Goal: Task Accomplishment & Management: Use online tool/utility

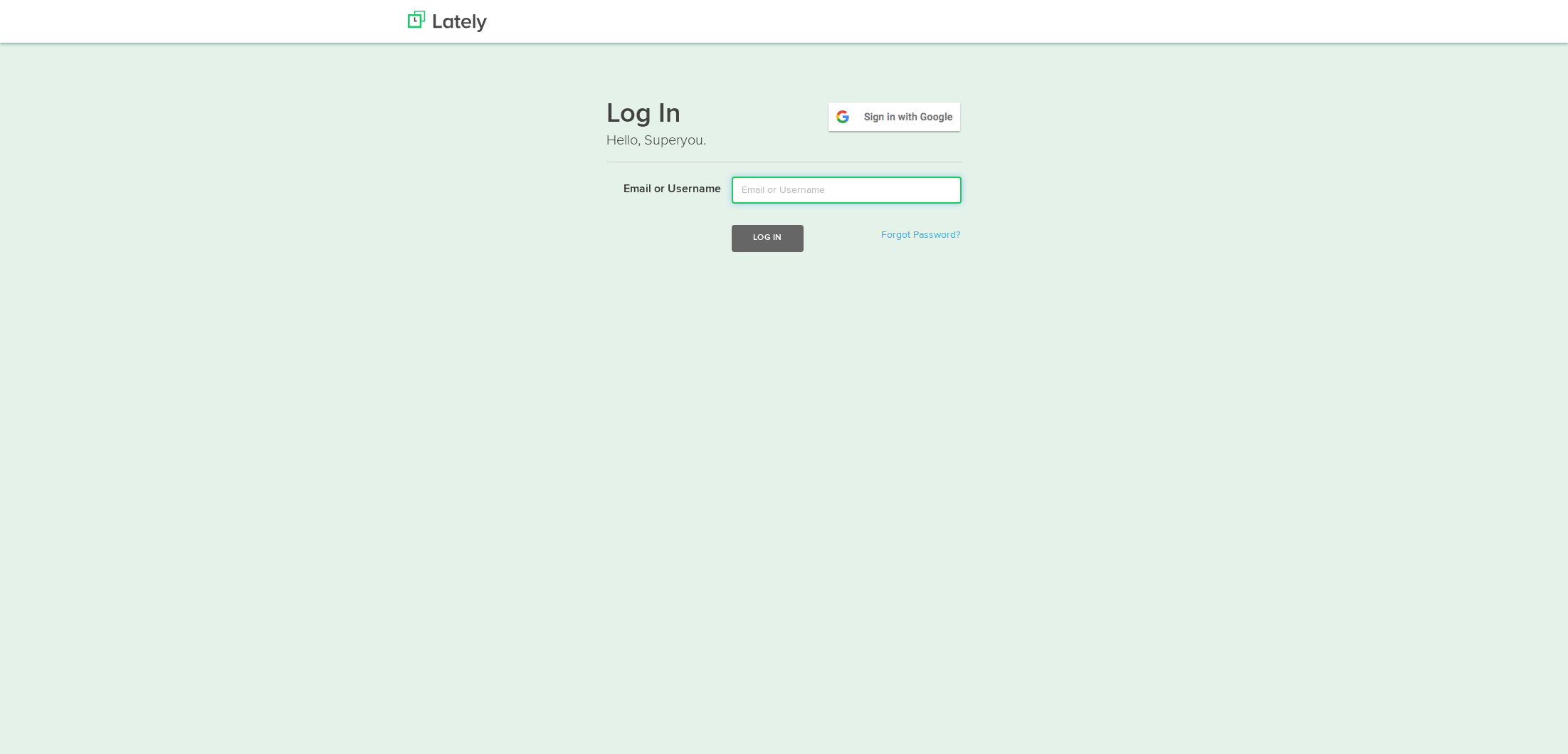
click at [846, 198] on input "Email or Username" at bounding box center [846, 190] width 230 height 27
type input "lala@joinfud.com"
click at [763, 239] on button "Log In" at bounding box center [766, 238] width 71 height 27
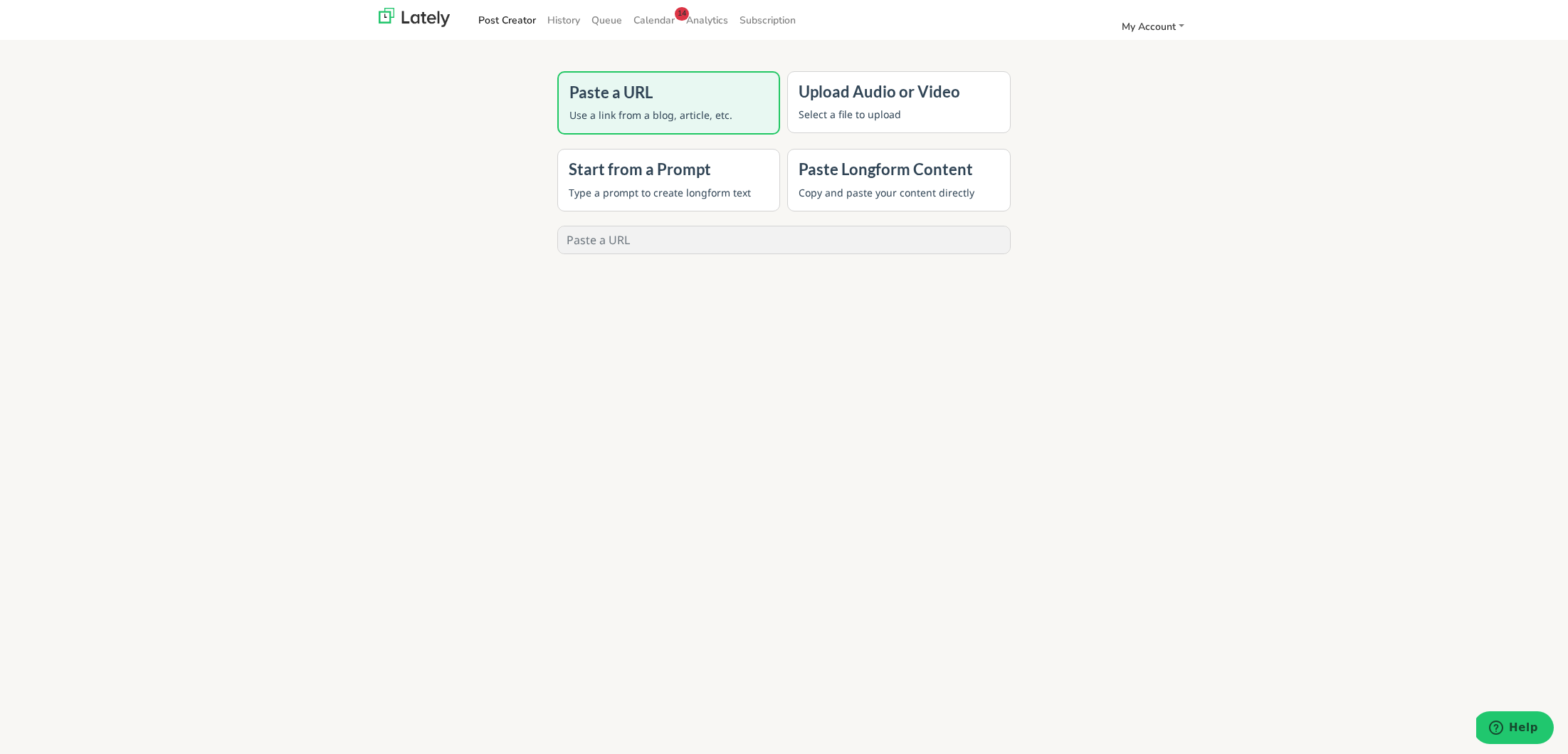
click at [872, 227] on input "text" at bounding box center [784, 240] width 453 height 27
paste input "[URL][DOMAIN_NAME]"
type input "[URL][DOMAIN_NAME]"
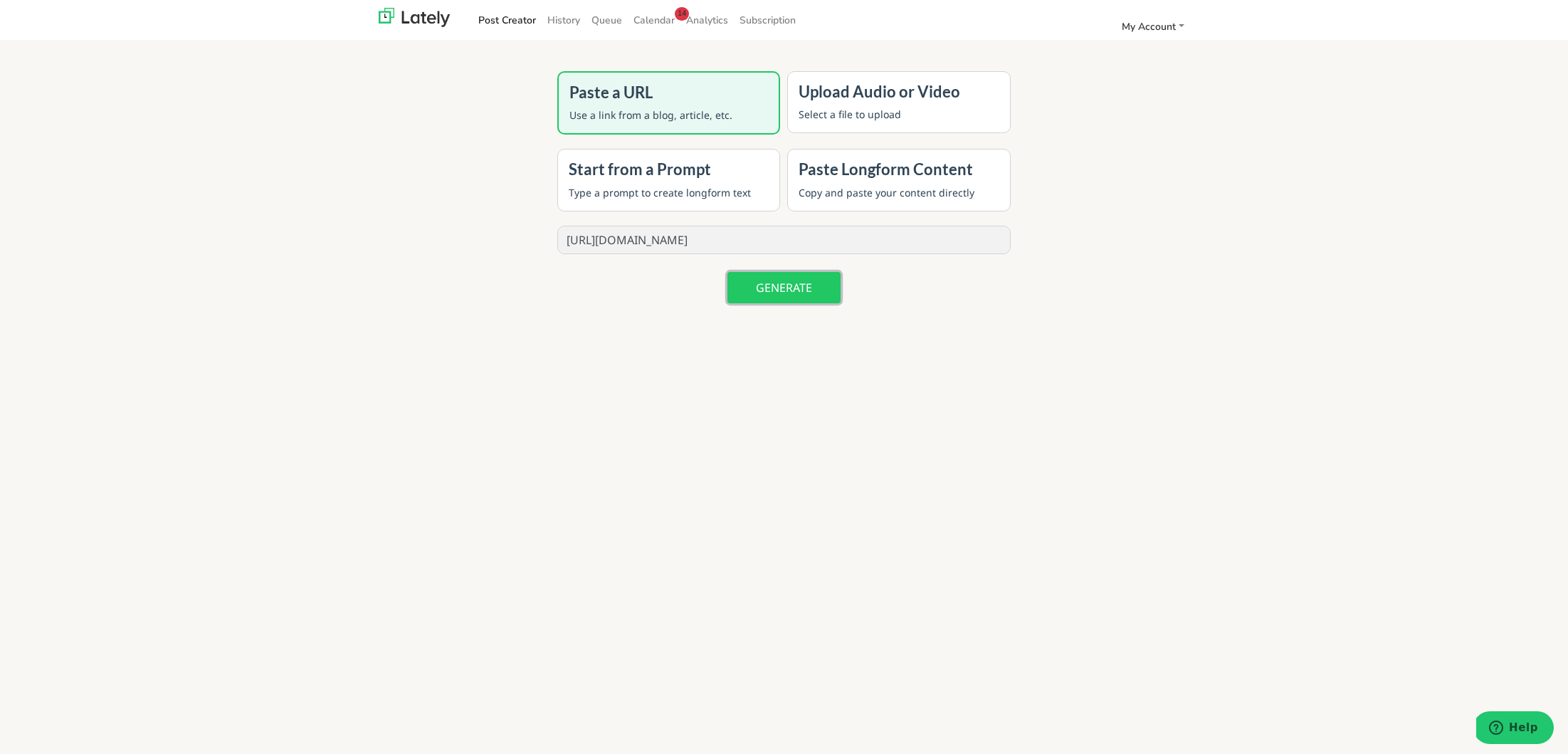
click at [821, 290] on button "GENERATE" at bounding box center [783, 287] width 113 height 31
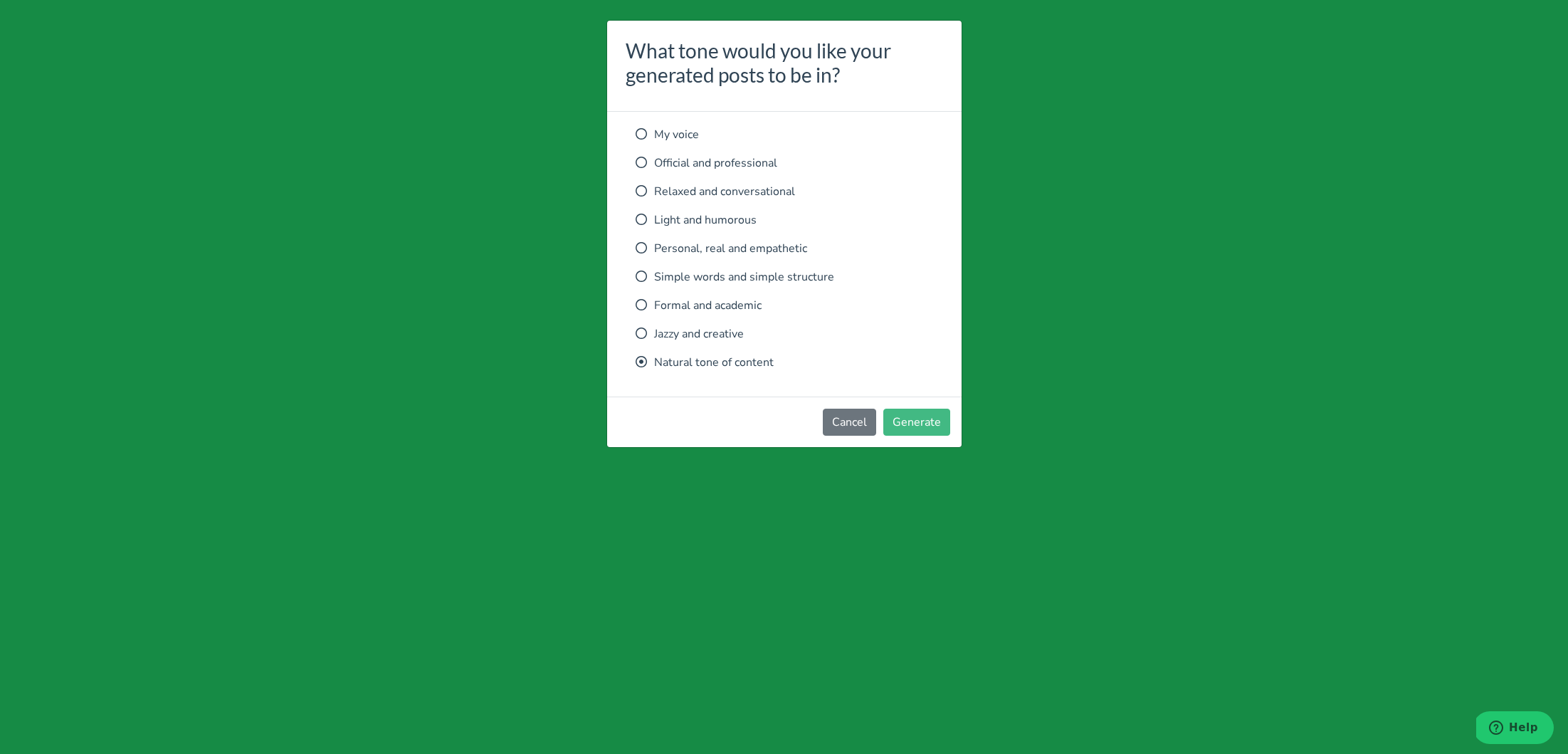
click at [783, 184] on p "Relaxed and conversational" at bounding box center [784, 191] width 298 height 17
click at [905, 408] on footer "Cancel Generate" at bounding box center [784, 422] width 355 height 50
click at [906, 417] on button "Generate" at bounding box center [916, 423] width 67 height 27
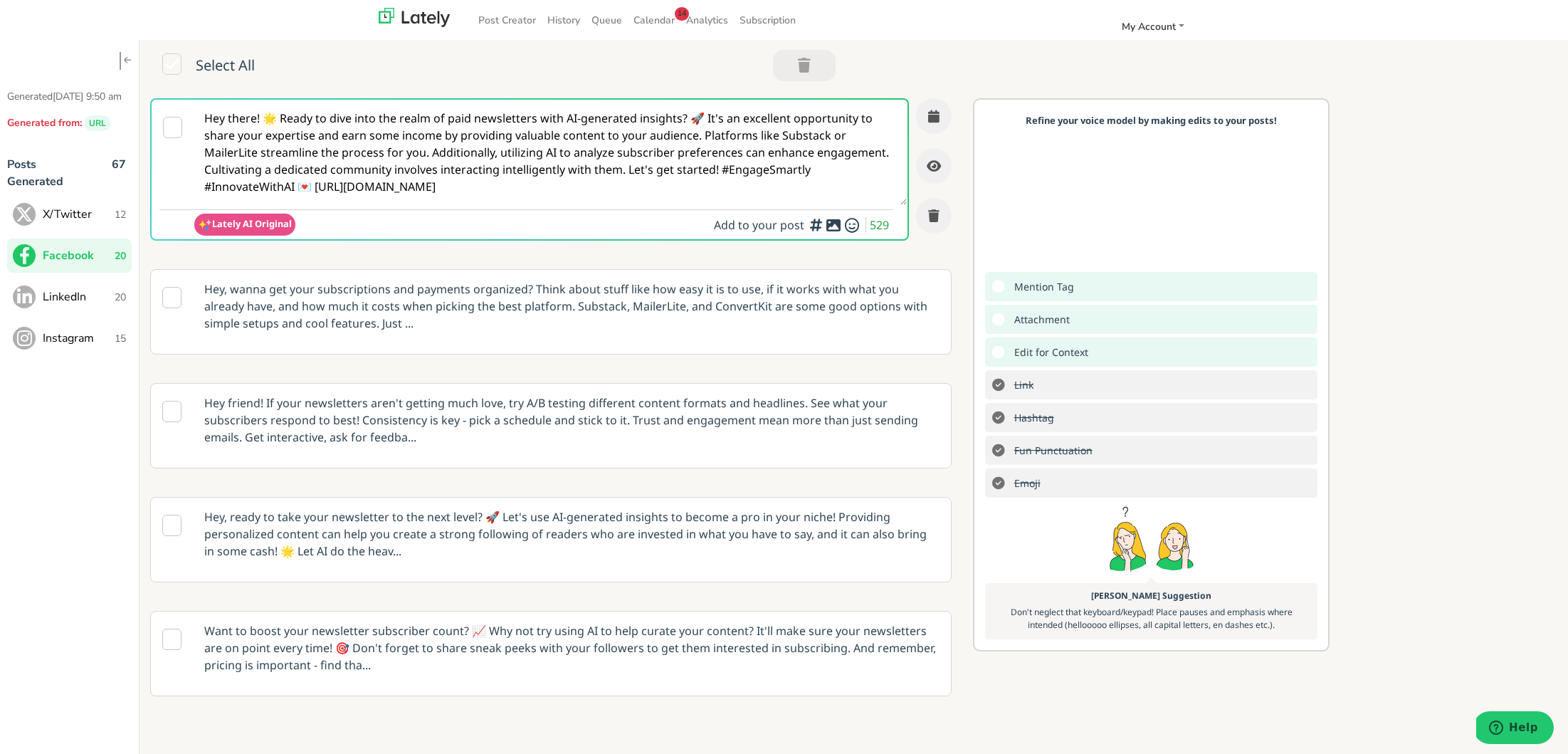
click at [56, 223] on span "X/Twitter" at bounding box center [78, 214] width 72 height 17
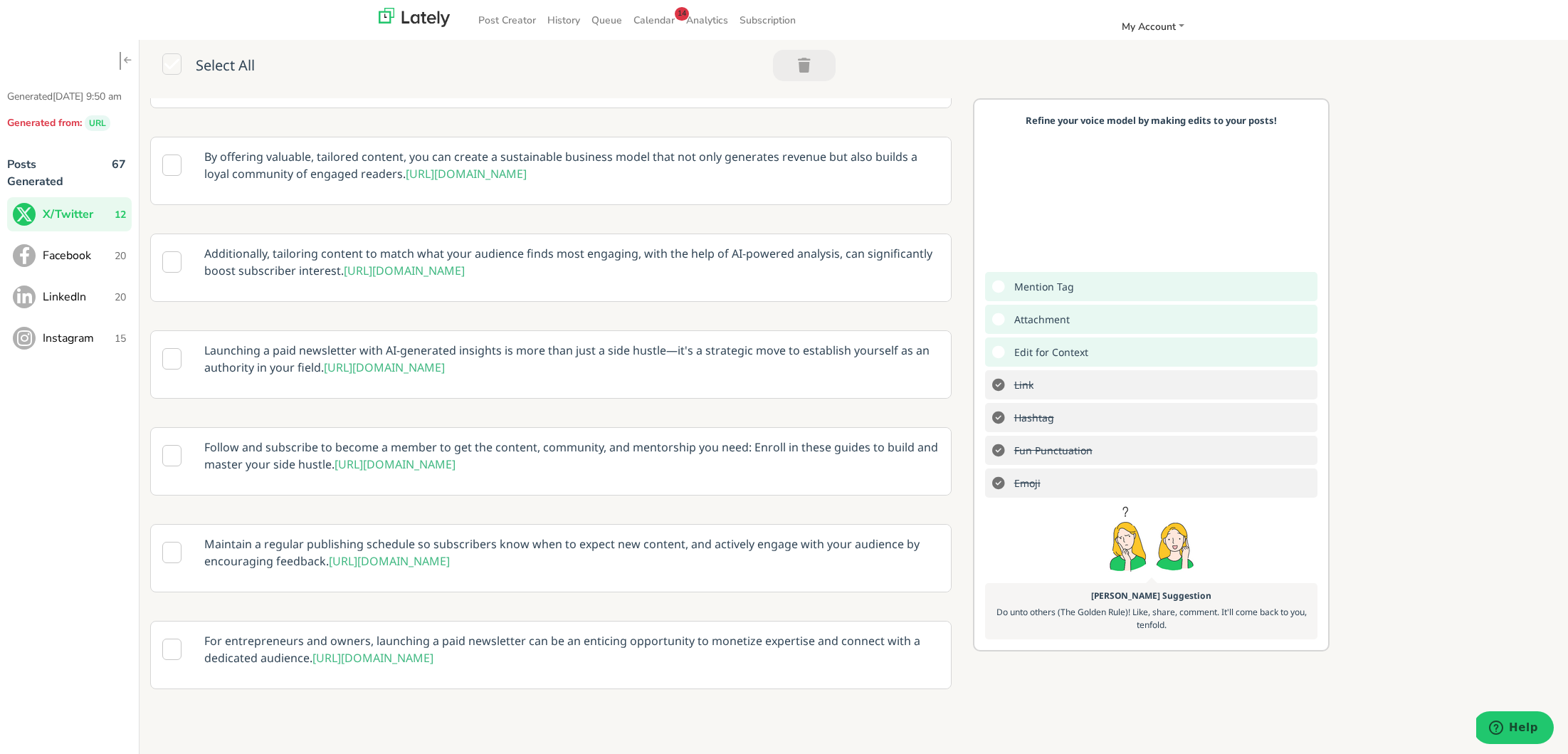
scroll to position [305, 0]
click at [547, 365] on p "Launching a paid newsletter with AI-generated insights is more than just a side…" at bounding box center [572, 358] width 757 height 56
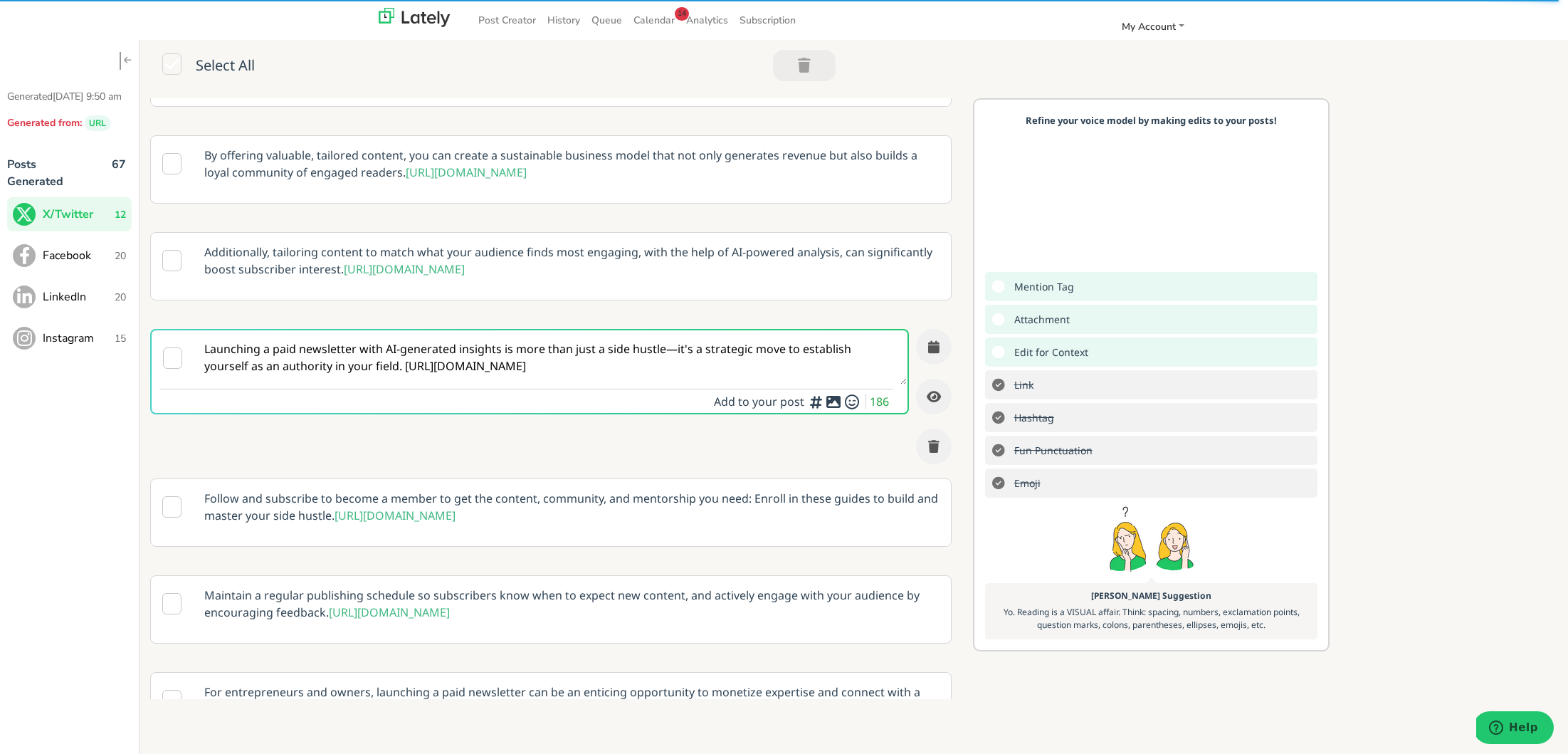
scroll to position [253, 0]
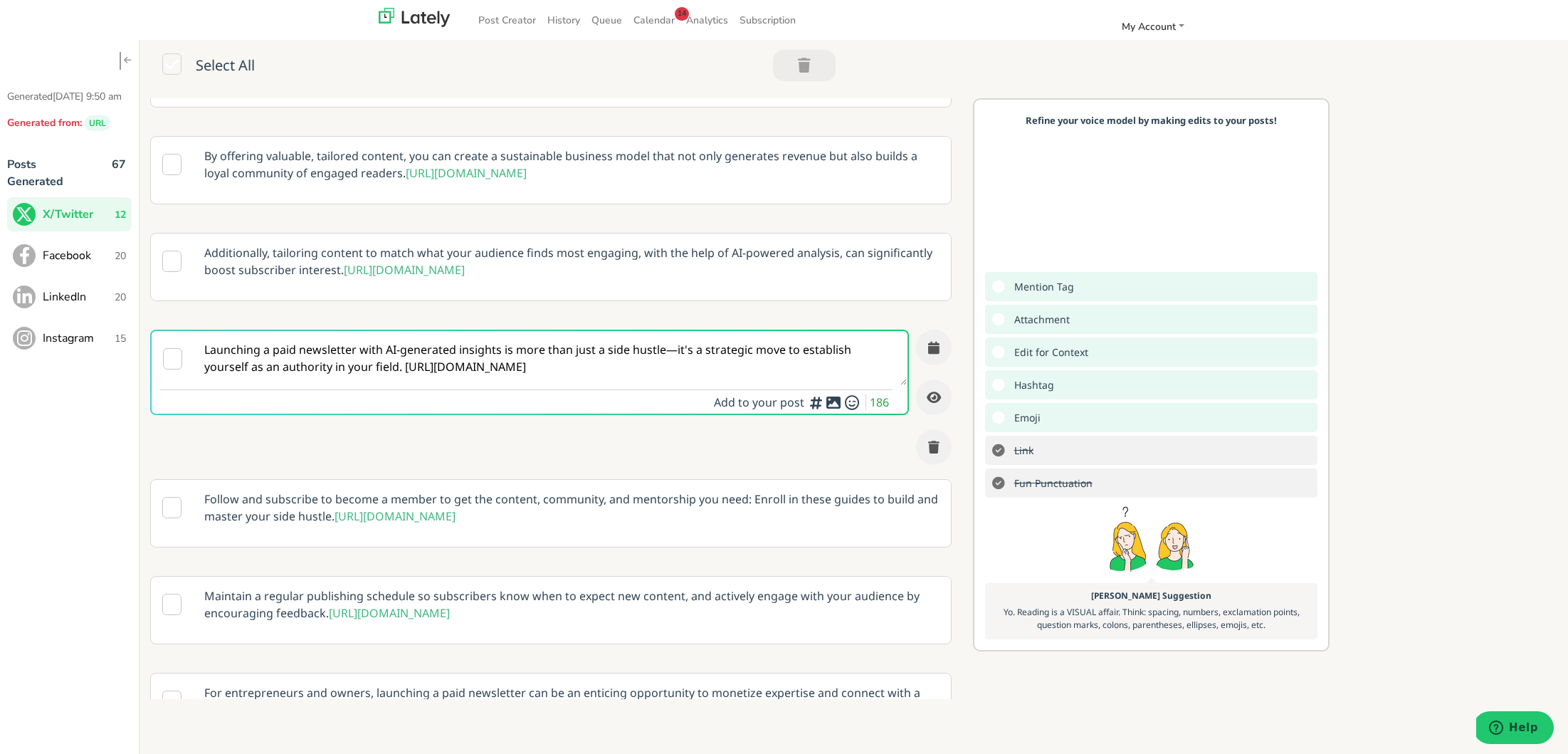
click at [359, 385] on textarea "Launching a paid newsletter with AI-generated insights is more than just a side…" at bounding box center [550, 358] width 712 height 54
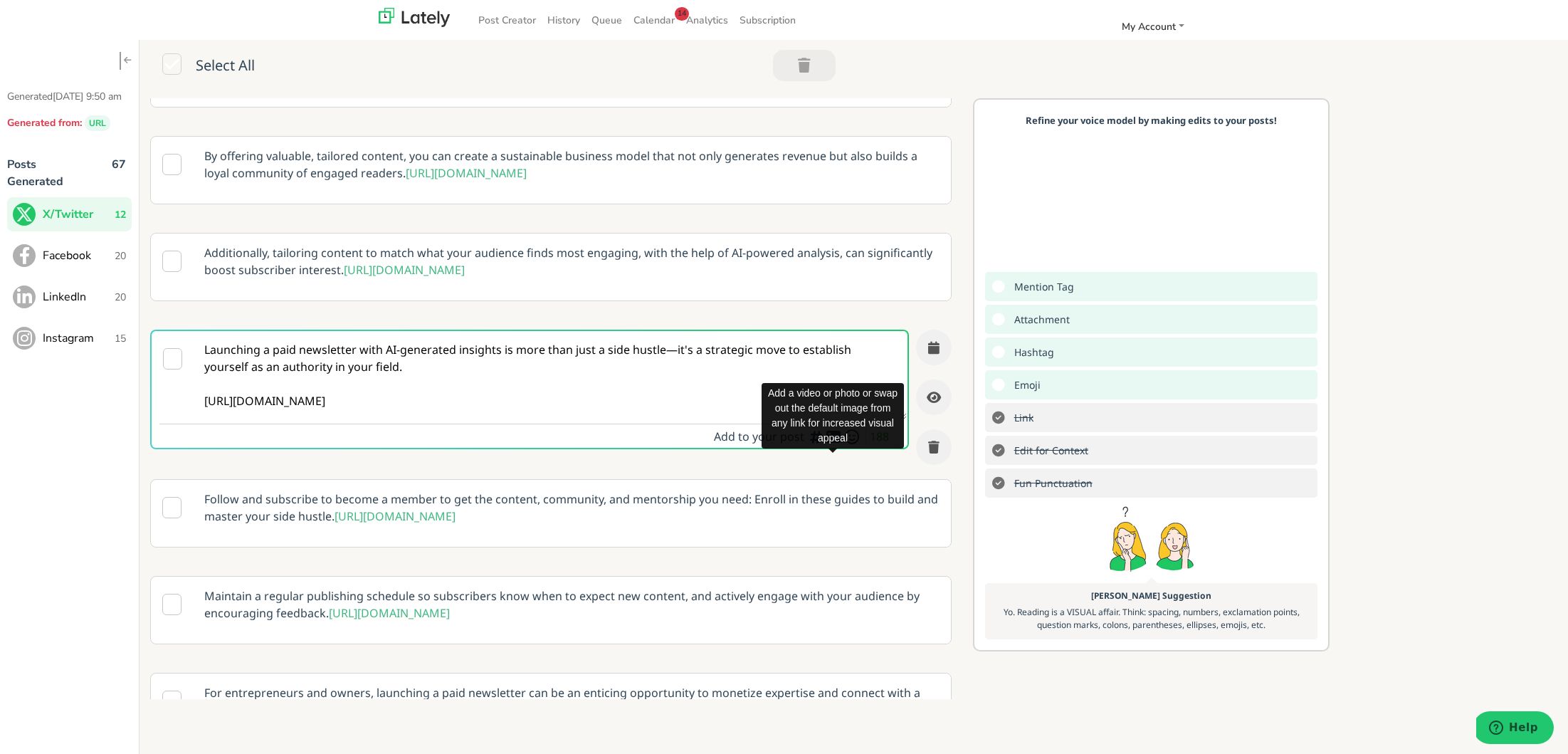
type textarea "Launching a paid newsletter with AI-generated insights is more than just a side…"
click at [830, 437] on icon at bounding box center [833, 436] width 17 height 1
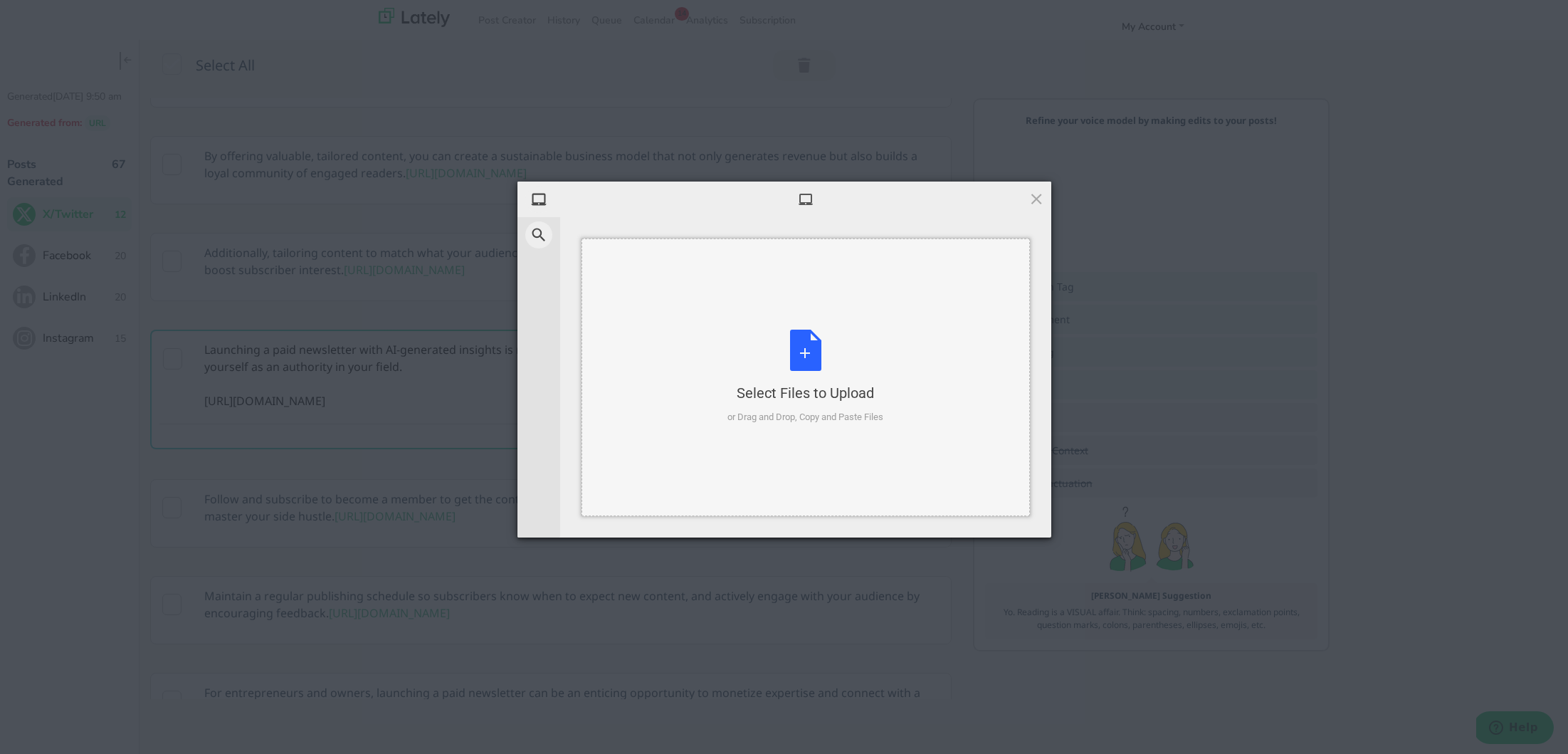
click at [807, 357] on div "Select Files to Upload or Drag and Drop, Copy and Paste Files" at bounding box center [805, 377] width 156 height 94
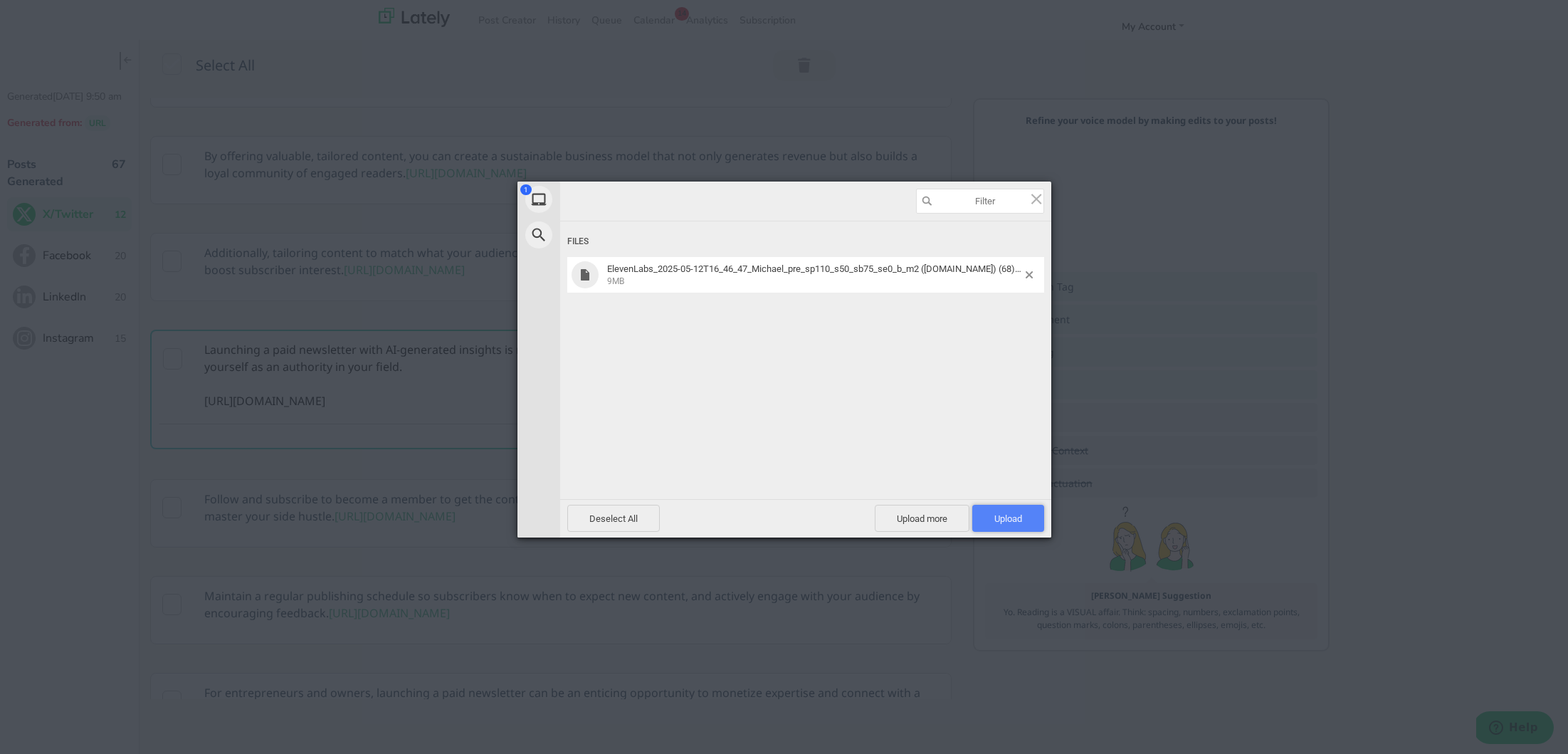
click at [1004, 516] on span "Upload 1" at bounding box center [1008, 519] width 27 height 11
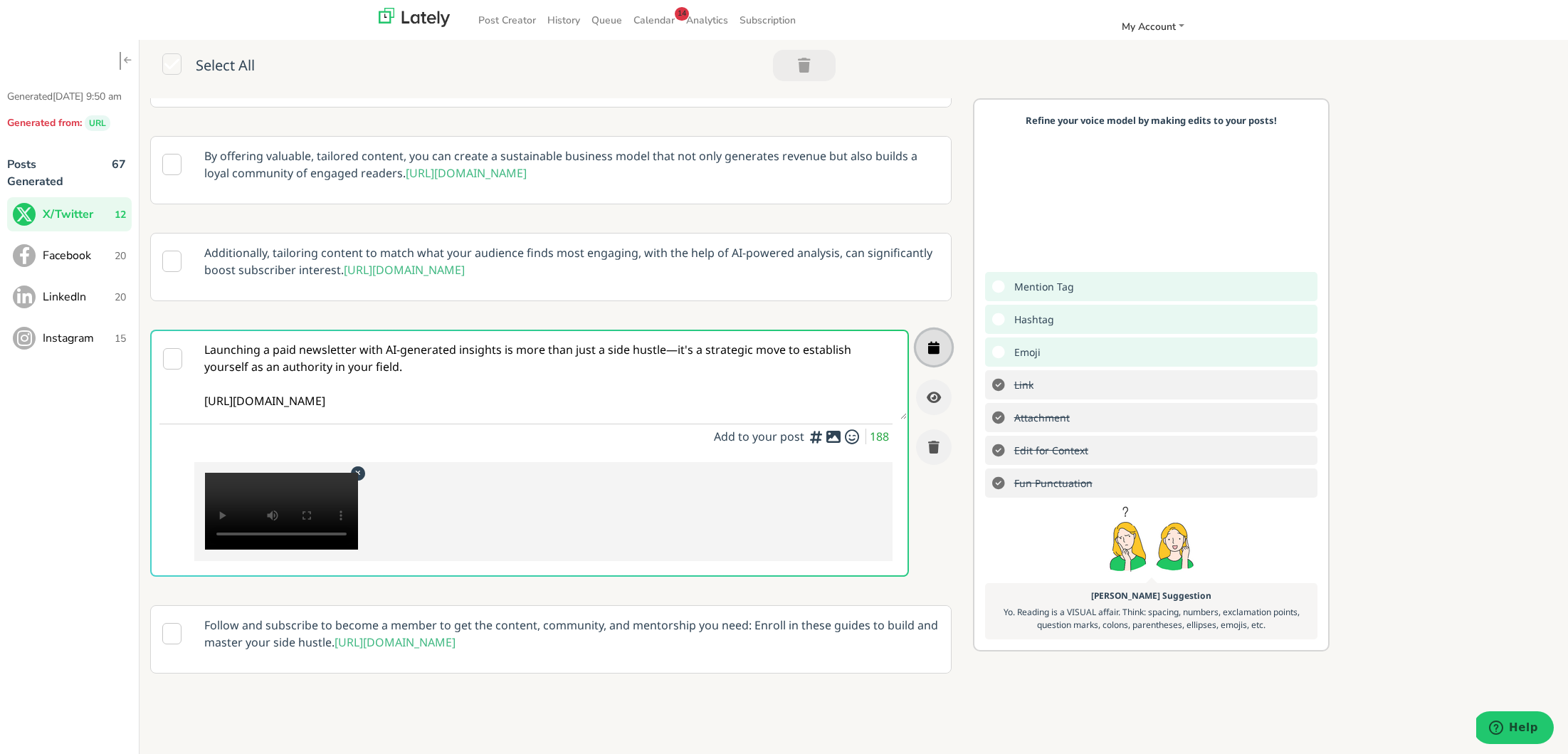
click at [931, 354] on icon "button" at bounding box center [933, 347] width 11 height 13
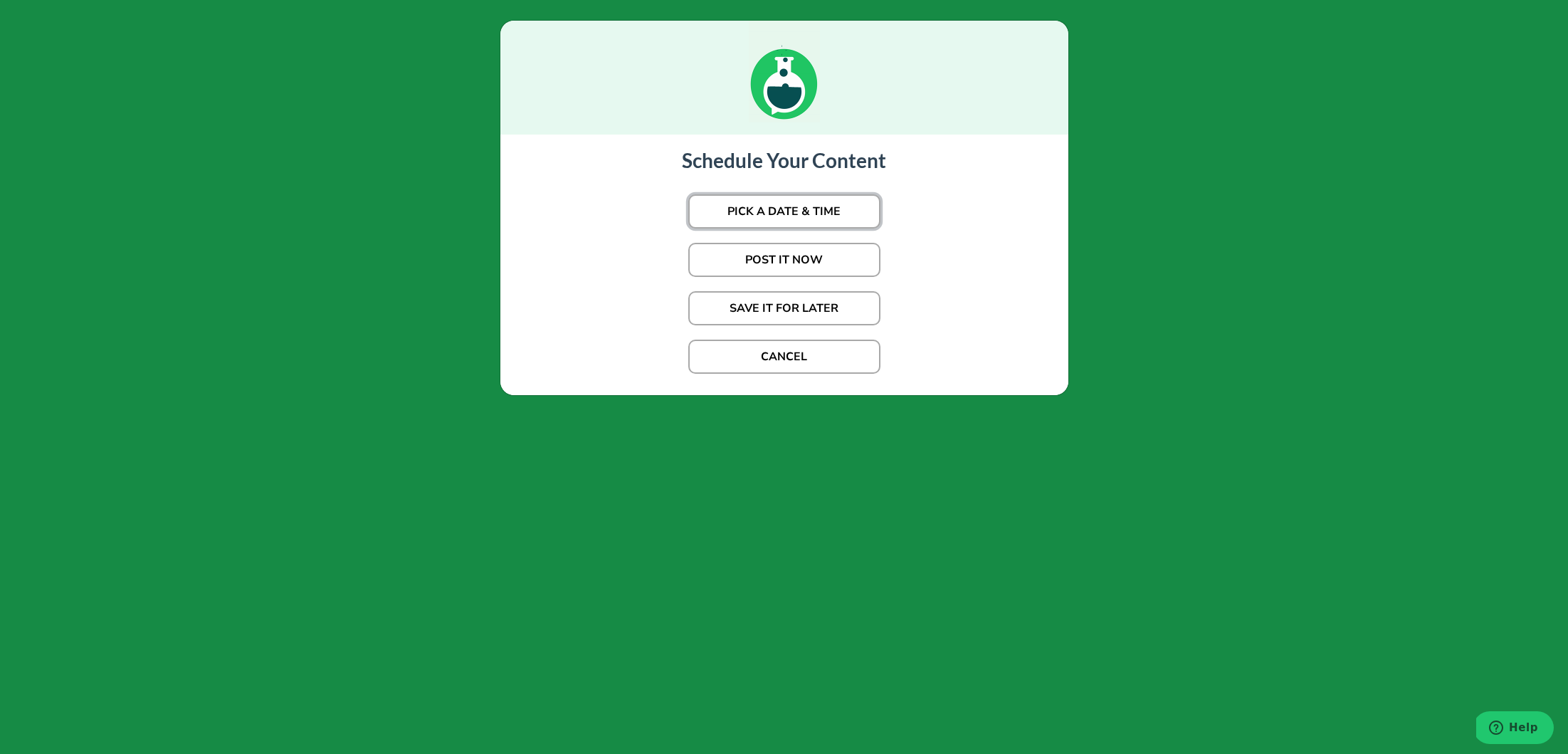
click at [846, 215] on button "PICK A DATE & TIME" at bounding box center [784, 211] width 192 height 34
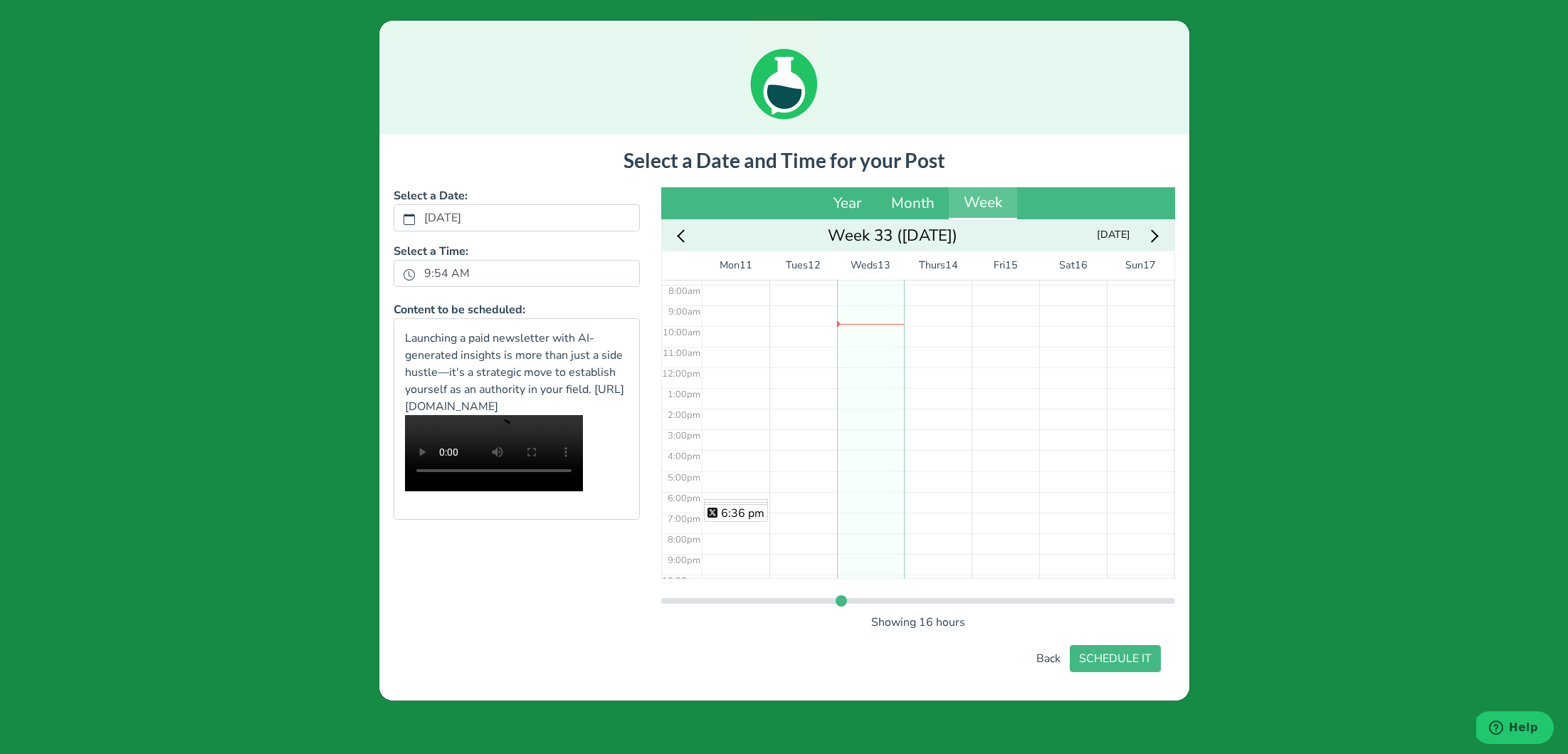
scroll to position [158, 0]
click at [871, 494] on div "No Event" at bounding box center [870, 369] width 68 height 497
click at [1104, 665] on button "SCHEDULE IT" at bounding box center [1115, 659] width 91 height 27
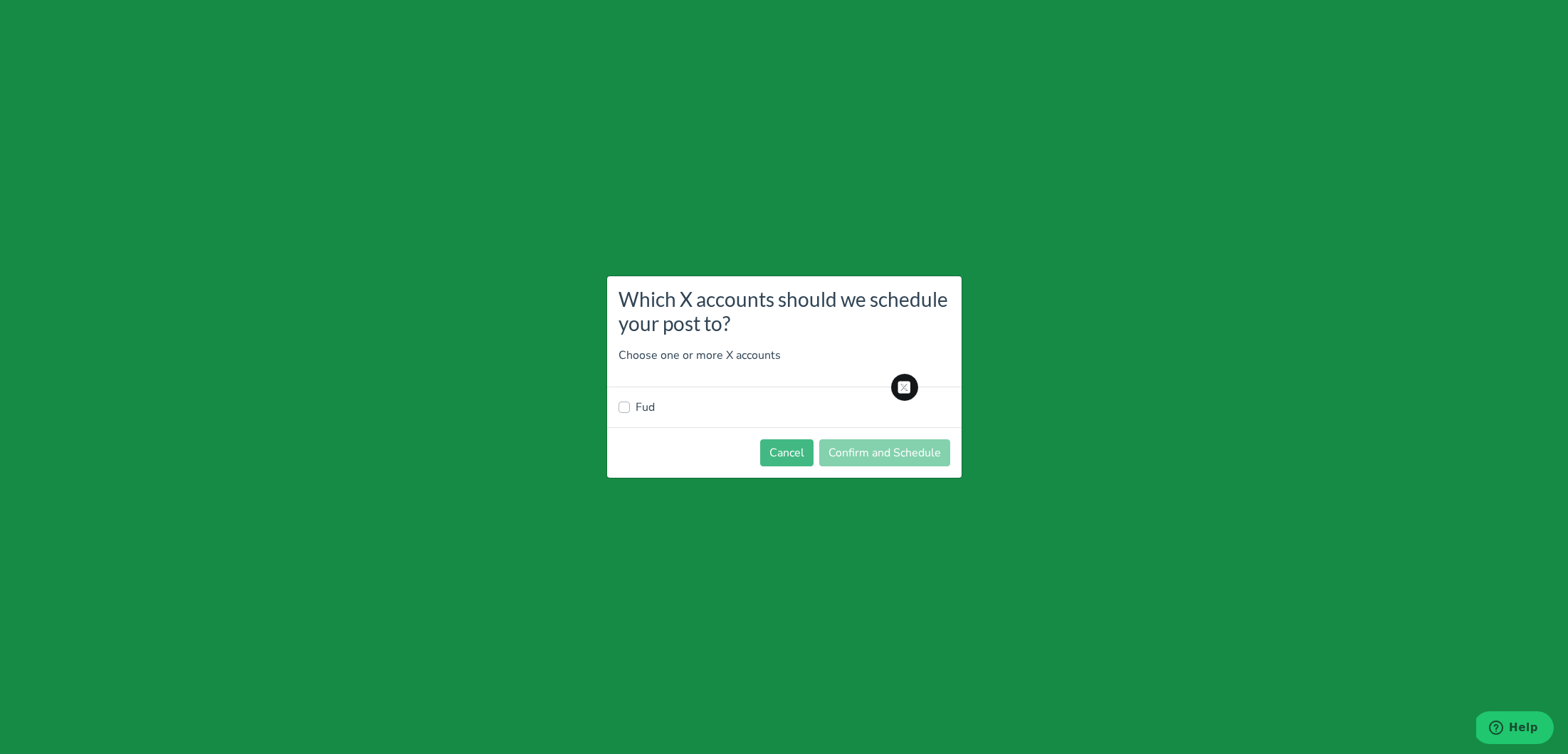
click at [620, 413] on div "Fud" at bounding box center [784, 407] width 332 height 17
click at [636, 411] on label "Fud" at bounding box center [645, 407] width 19 height 17
click at [629, 411] on input "Fud" at bounding box center [623, 406] width 11 height 14
checkbox input "true"
click at [877, 448] on button "Confirm and Schedule" at bounding box center [884, 453] width 131 height 27
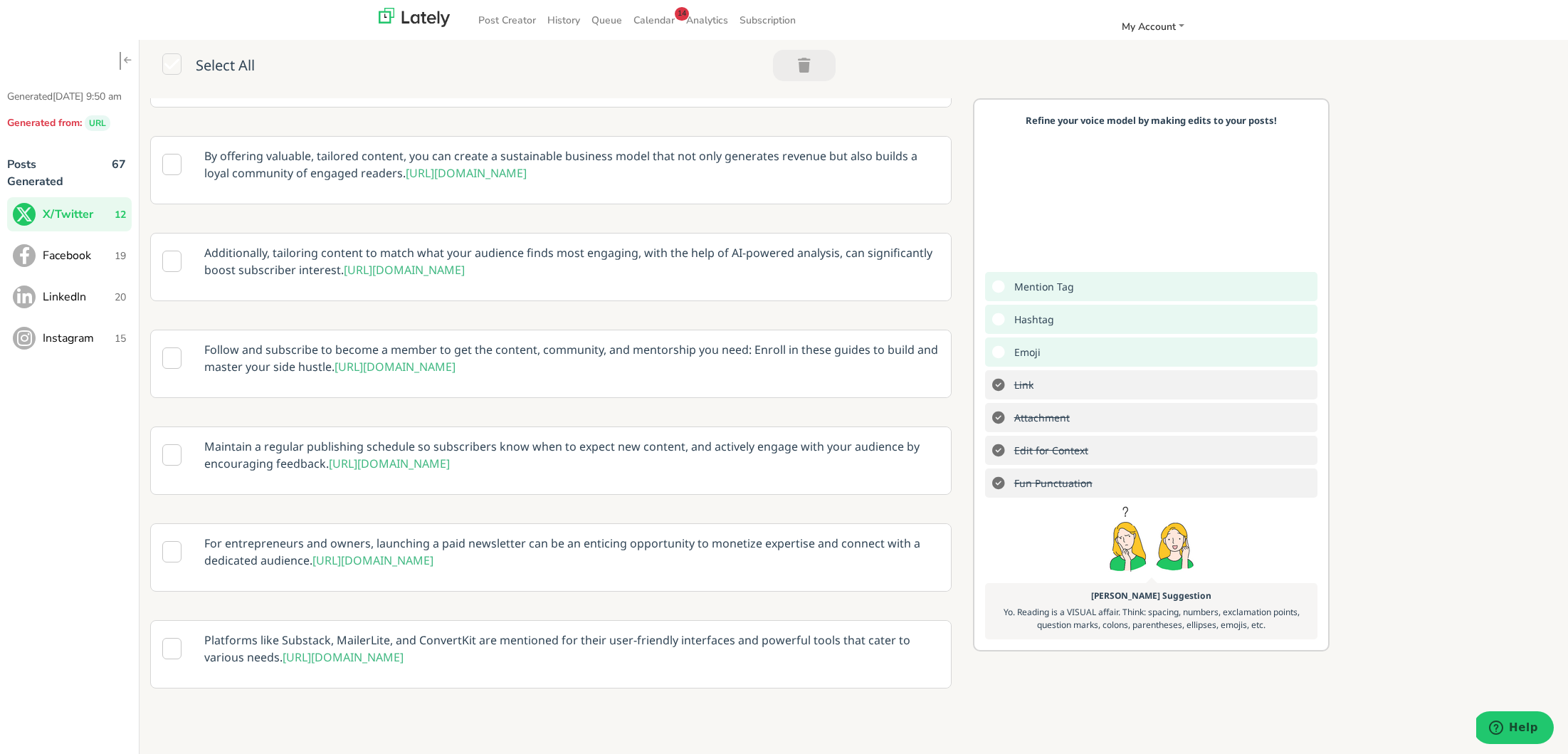
click at [99, 264] on span "Facebook" at bounding box center [78, 255] width 72 height 17
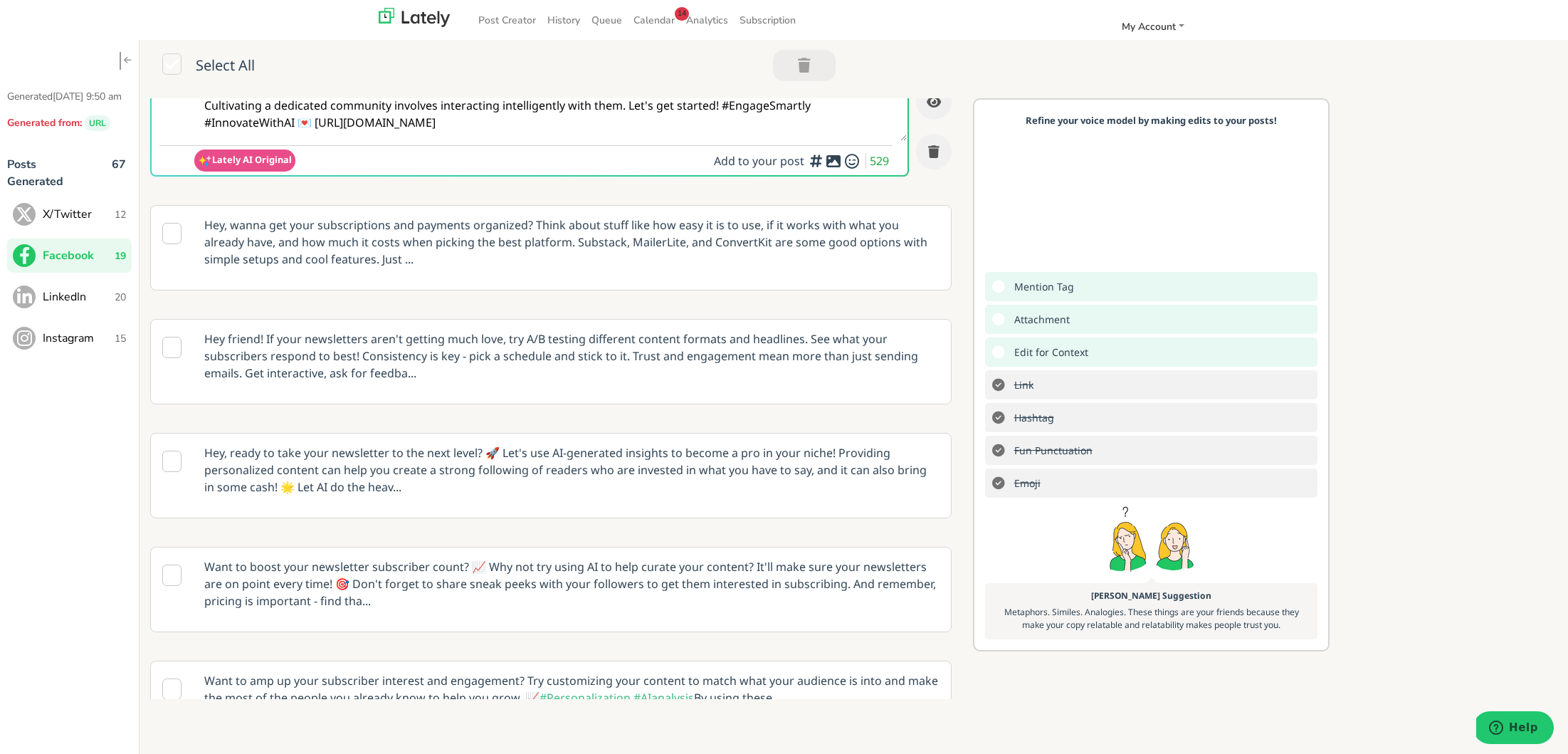
scroll to position [91, 0]
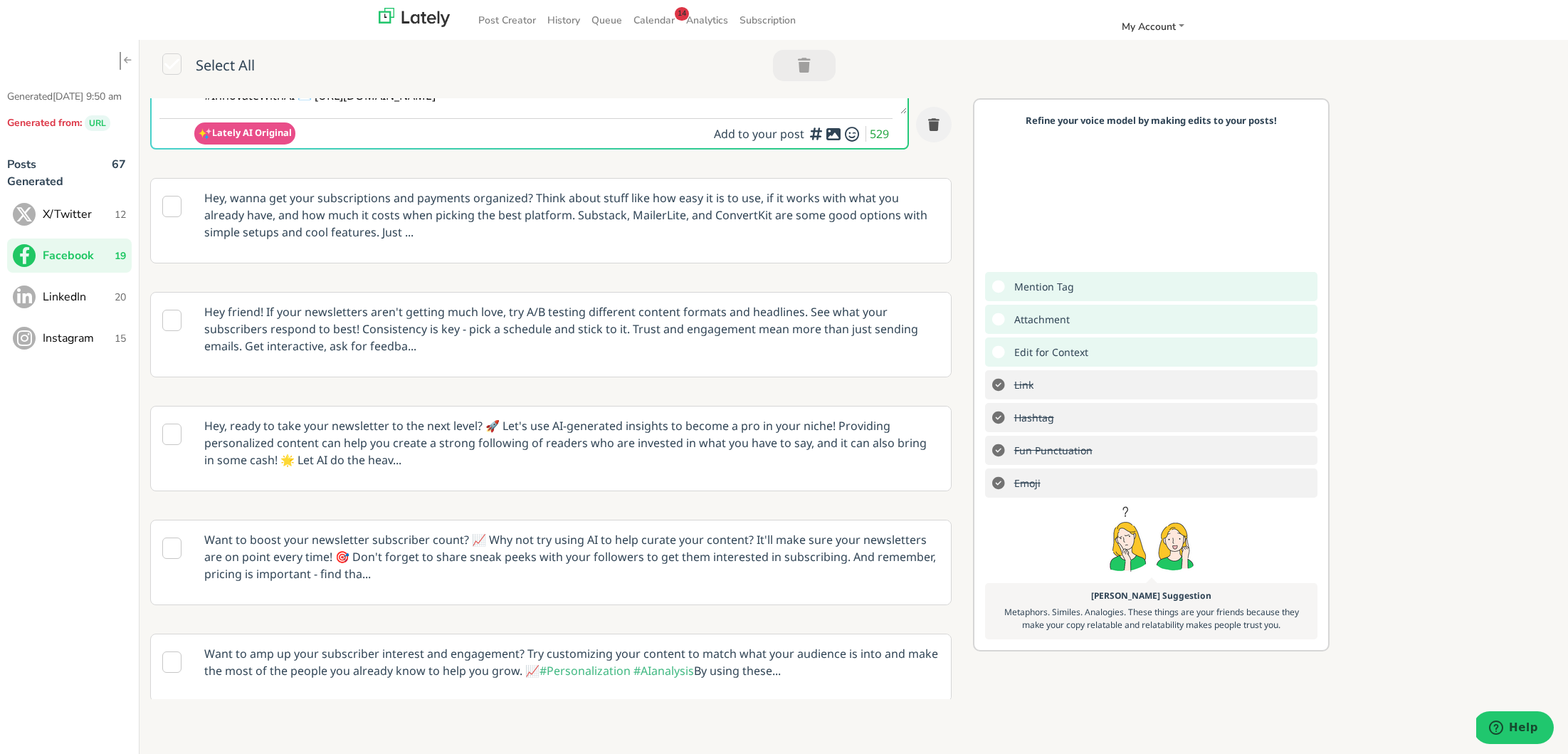
click at [615, 443] on p "Hey, ready to take your newsletter to the next level? 🚀 Let's use AI-generated …" at bounding box center [572, 442] width 757 height 72
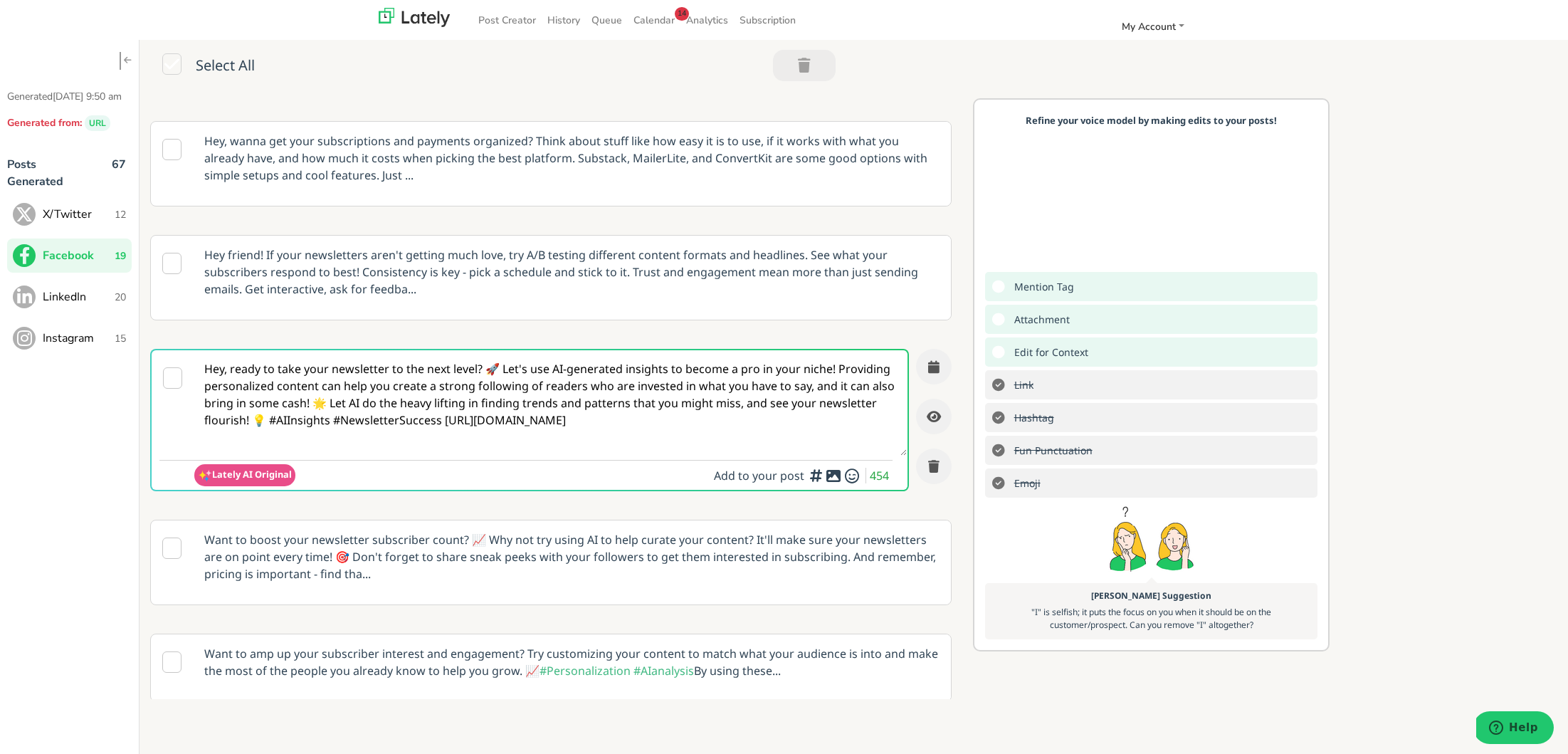
scroll to position [0, 0]
click at [436, 419] on textarea "Hey, ready to take your newsletter to the next level? 🚀 Let's use AI-generated …" at bounding box center [550, 404] width 712 height 105
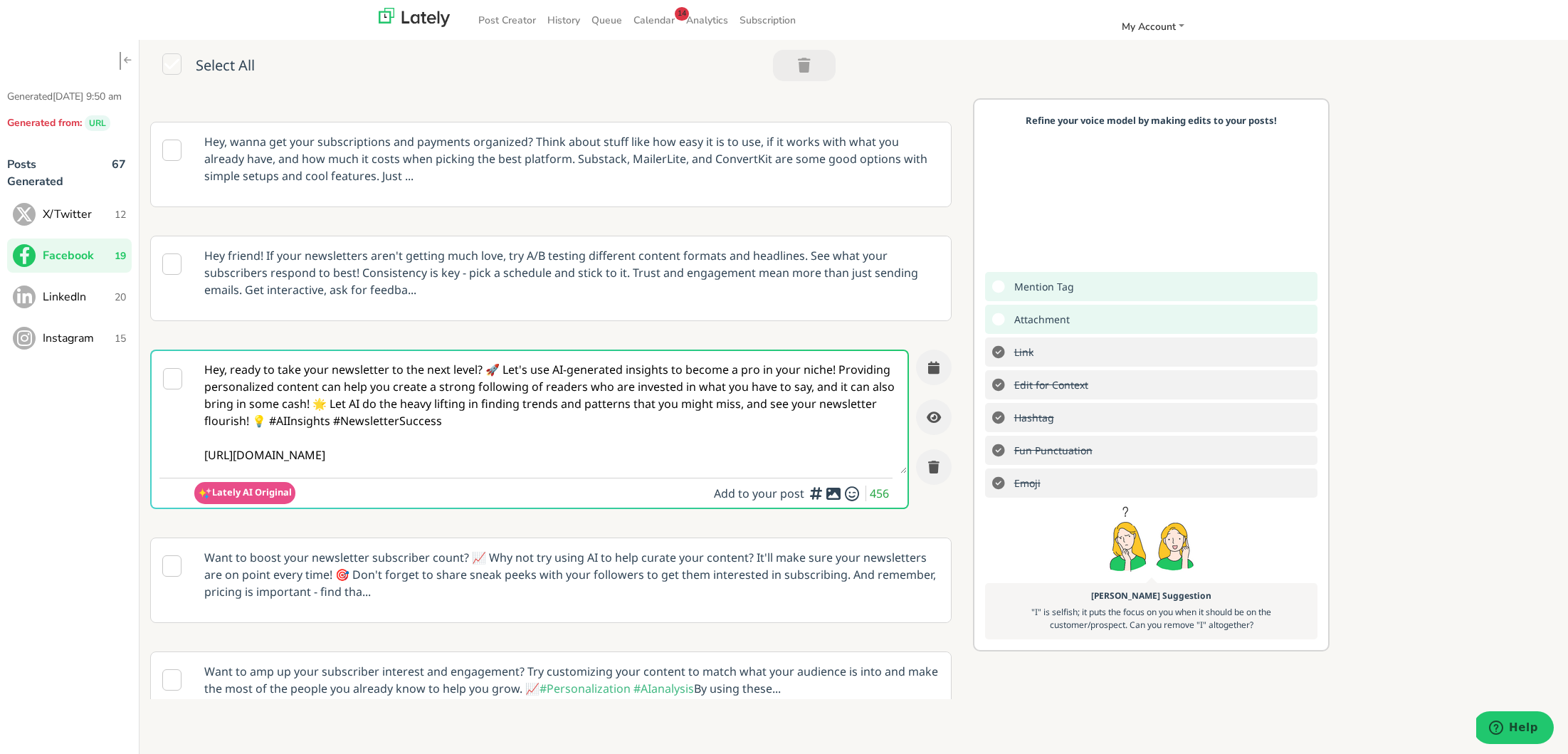
type textarea "Hey, ready to take your newsletter to the next level? 🚀 Let's use AI-generated …"
click at [836, 490] on div at bounding box center [833, 490] width 9 height 5
click at [830, 494] on icon at bounding box center [833, 494] width 17 height 1
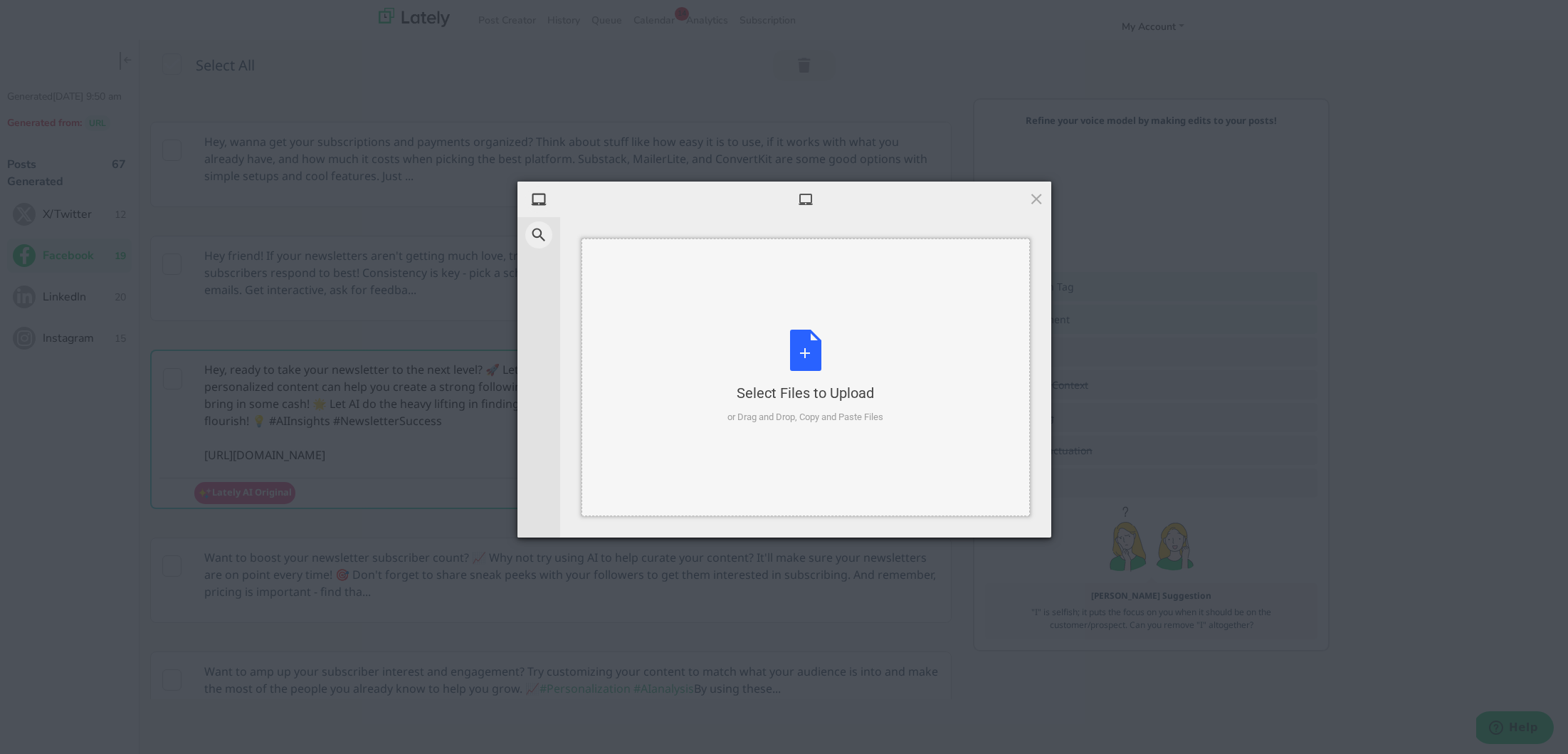
click at [811, 373] on div "Select Files to Upload or Drag and Drop, Copy and Paste Files" at bounding box center [805, 377] width 156 height 94
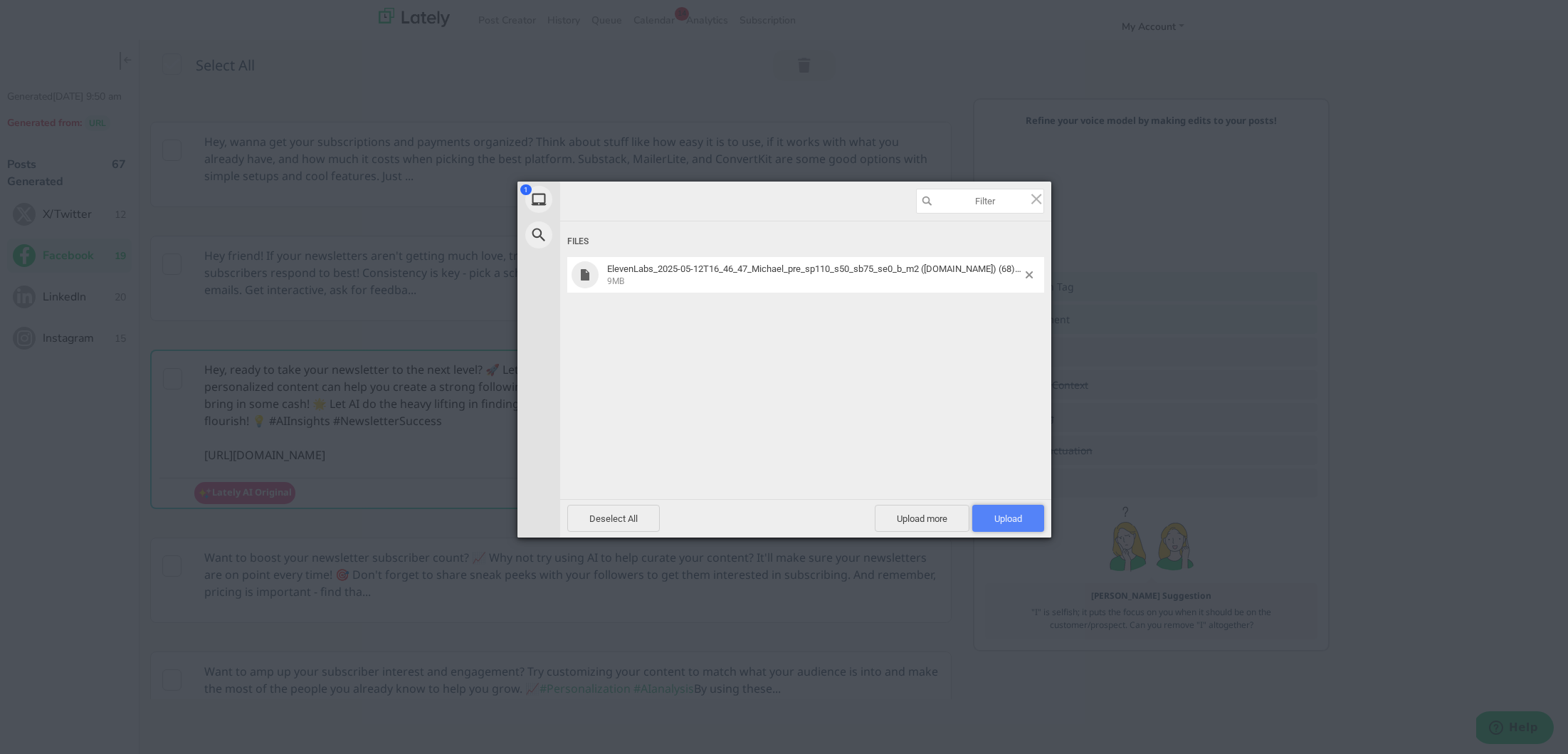
click at [1009, 519] on span "Upload 1" at bounding box center [1008, 519] width 27 height 11
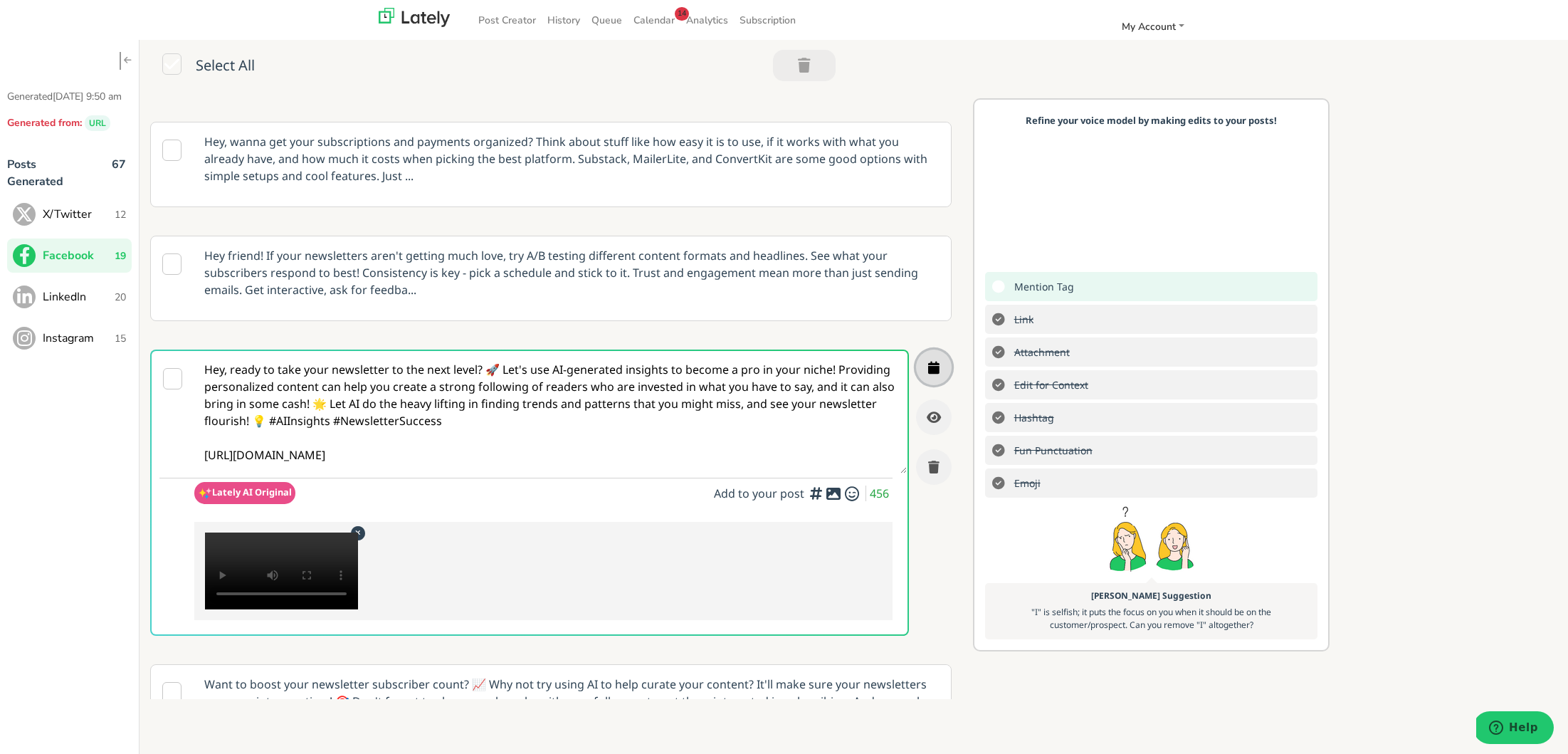
click at [934, 366] on icon "button" at bounding box center [933, 367] width 11 height 13
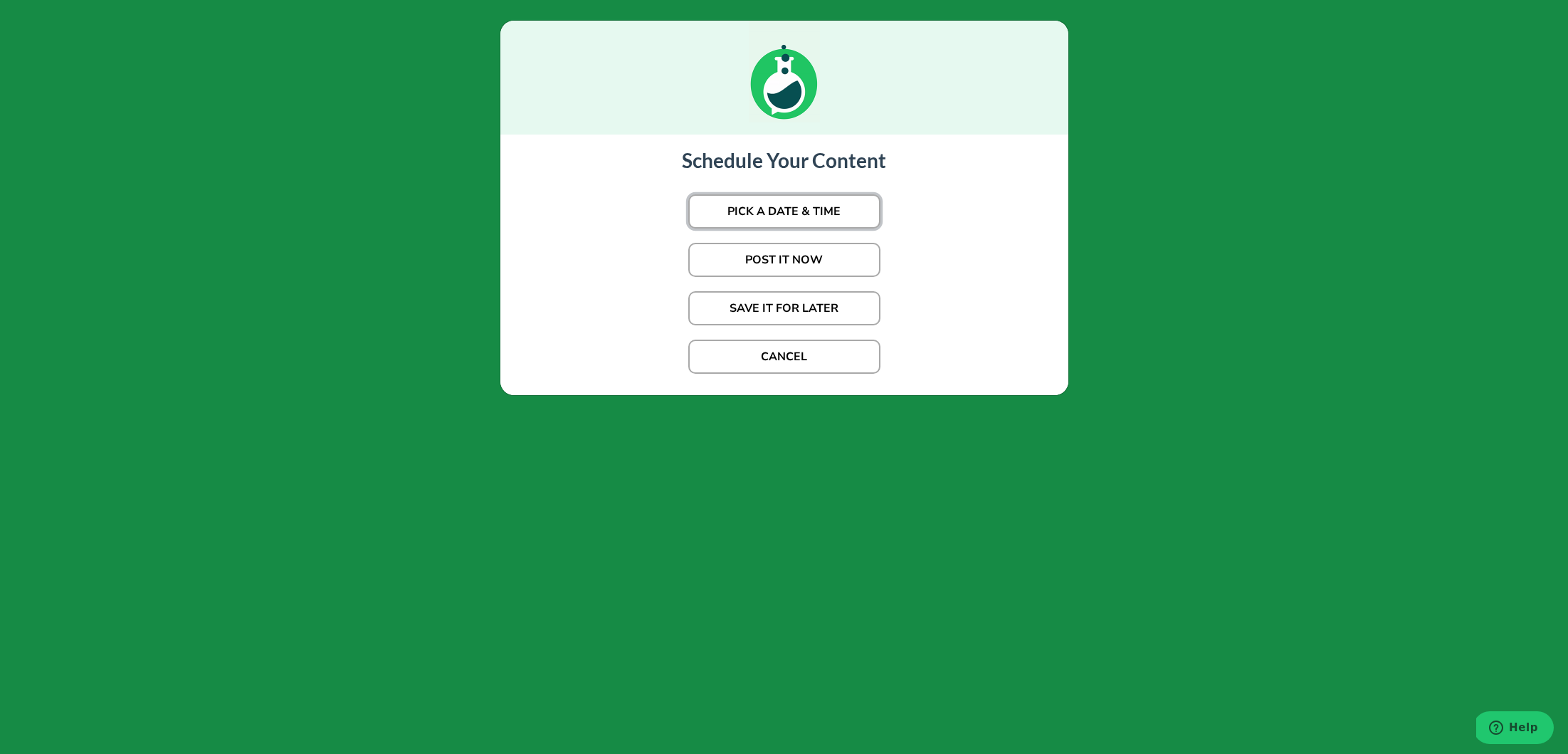
click at [848, 212] on button "PICK A DATE & TIME" at bounding box center [784, 211] width 192 height 34
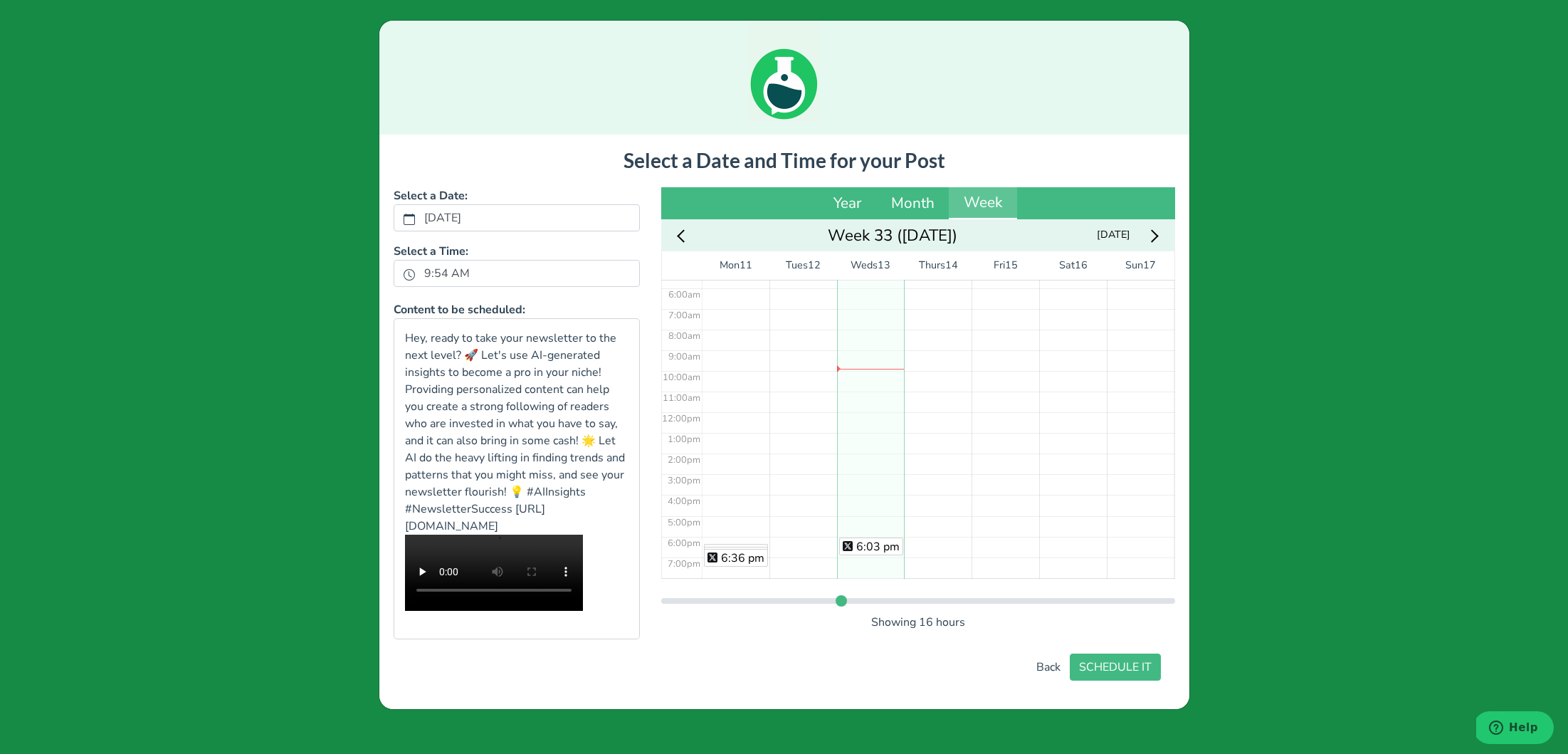
scroll to position [198, 0]
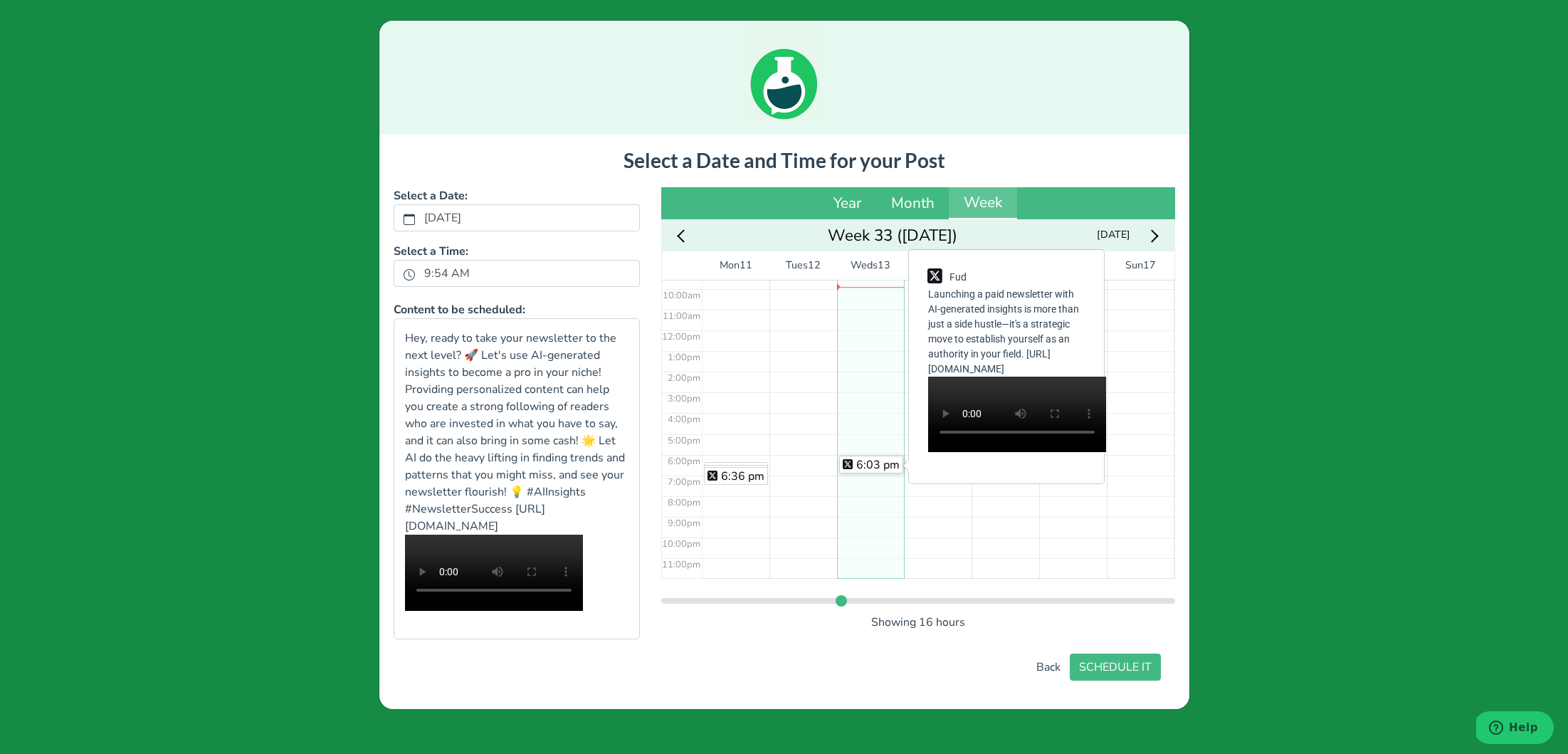
click at [866, 455] on div "6:03 pm" at bounding box center [871, 464] width 64 height 18
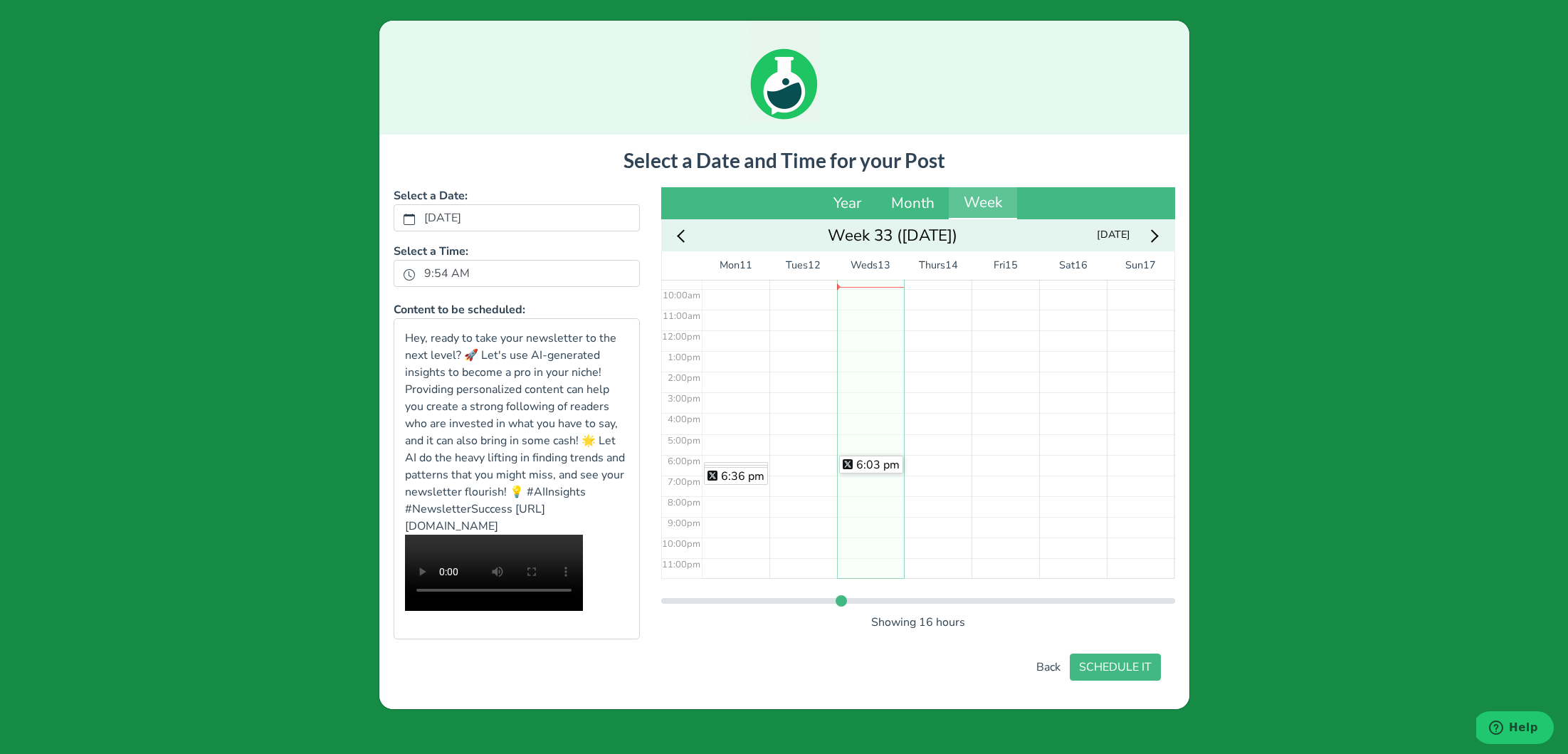
click at [865, 454] on div "6:03 pm" at bounding box center [870, 331] width 68 height 497
click at [1107, 681] on button "SCHEDULE IT" at bounding box center [1115, 667] width 91 height 27
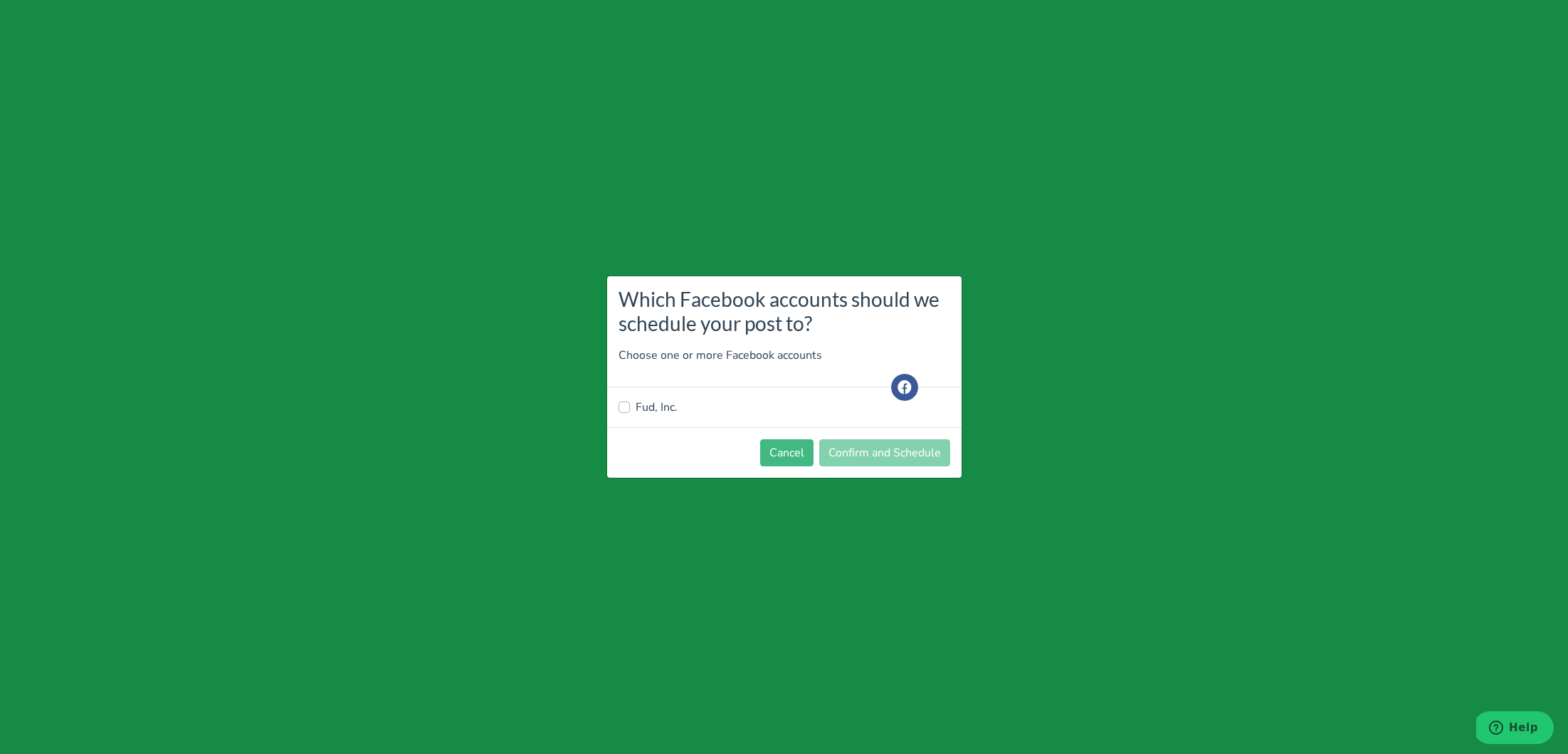
click at [639, 402] on label "Fud, Inc." at bounding box center [656, 407] width 42 height 17
click at [629, 402] on input "Fud, Inc." at bounding box center [623, 406] width 11 height 14
checkbox input "true"
click at [886, 442] on button "Confirm and Schedule" at bounding box center [884, 453] width 131 height 27
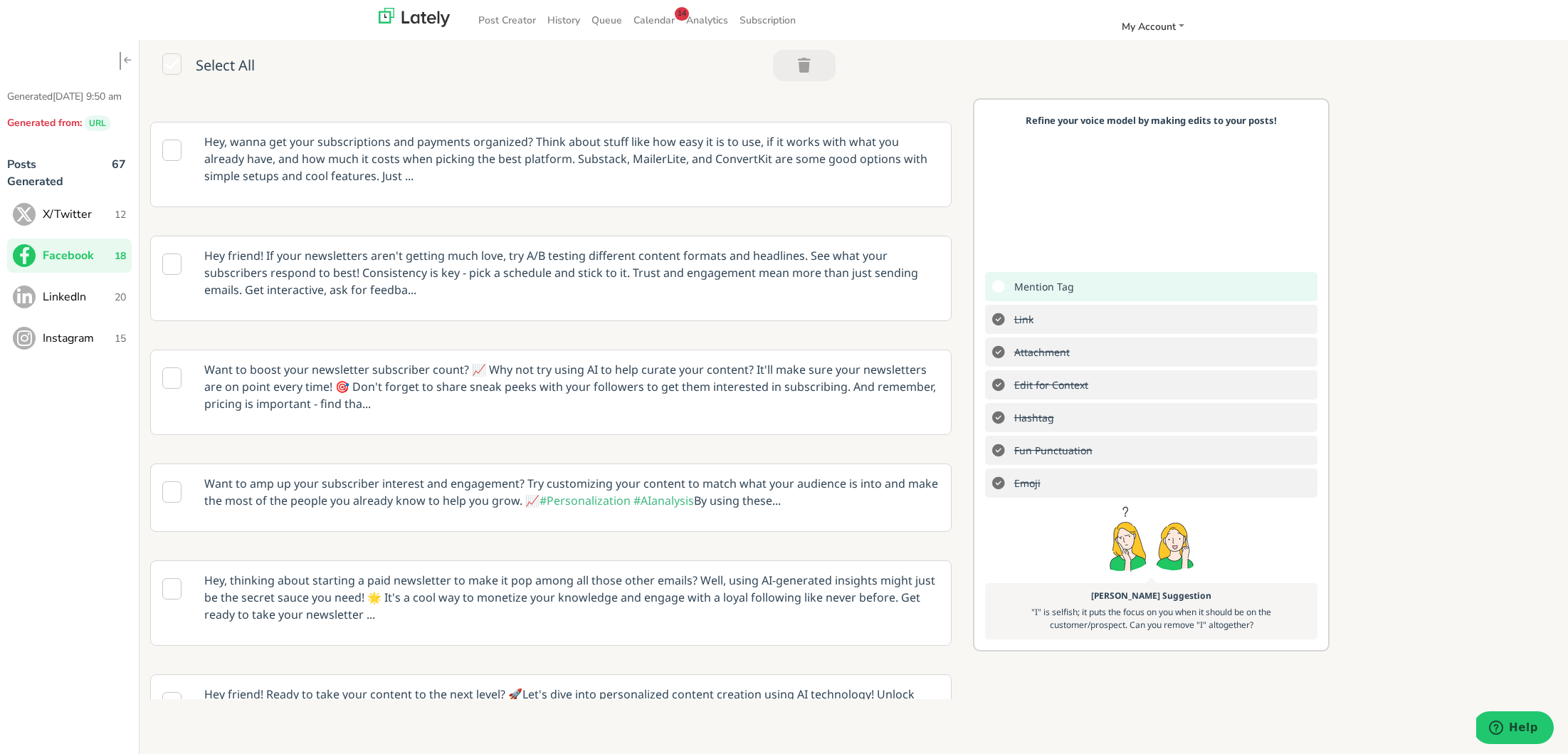
click at [46, 305] on span "LinkedIn" at bounding box center [78, 297] width 72 height 17
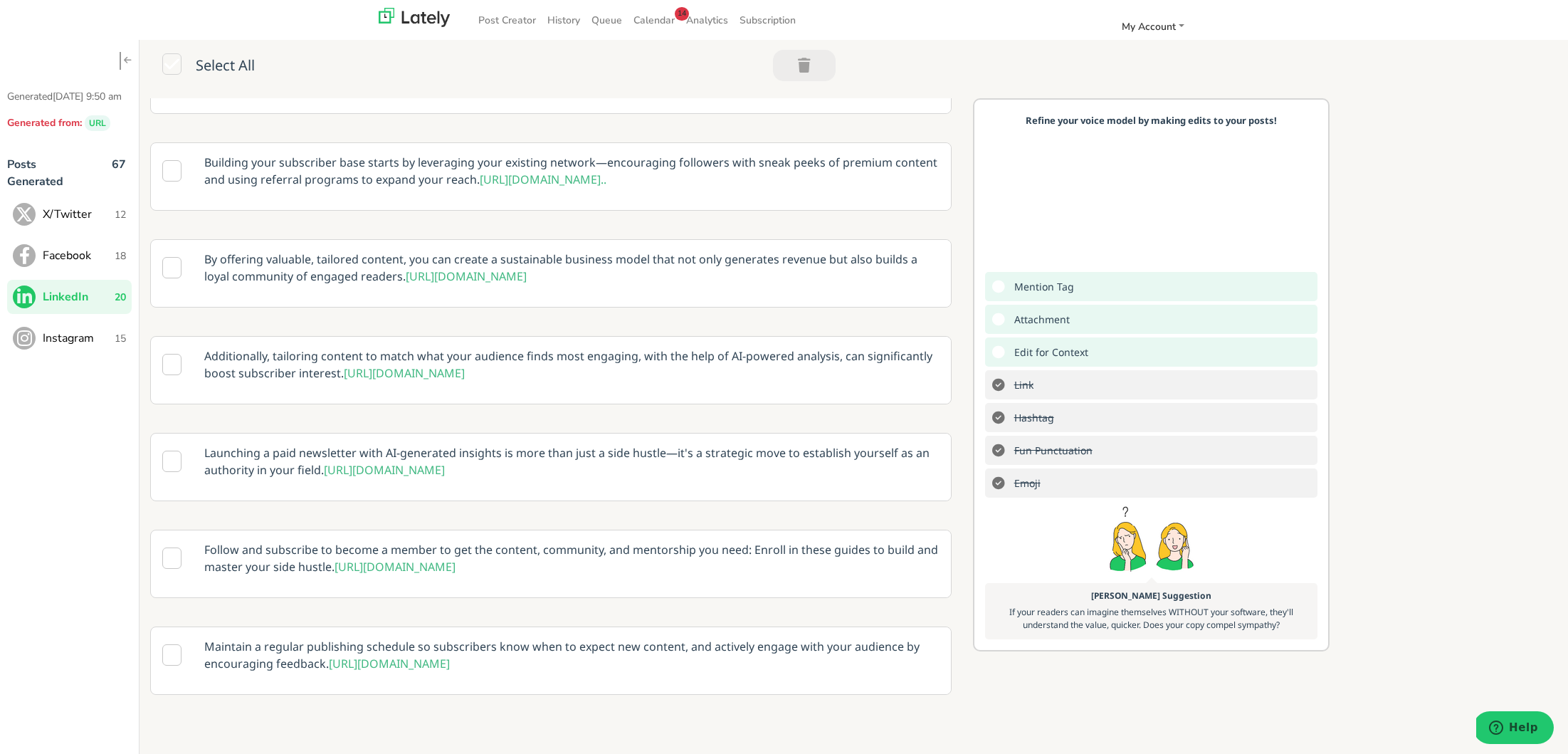
scroll to position [1488, 0]
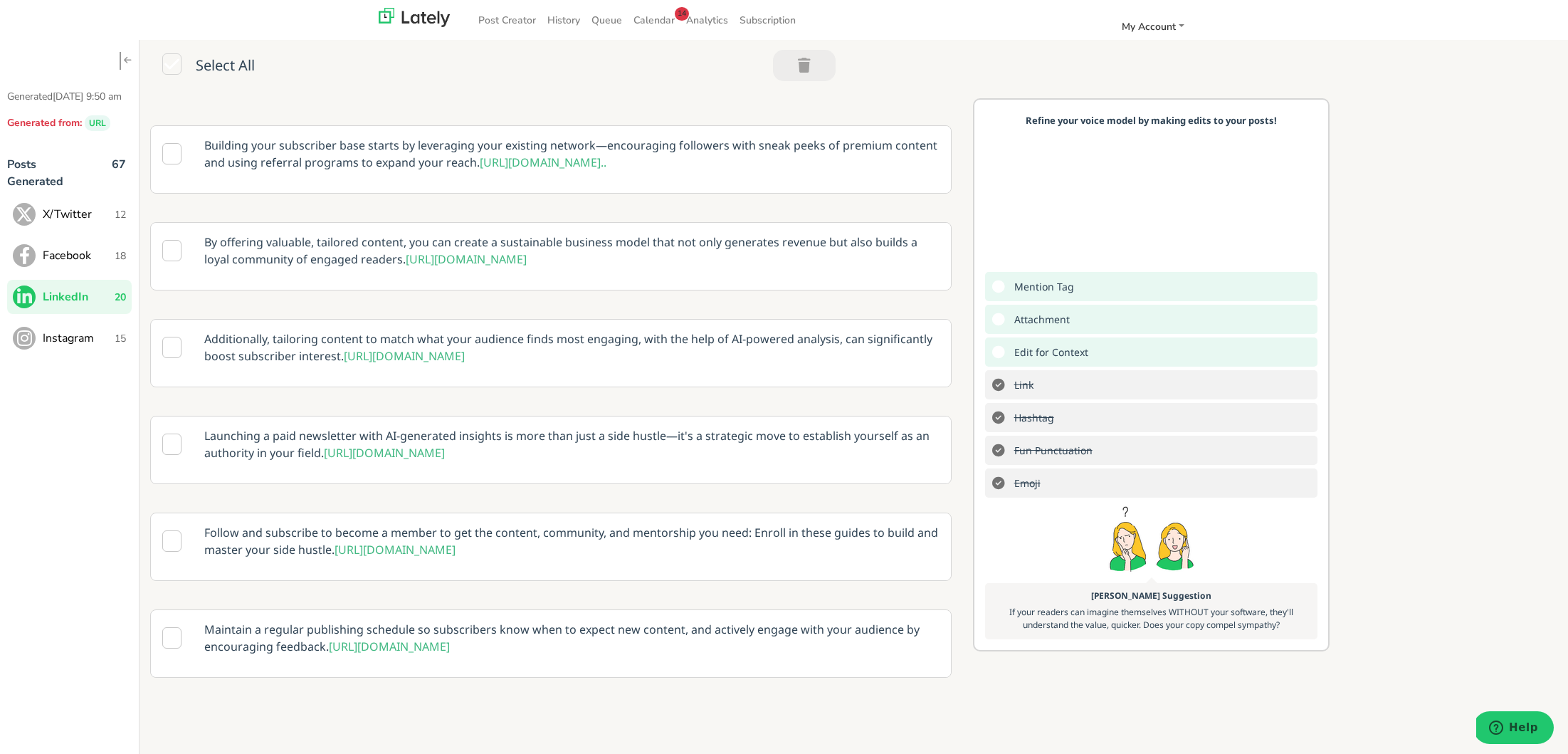
click at [304, 472] on p "Launching a paid newsletter with AI-generated insights is more than just a side…" at bounding box center [572, 444] width 757 height 56
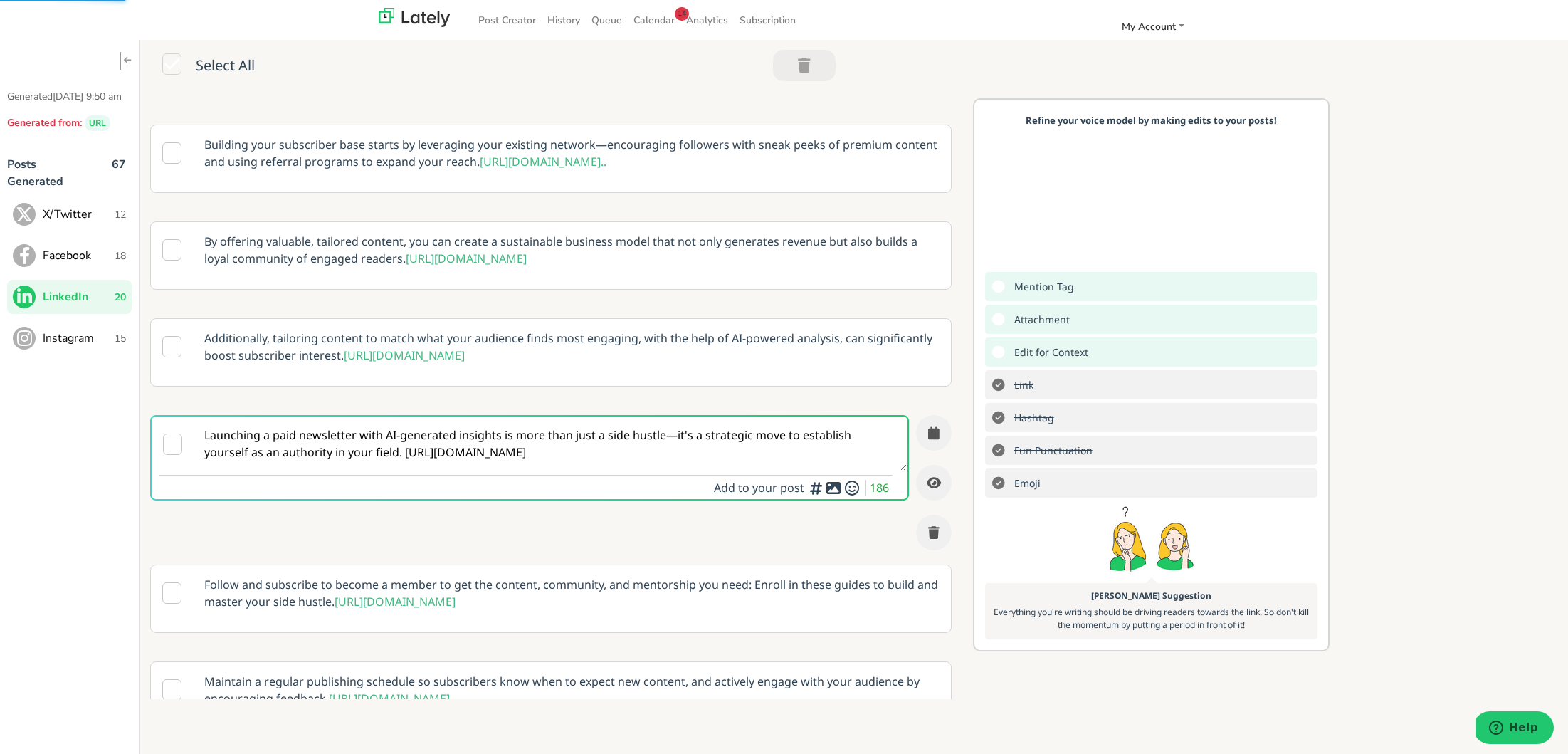
scroll to position [1431, 0]
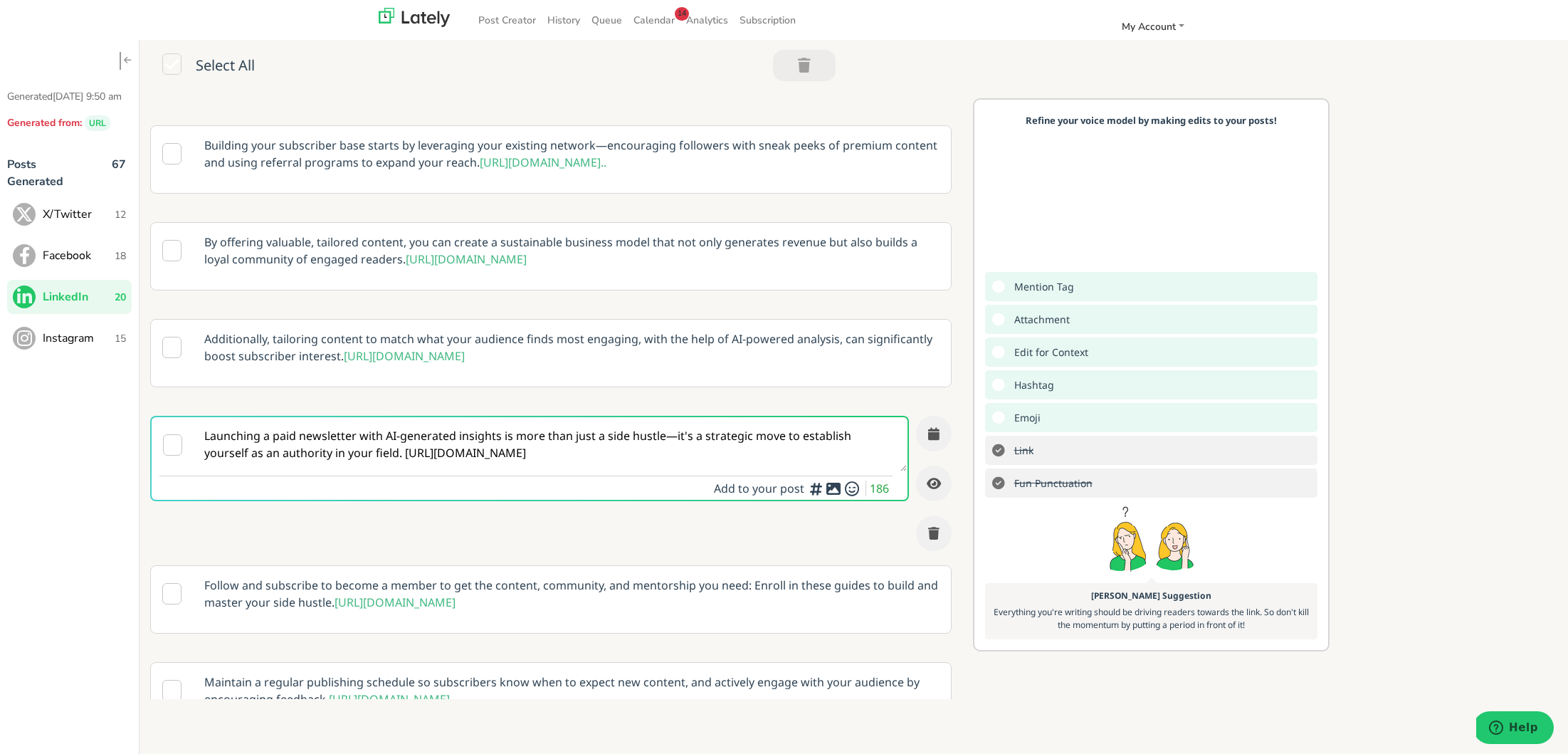
click at [358, 471] on textarea "Launching a paid newsletter with AI-generated insights is more than just a side…" at bounding box center [550, 444] width 712 height 54
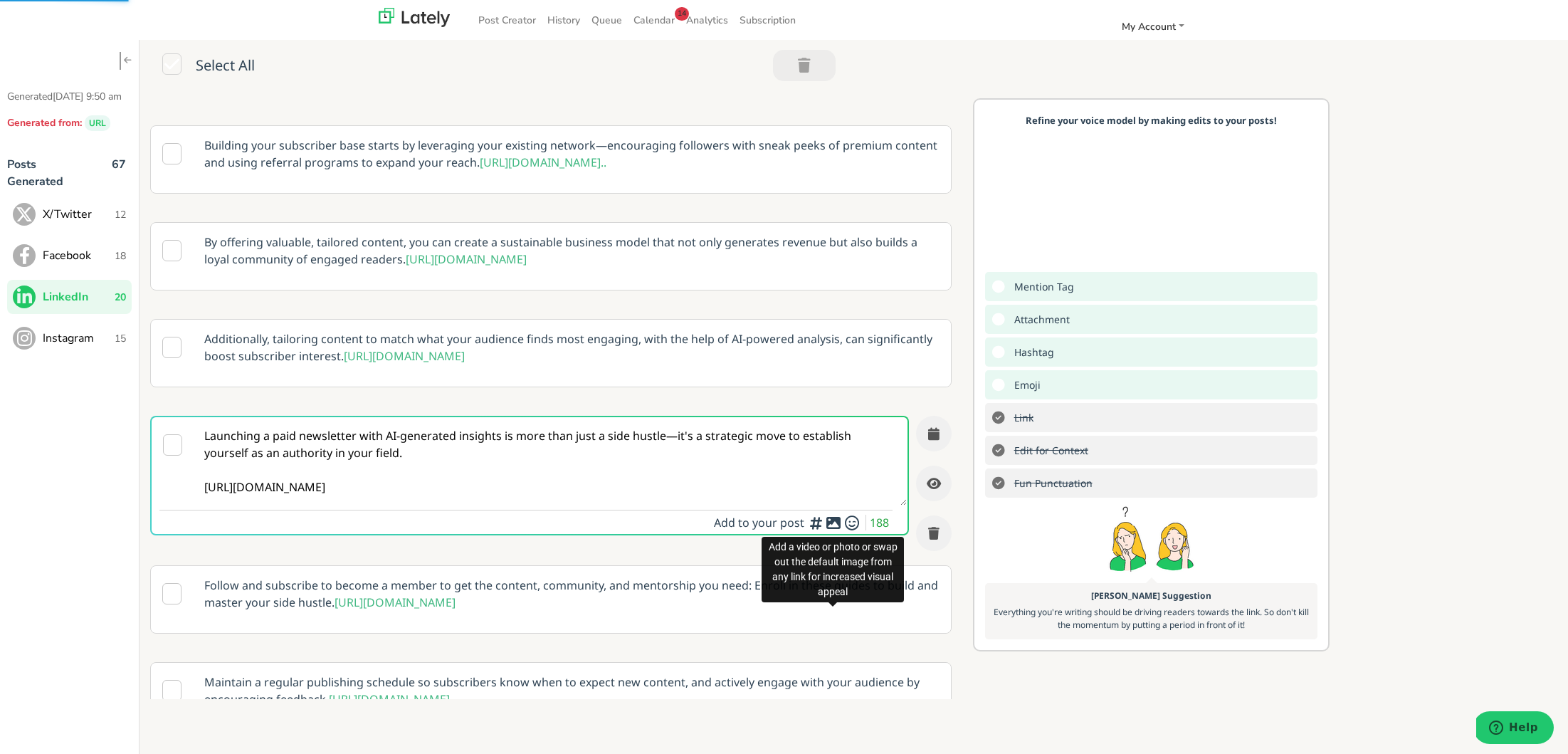
type textarea "Launching a paid newsletter with AI-generated insights is more than just a side…"
click at [832, 523] on icon at bounding box center [833, 522] width 17 height 1
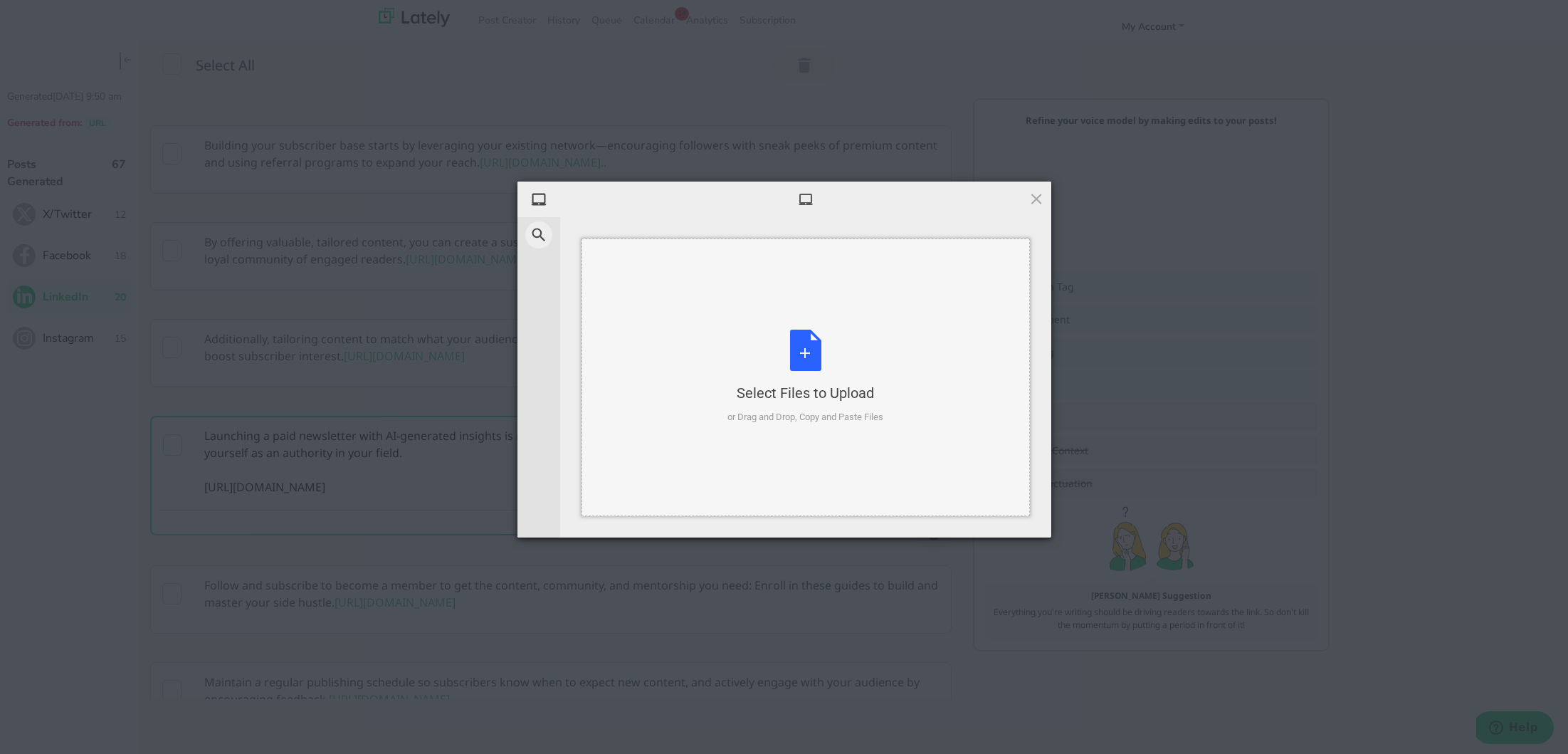
click at [802, 356] on div "Select Files to Upload or Drag and Drop, Copy and Paste Files" at bounding box center [805, 377] width 156 height 94
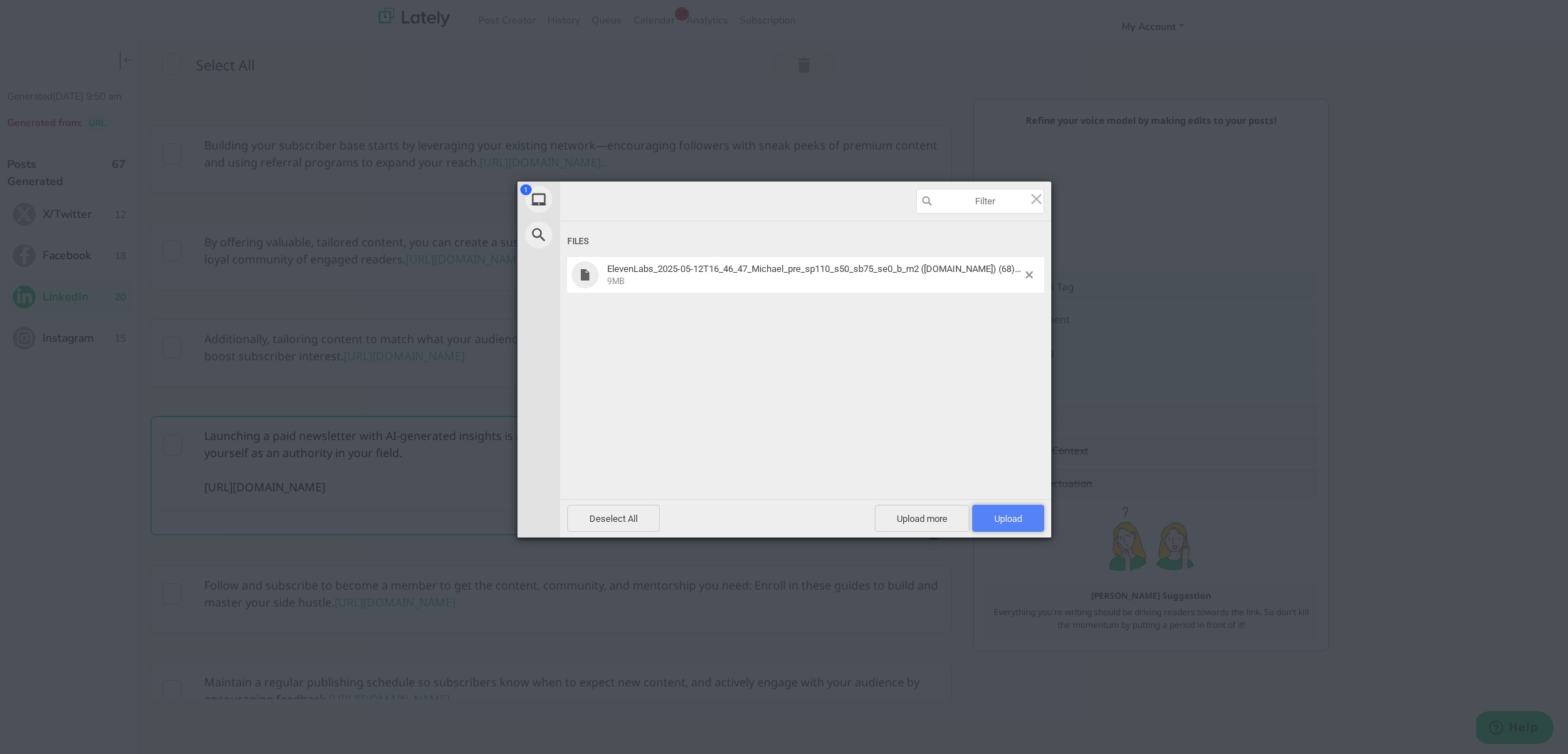
click at [1028, 522] on span "Upload 1" at bounding box center [1008, 519] width 72 height 27
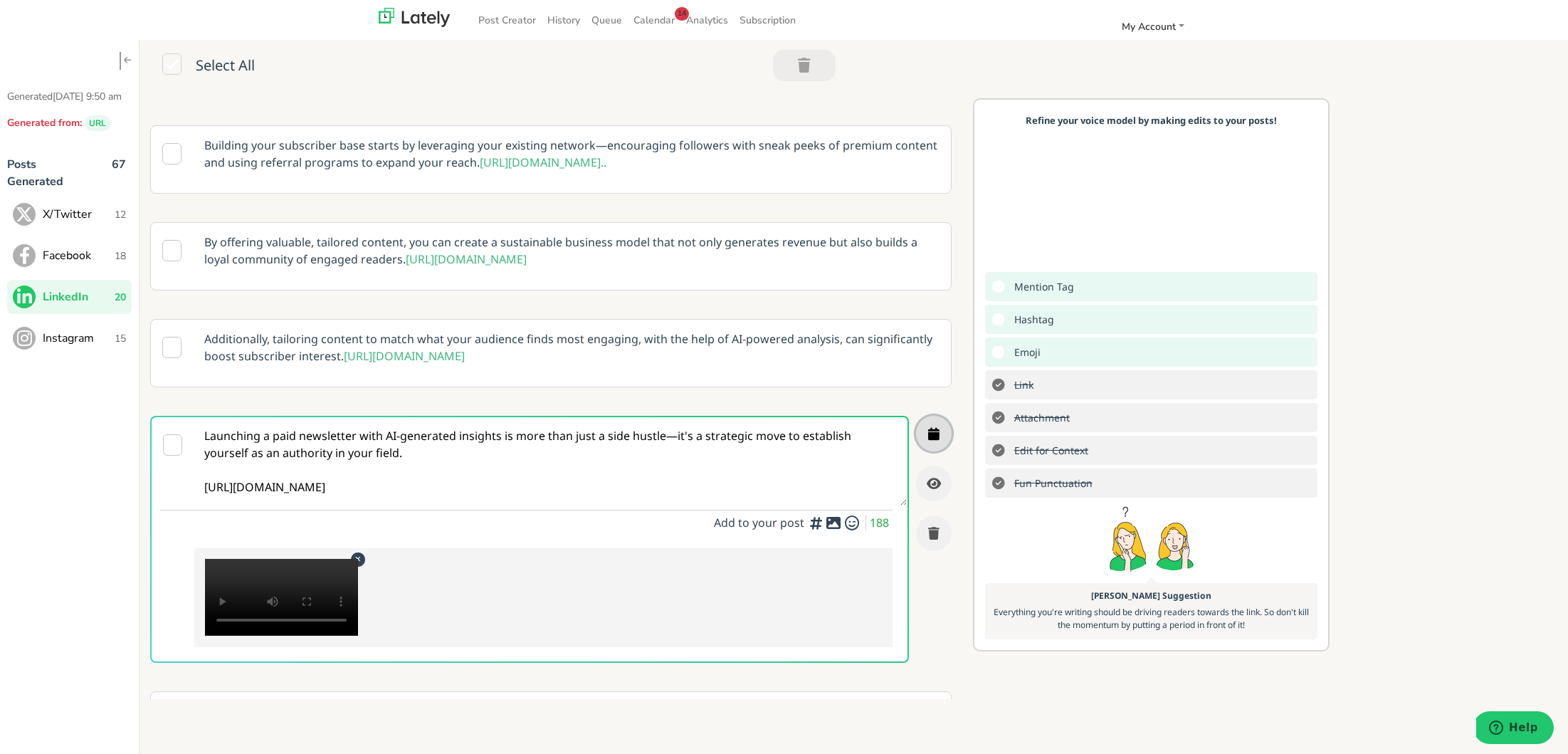
click at [933, 440] on icon "button" at bounding box center [933, 433] width 11 height 13
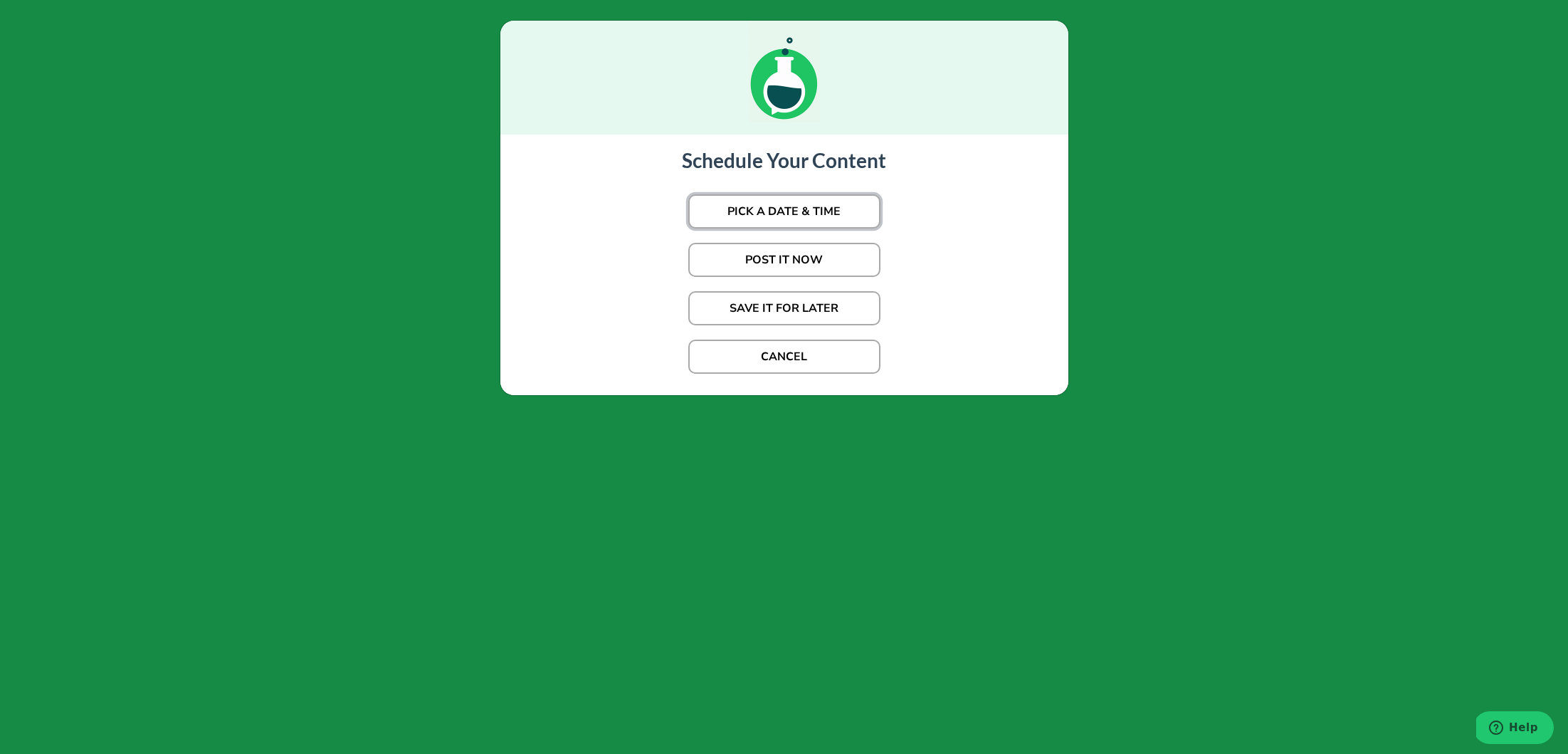
click at [814, 208] on button "PICK A DATE & TIME" at bounding box center [784, 211] width 192 height 34
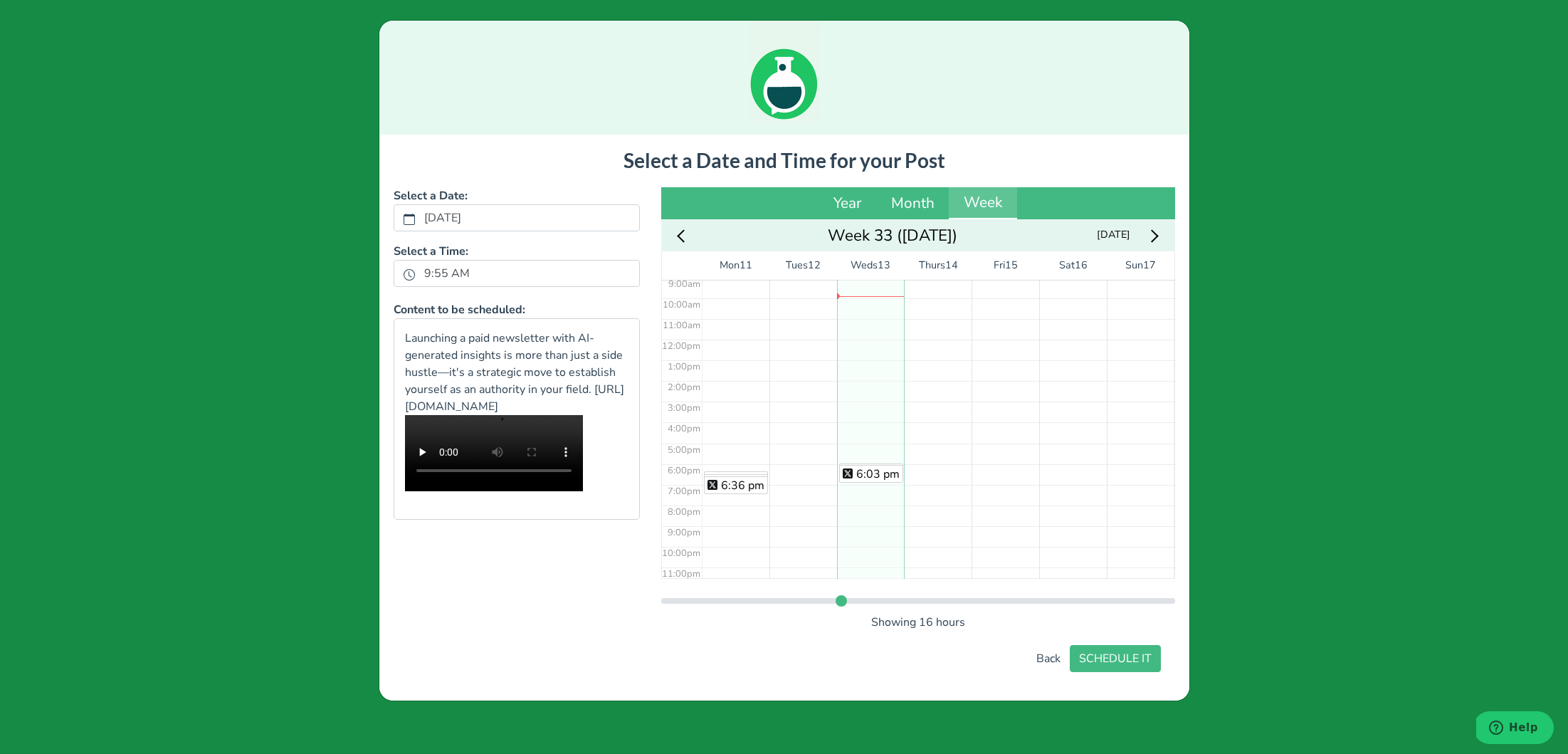
scroll to position [198, 0]
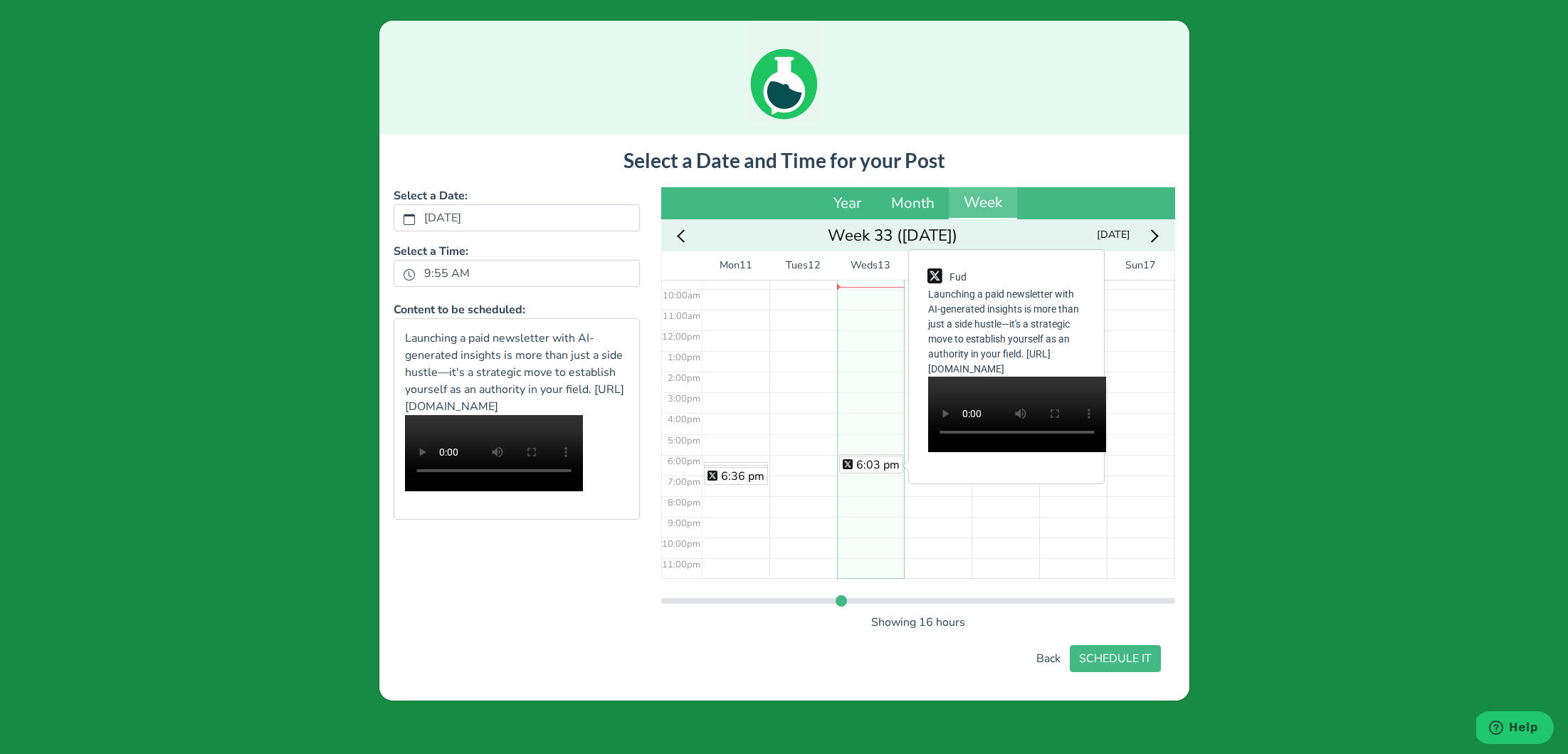
click at [859, 451] on div "5:59 pm 6:03 pm" at bounding box center [870, 331] width 68 height 497
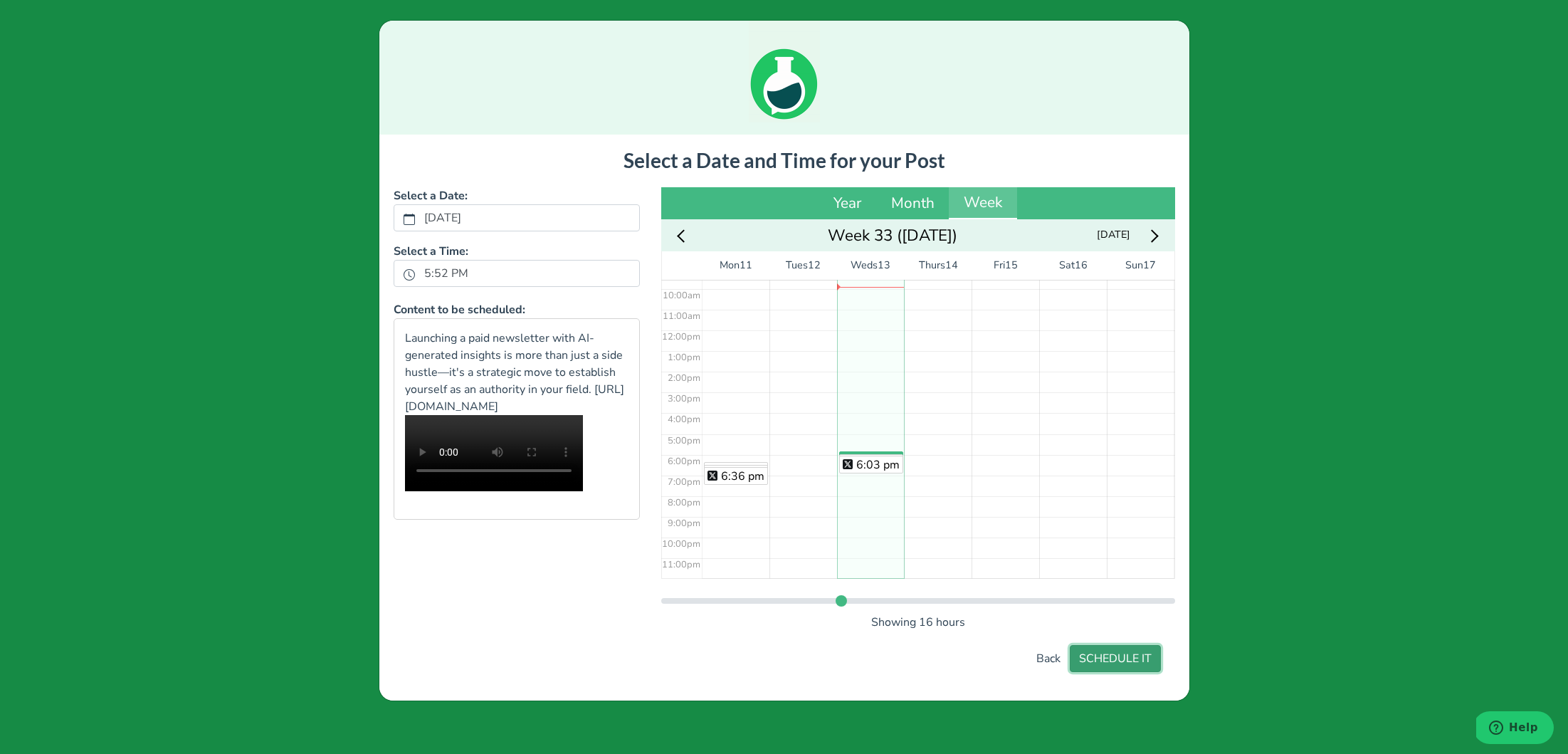
click at [1101, 654] on button "SCHEDULE IT" at bounding box center [1115, 659] width 91 height 27
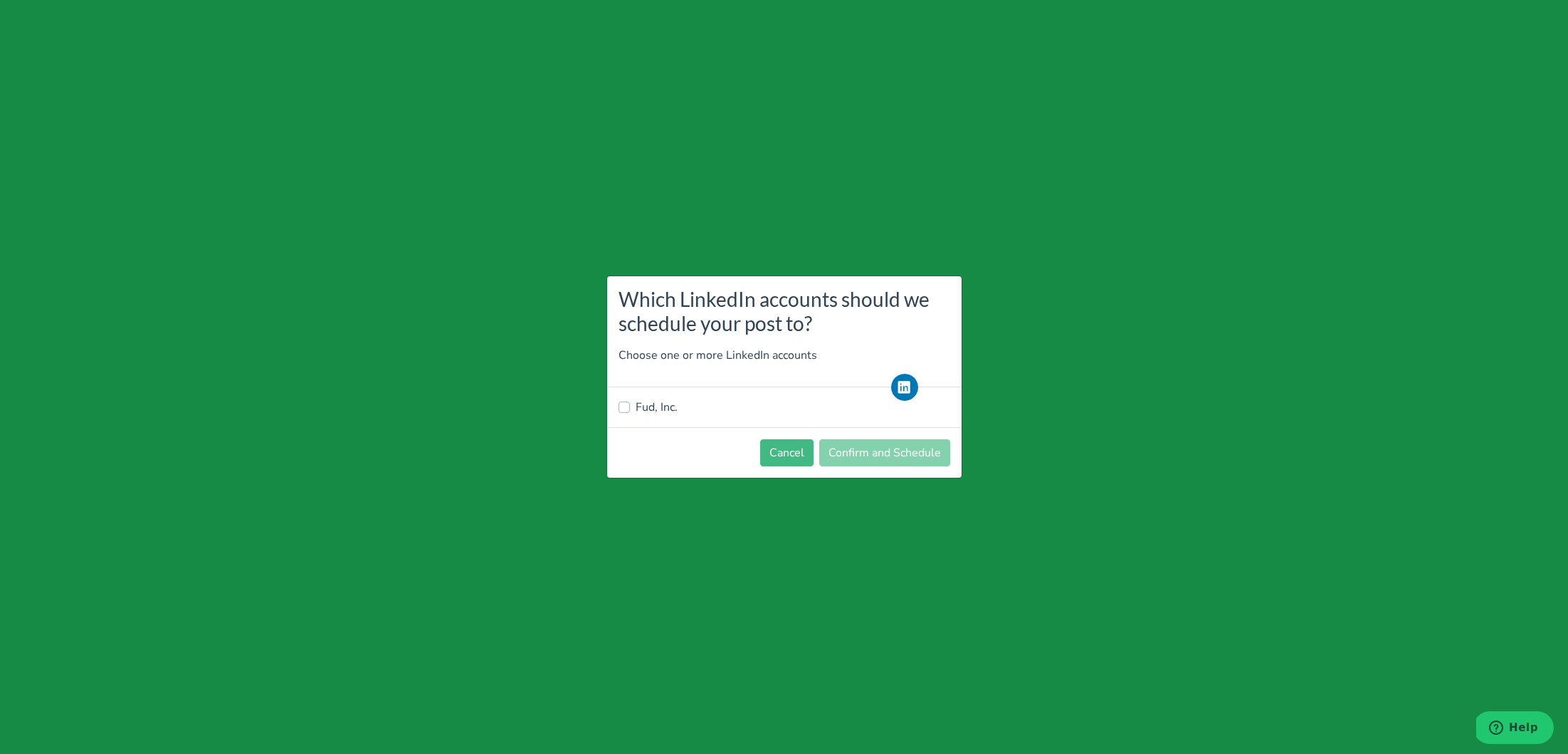
click at [651, 404] on label "Fud, Inc." at bounding box center [656, 407] width 42 height 17
click at [629, 404] on input "Fud, Inc." at bounding box center [623, 406] width 11 height 14
checkbox input "true"
click at [882, 458] on button "Confirm and Schedule" at bounding box center [884, 453] width 131 height 27
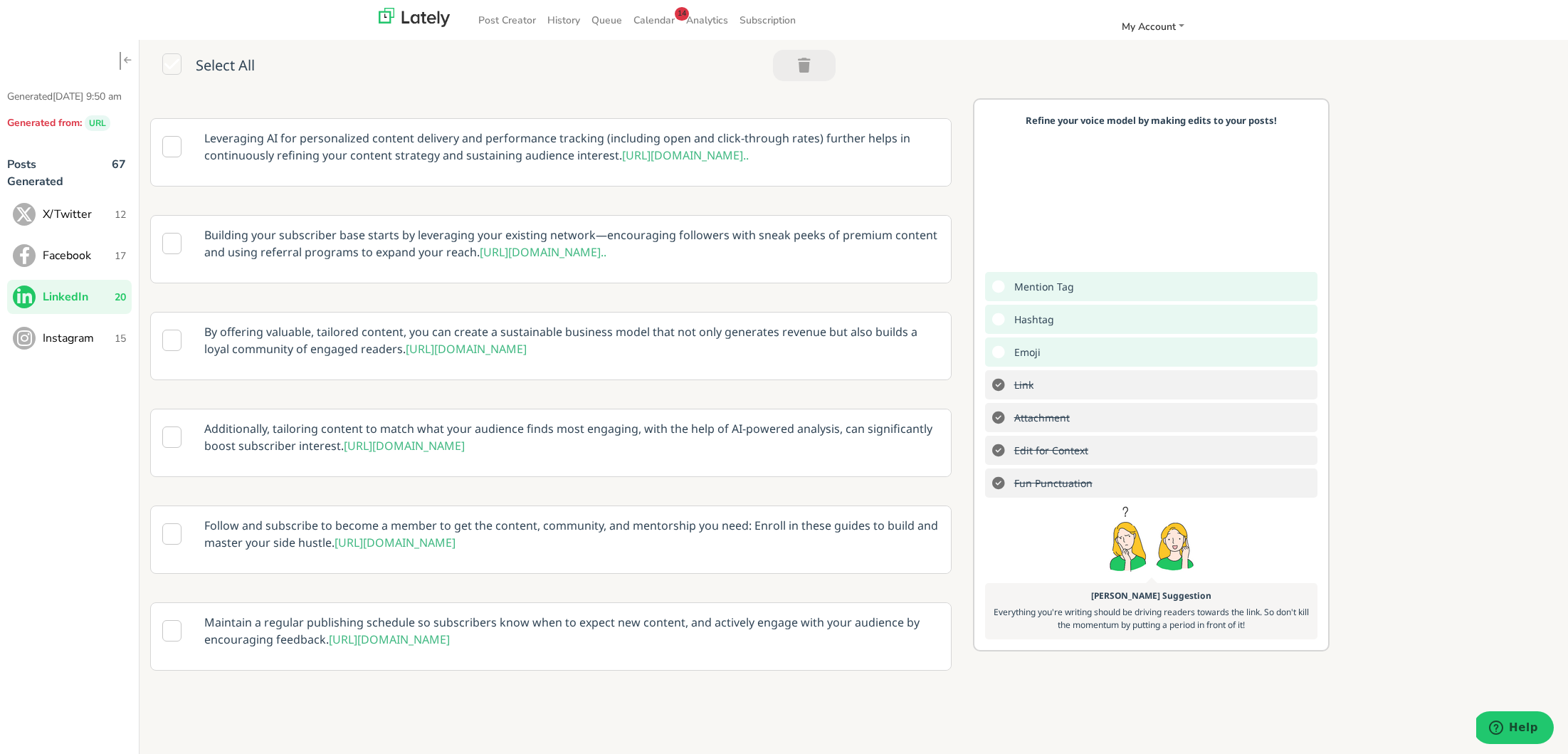
click at [49, 347] on span "Instagram" at bounding box center [78, 338] width 72 height 17
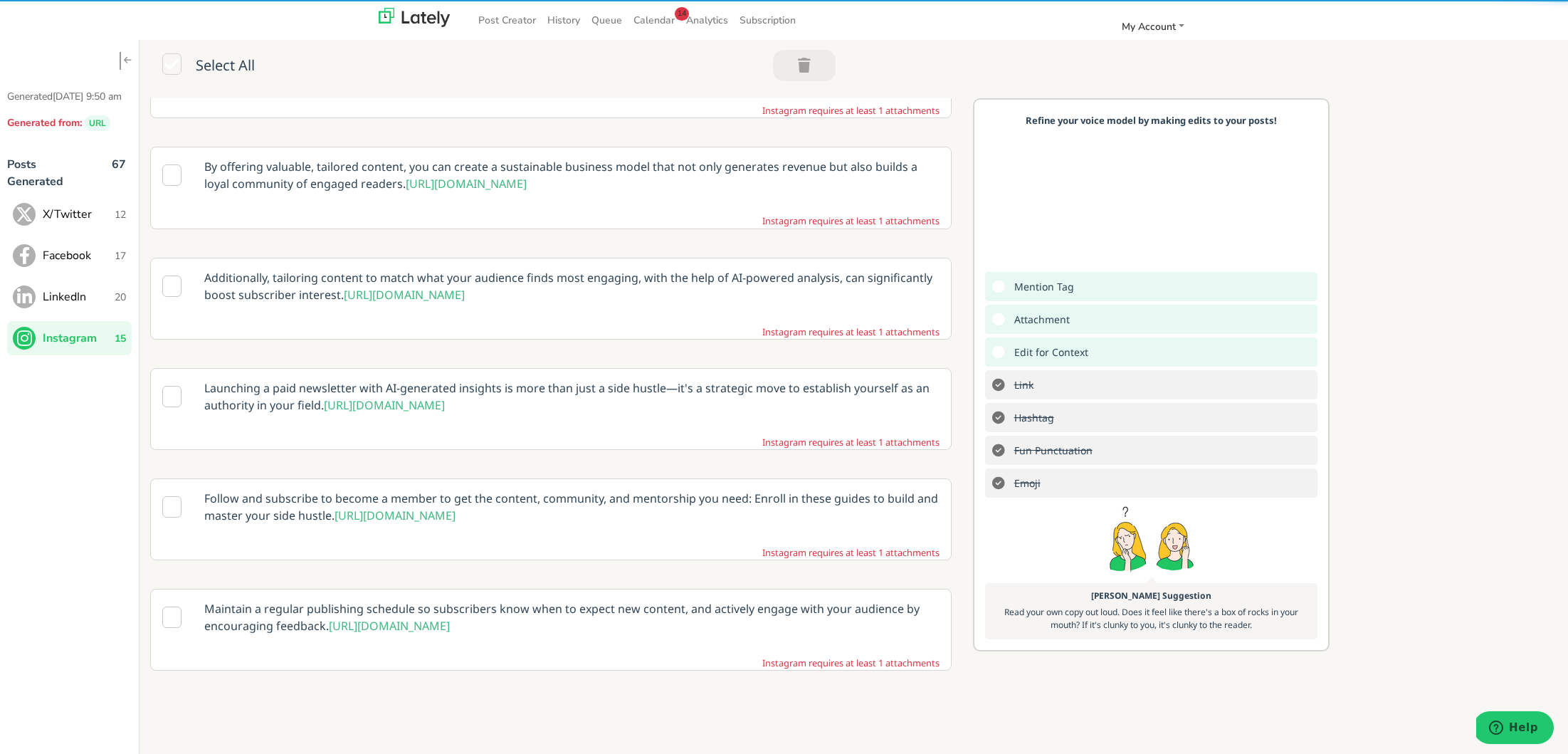
scroll to position [1181, 0]
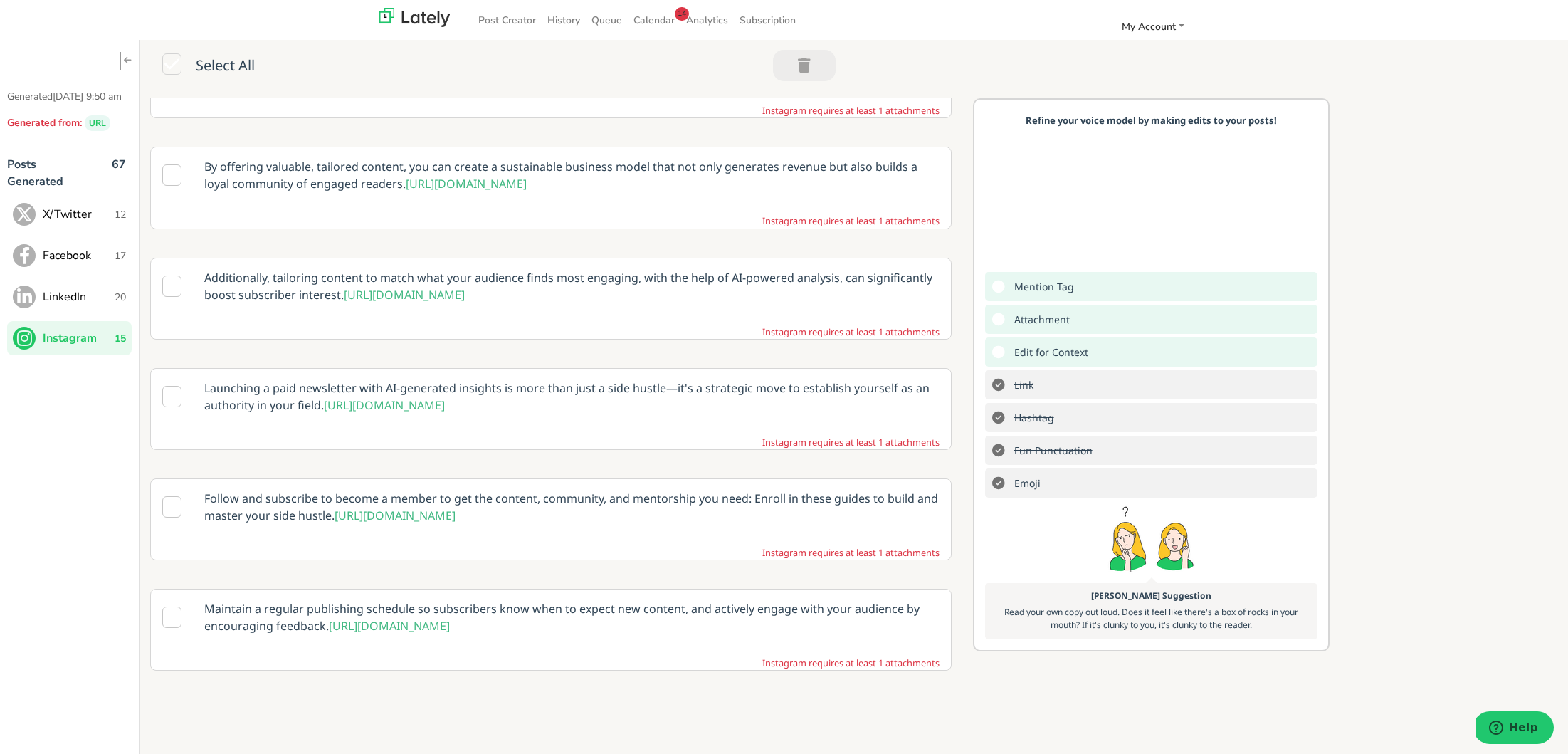
click at [296, 402] on p "Launching a paid newsletter with AI-generated insights is more than just a side…" at bounding box center [572, 396] width 757 height 56
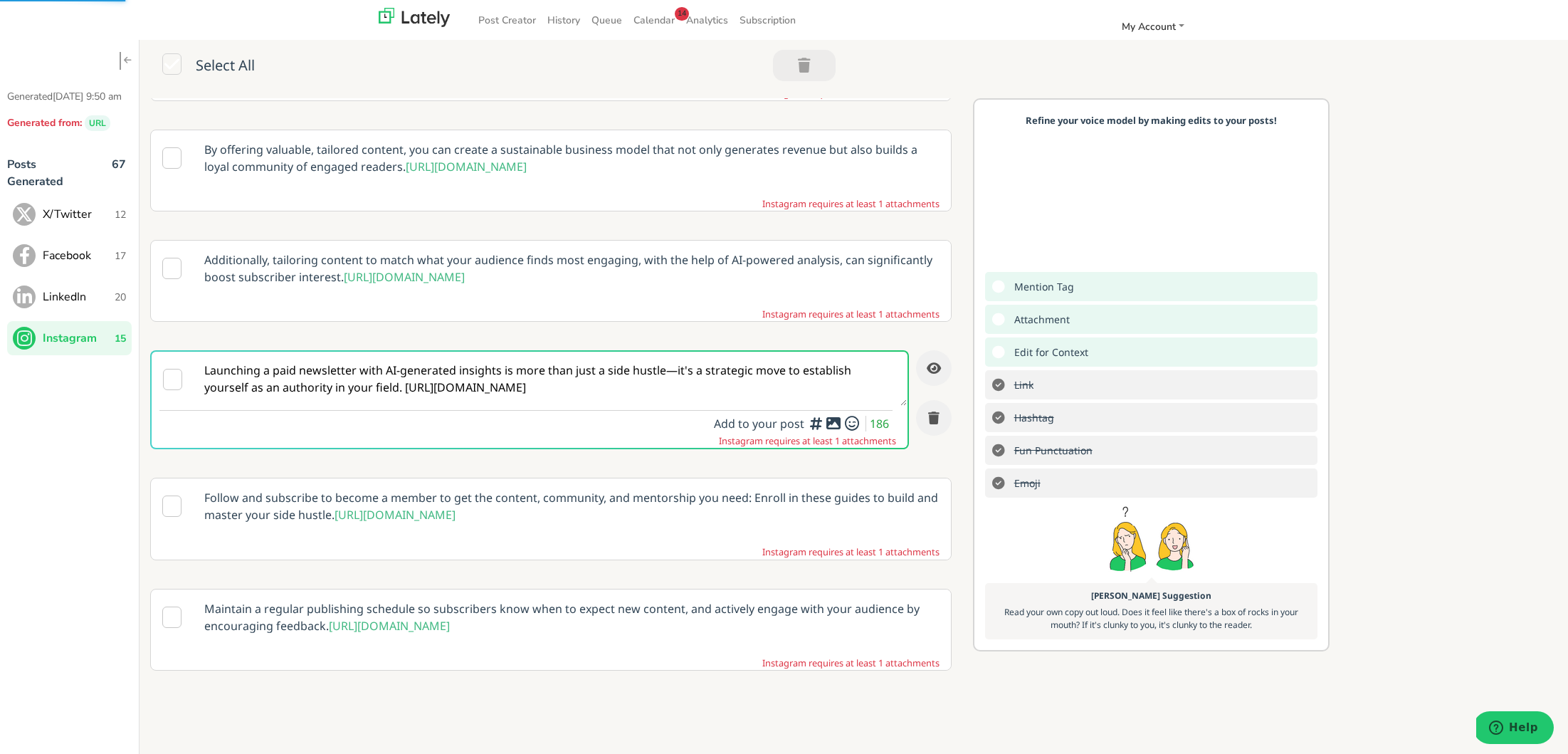
scroll to position [1142, 0]
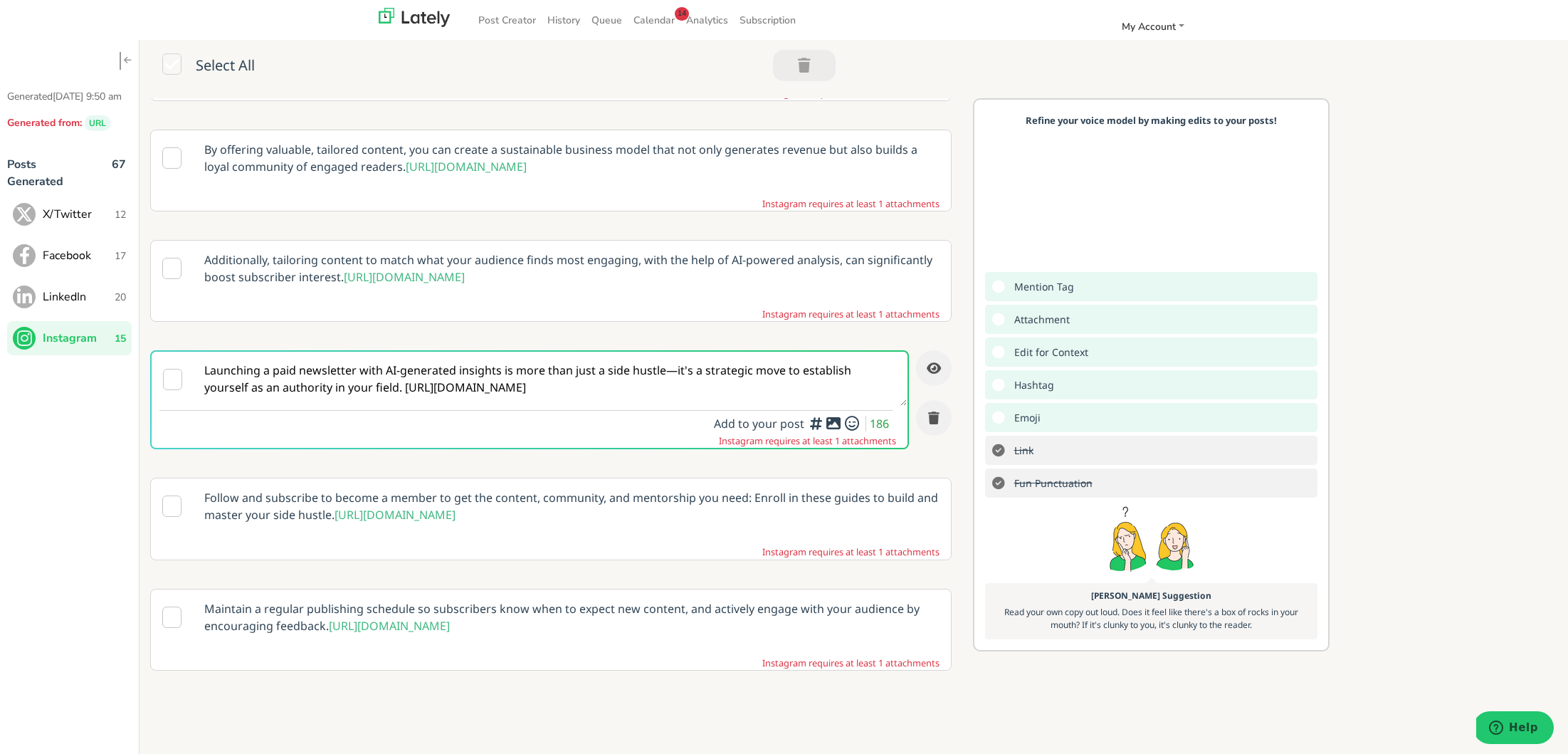
drag, startPoint x: 359, startPoint y: 402, endPoint x: 398, endPoint y: 457, distance: 67.4
click at [359, 402] on textarea "Launching a paid newsletter with AI-generated insights is more than just a side…" at bounding box center [550, 379] width 712 height 54
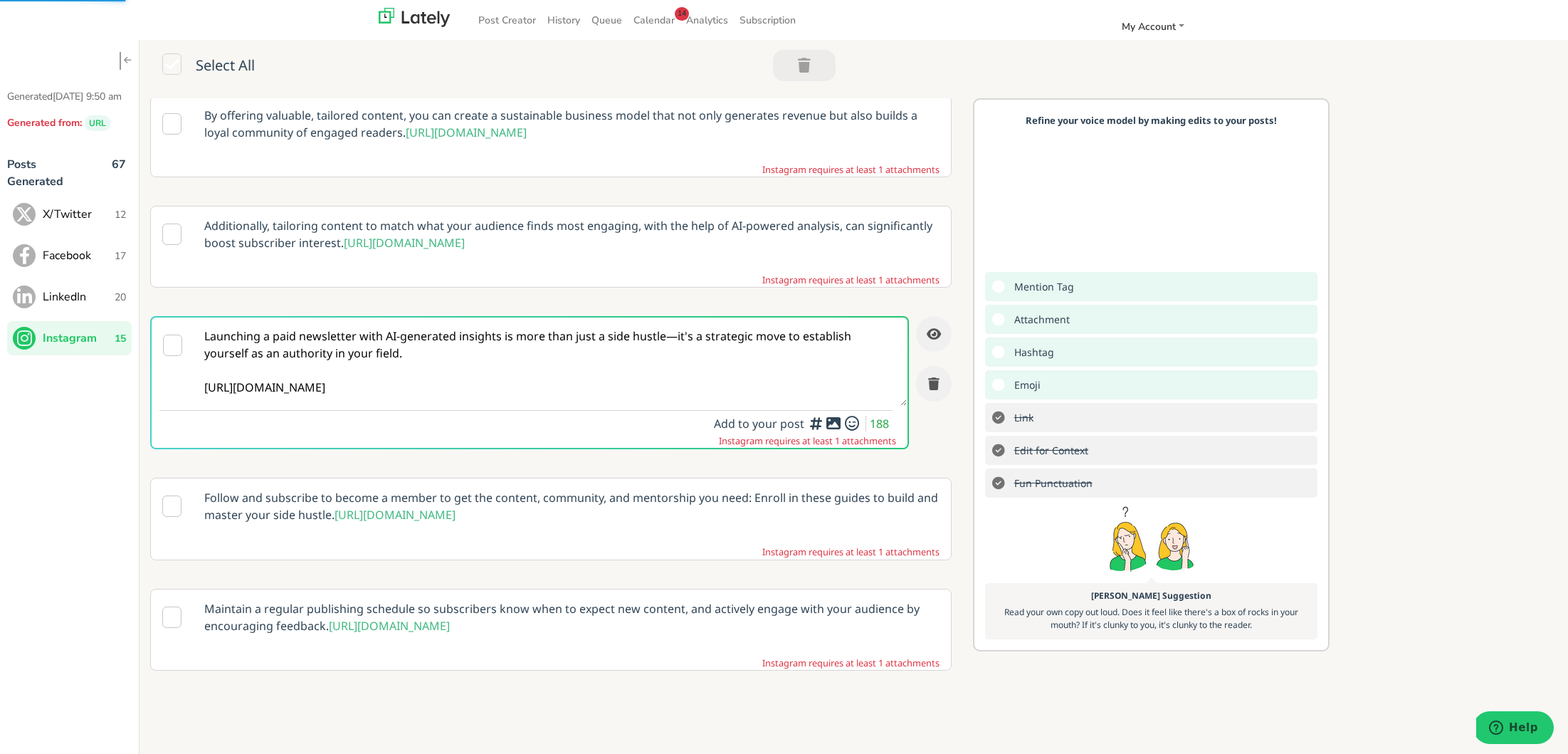
type textarea "Launching a paid newsletter with AI-generated insights is more than just a side…"
click at [832, 423] on icon at bounding box center [833, 423] width 17 height 1
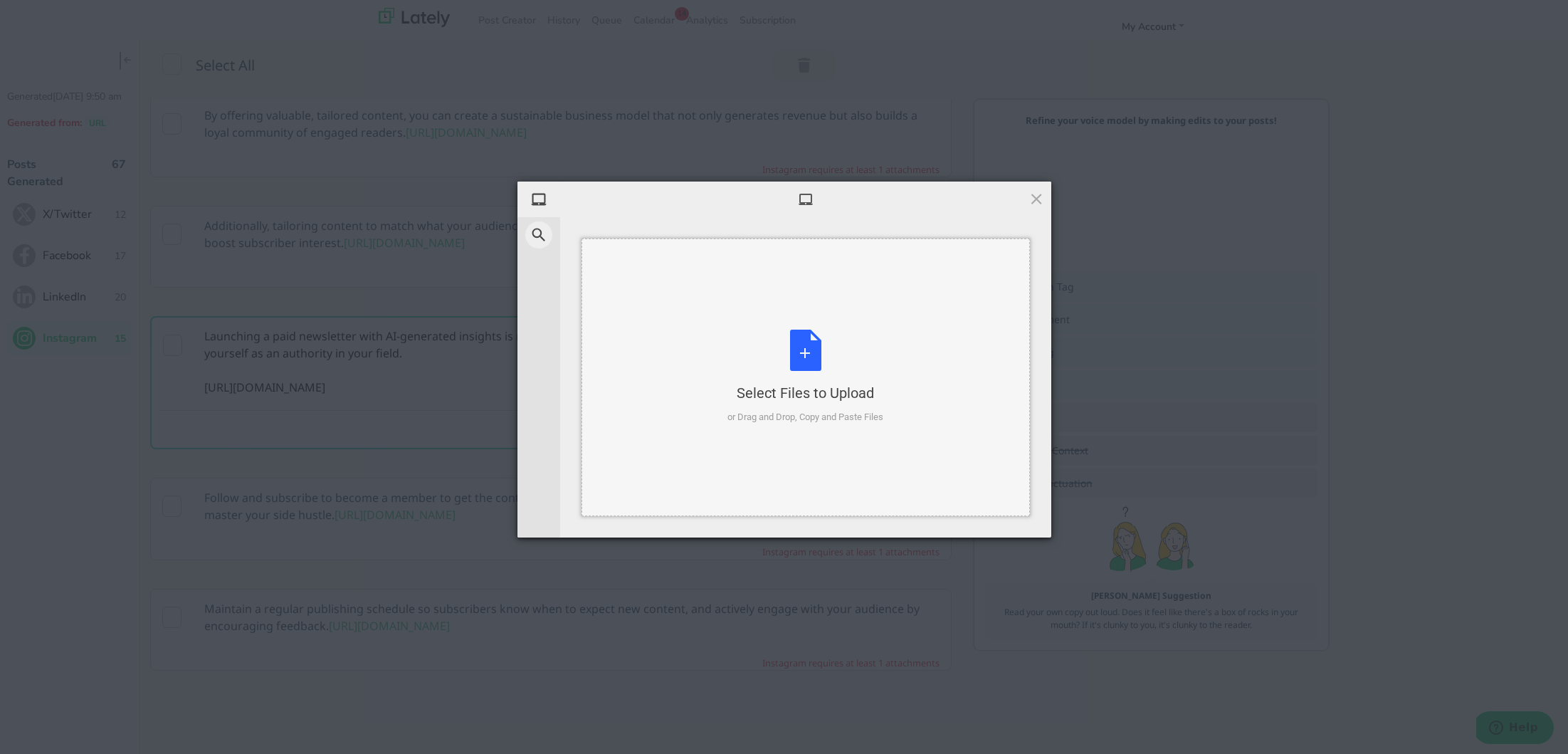
click at [801, 359] on div "Select Files to Upload or Drag and Drop, Copy and Paste Files" at bounding box center [805, 377] width 156 height 94
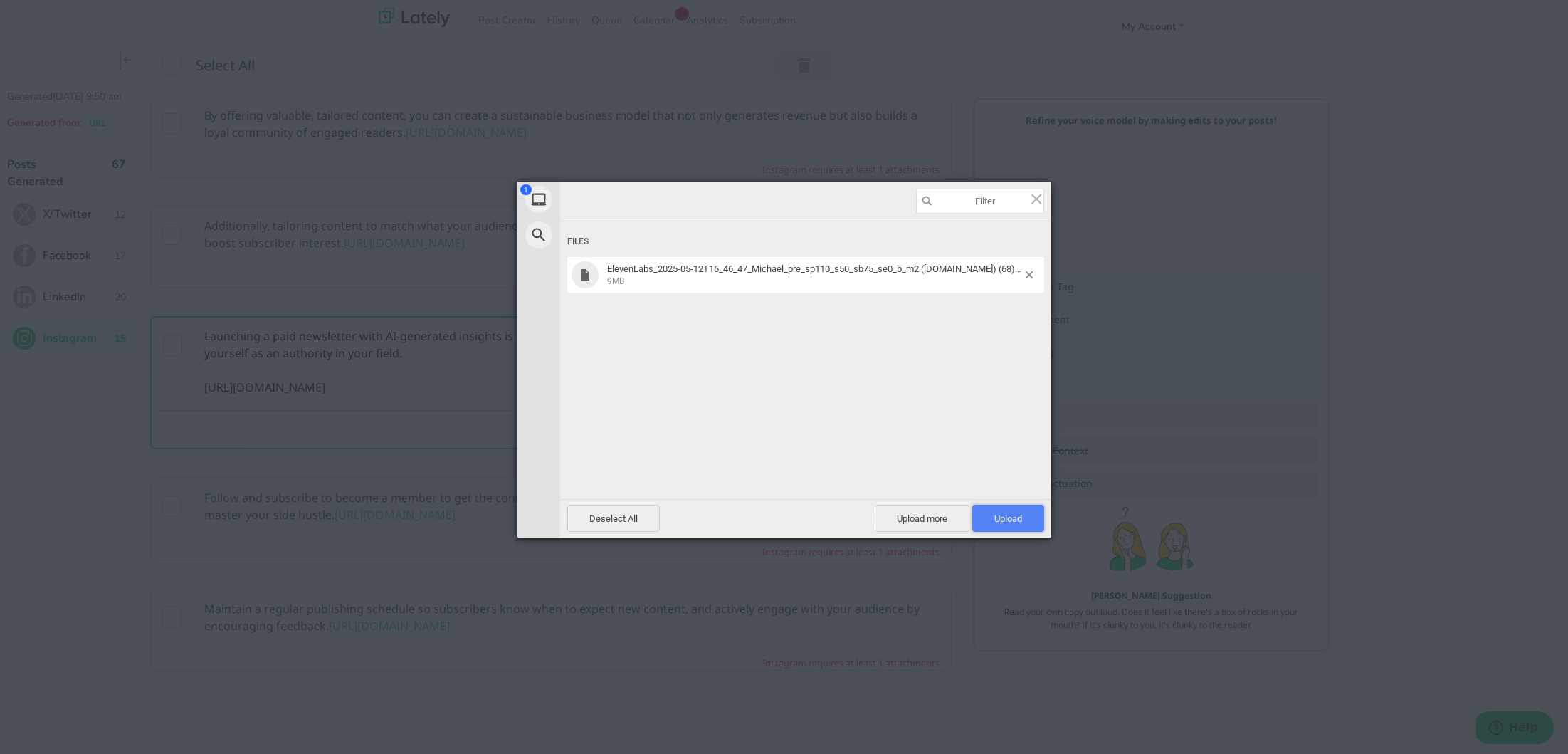
click at [1005, 511] on span "Upload 1" at bounding box center [1008, 519] width 72 height 27
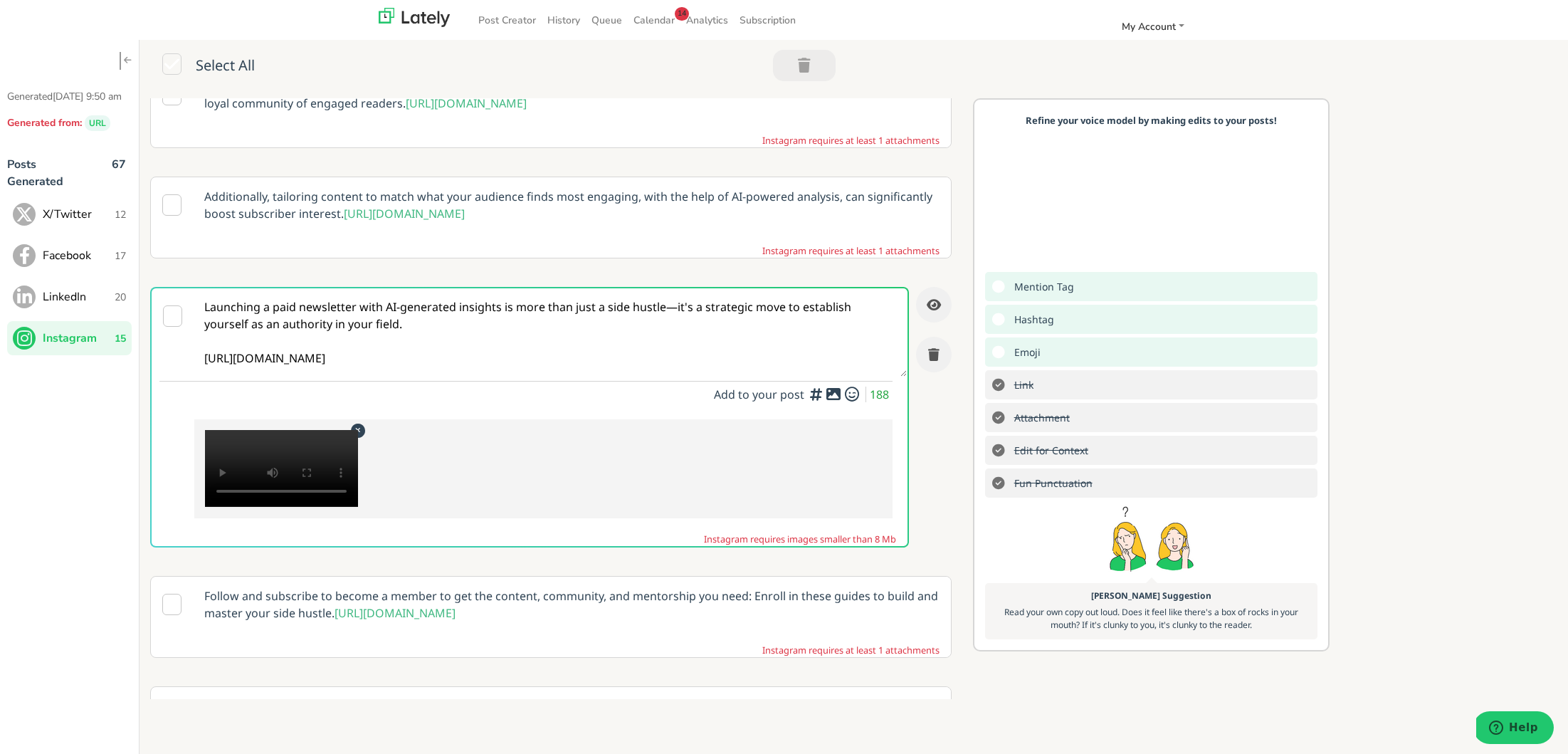
click at [362, 437] on icon at bounding box center [357, 430] width 18 height 14
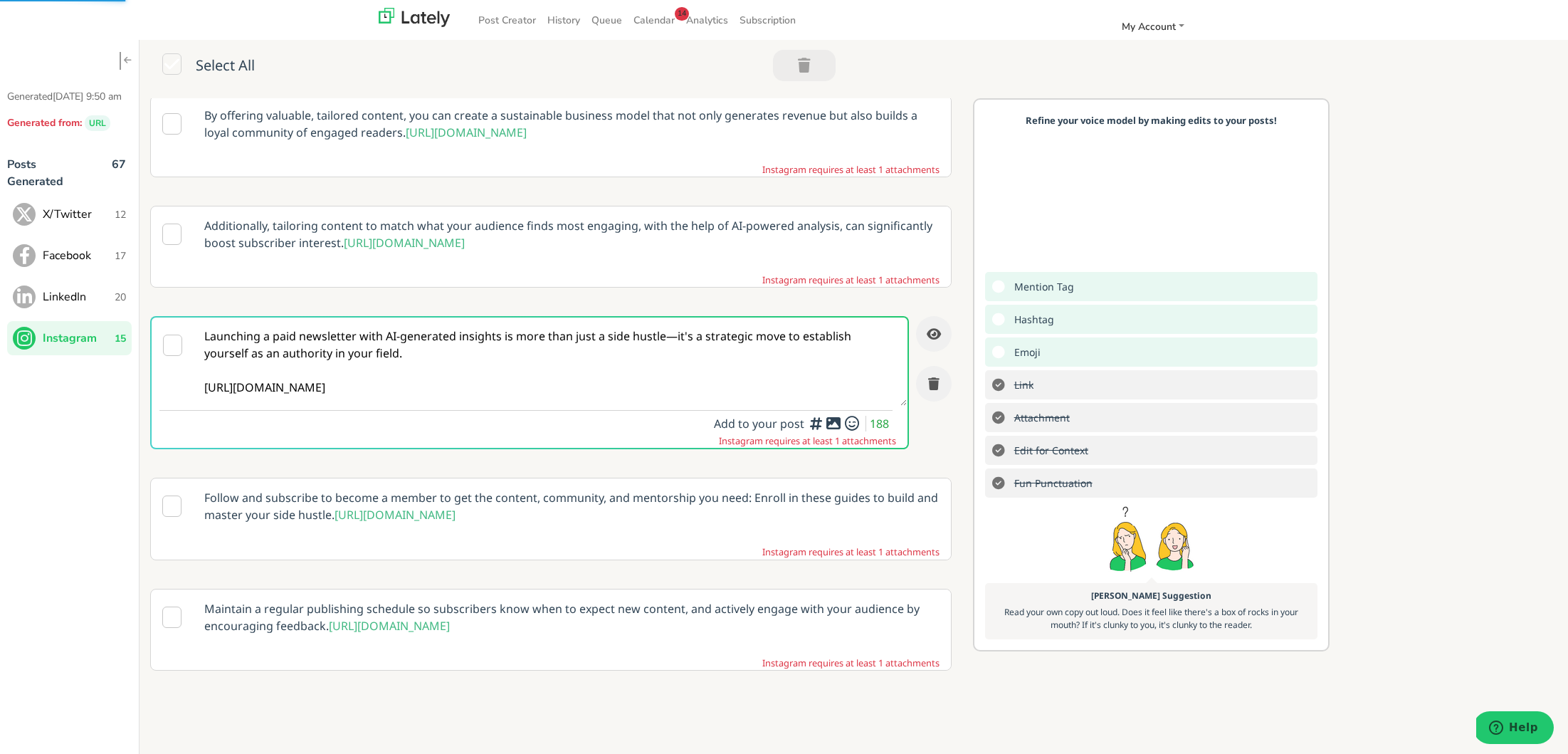
scroll to position [1141, 0]
click at [830, 423] on icon at bounding box center [833, 423] width 17 height 1
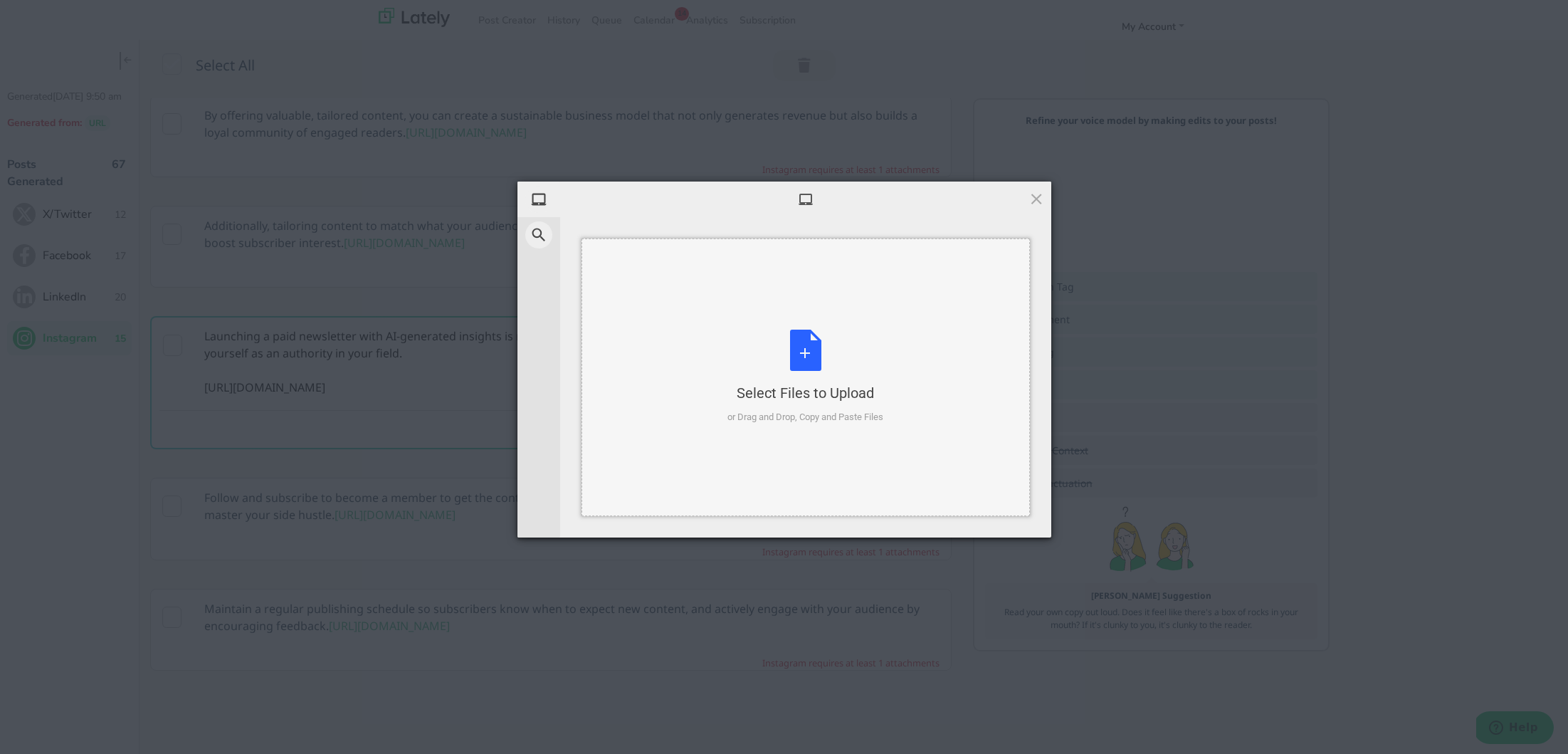
click at [798, 353] on div "Select Files to Upload or Drag and Drop, Copy and Paste Files" at bounding box center [805, 377] width 156 height 94
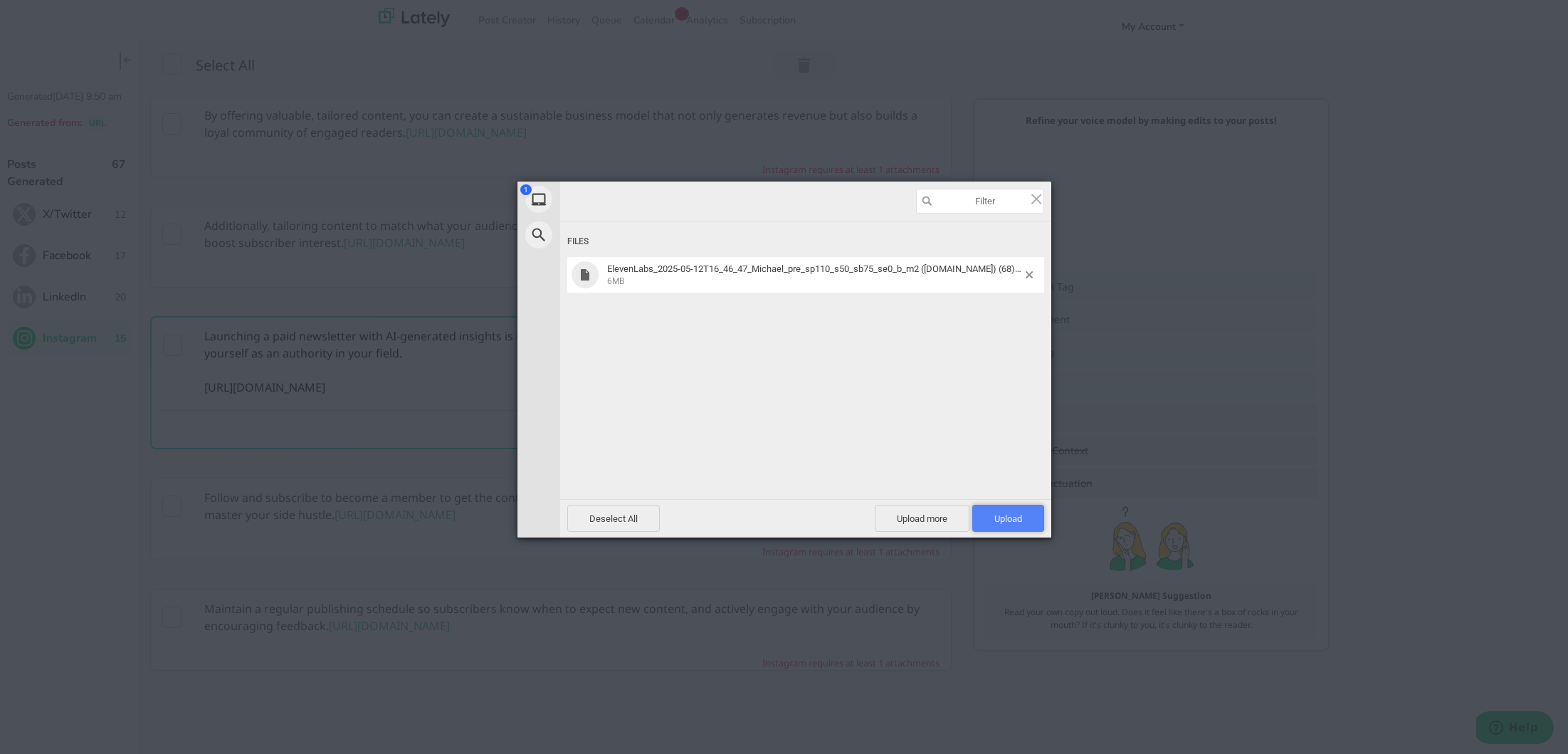
click at [1025, 510] on span "Upload 1" at bounding box center [1008, 519] width 72 height 27
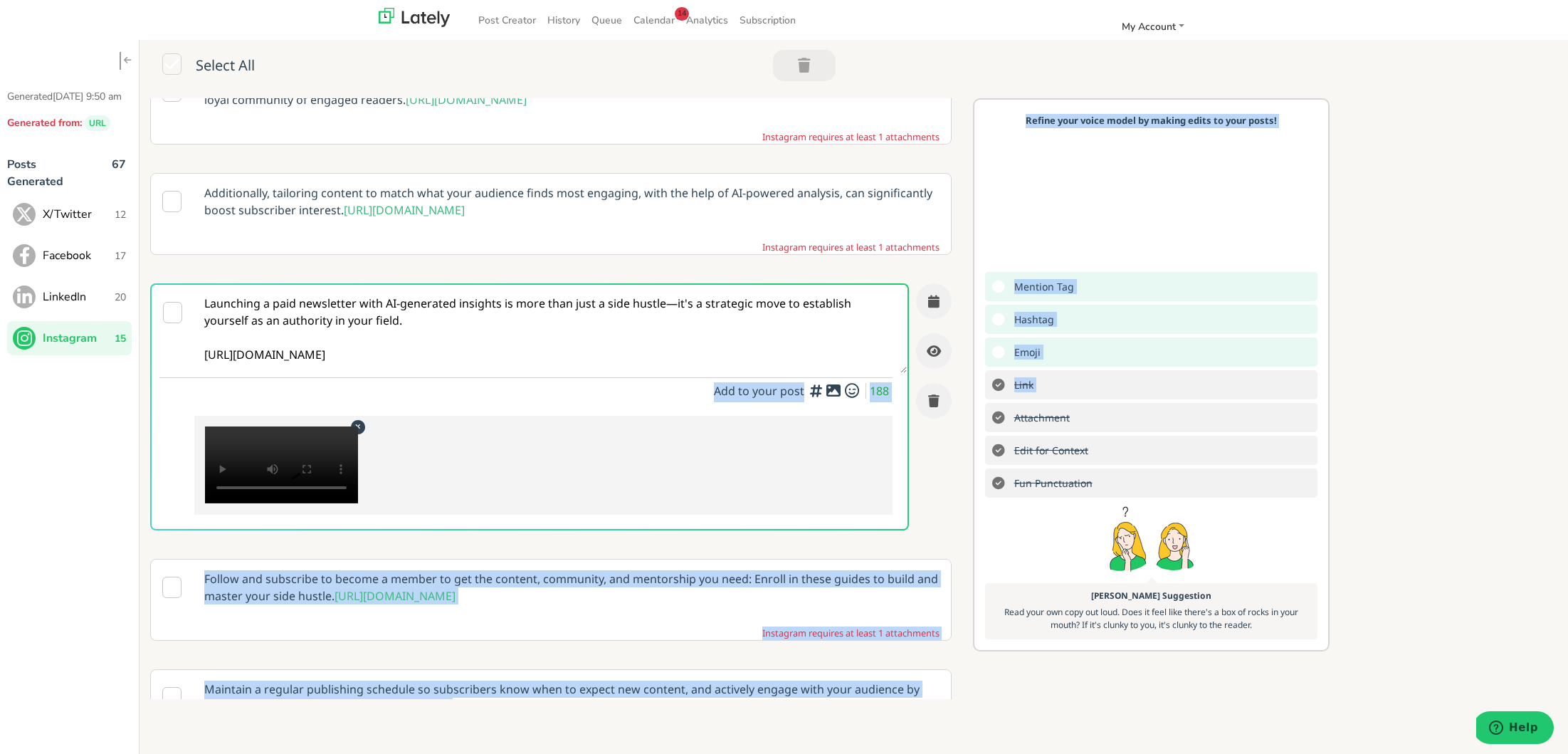
drag, startPoint x: 1004, startPoint y: 496, endPoint x: 639, endPoint y: 446, distance: 368.4
click at [639, 446] on div "Looking to optimize your subscription model? 💡 Try tiered pricing plans to cate…" at bounding box center [853, 398] width 1428 height 601
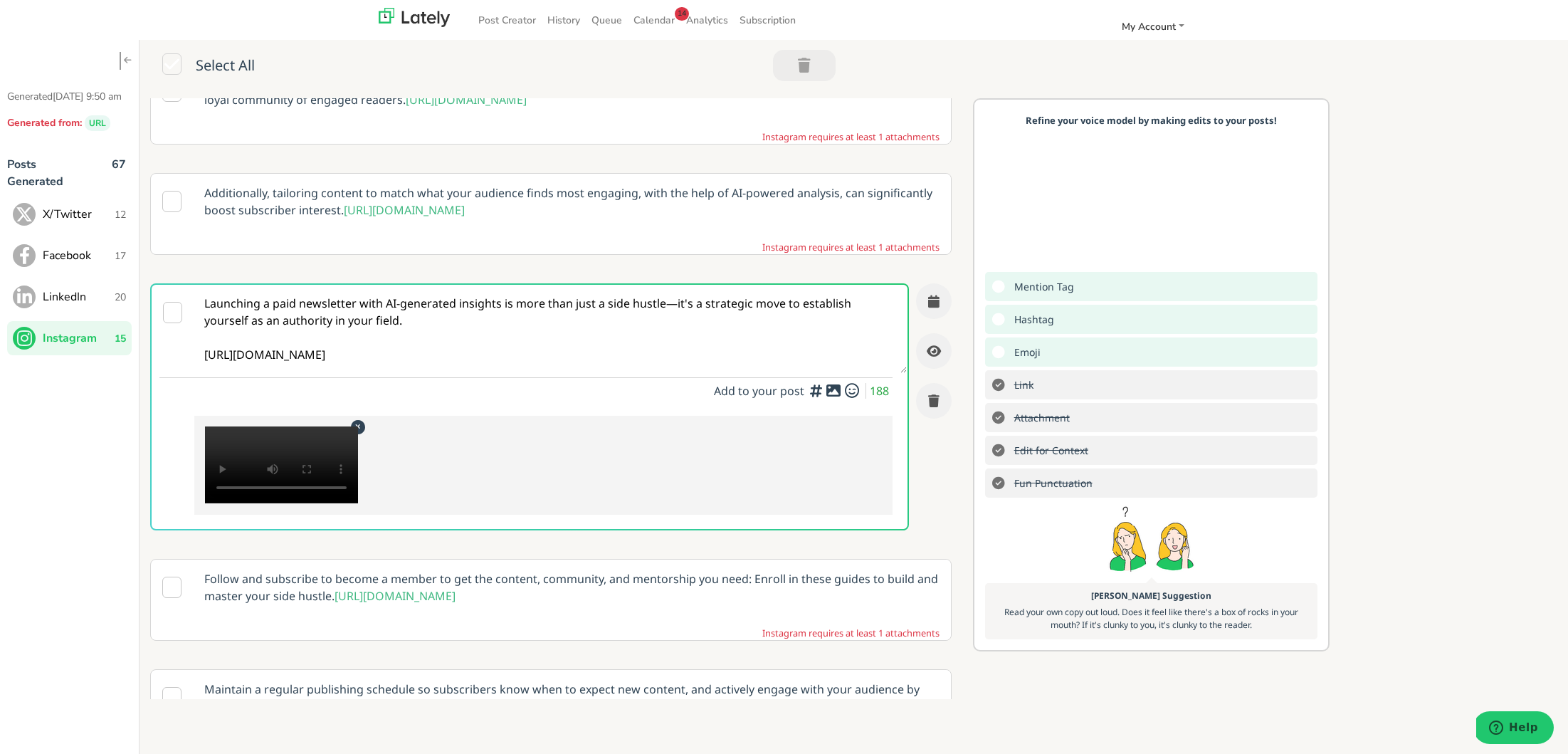
click at [636, 373] on textarea "Launching a paid newsletter with AI-generated insights is more than just a side…" at bounding box center [550, 329] width 712 height 88
click at [926, 319] on button "button" at bounding box center [933, 301] width 36 height 36
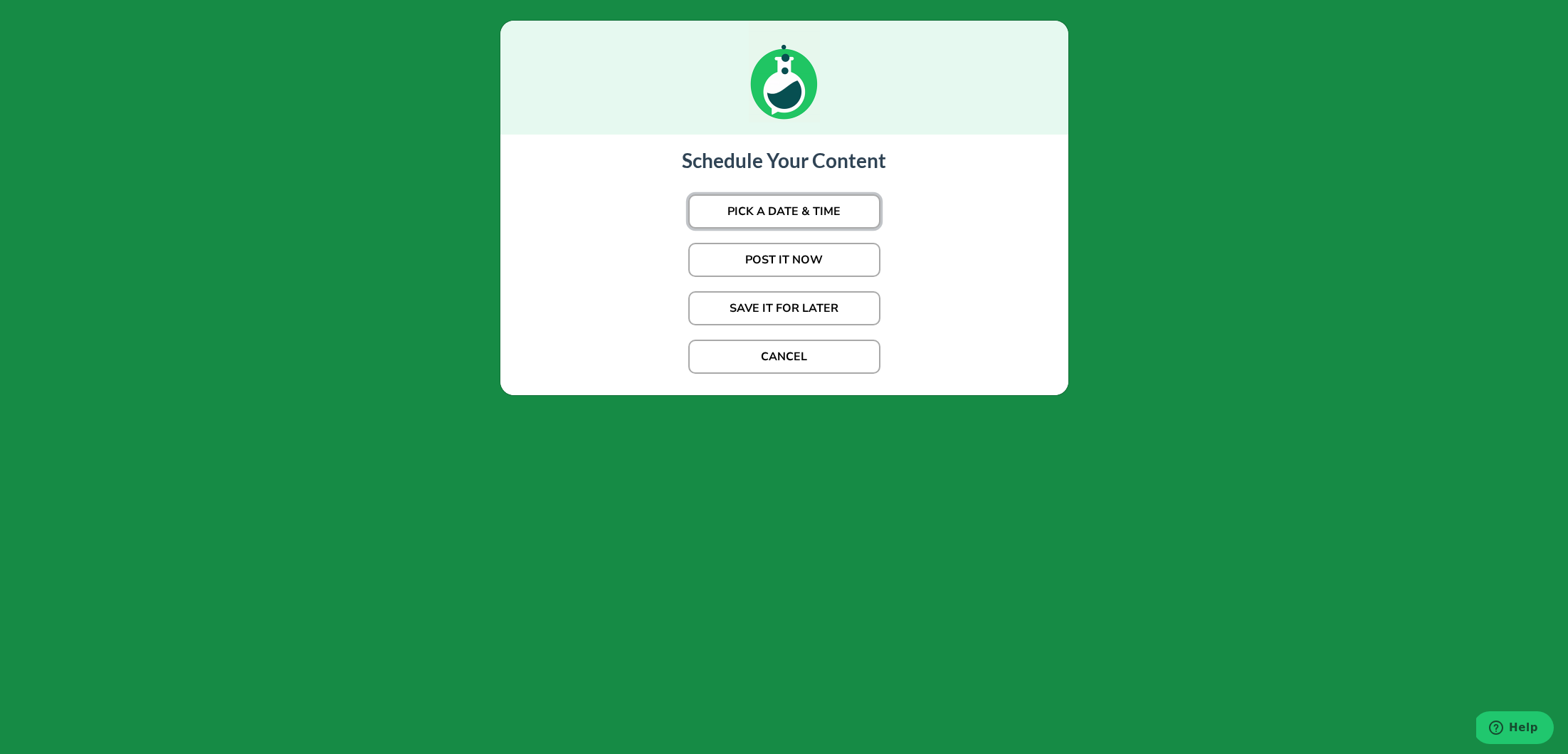
click at [776, 204] on button "PICK A DATE & TIME" at bounding box center [784, 211] width 192 height 34
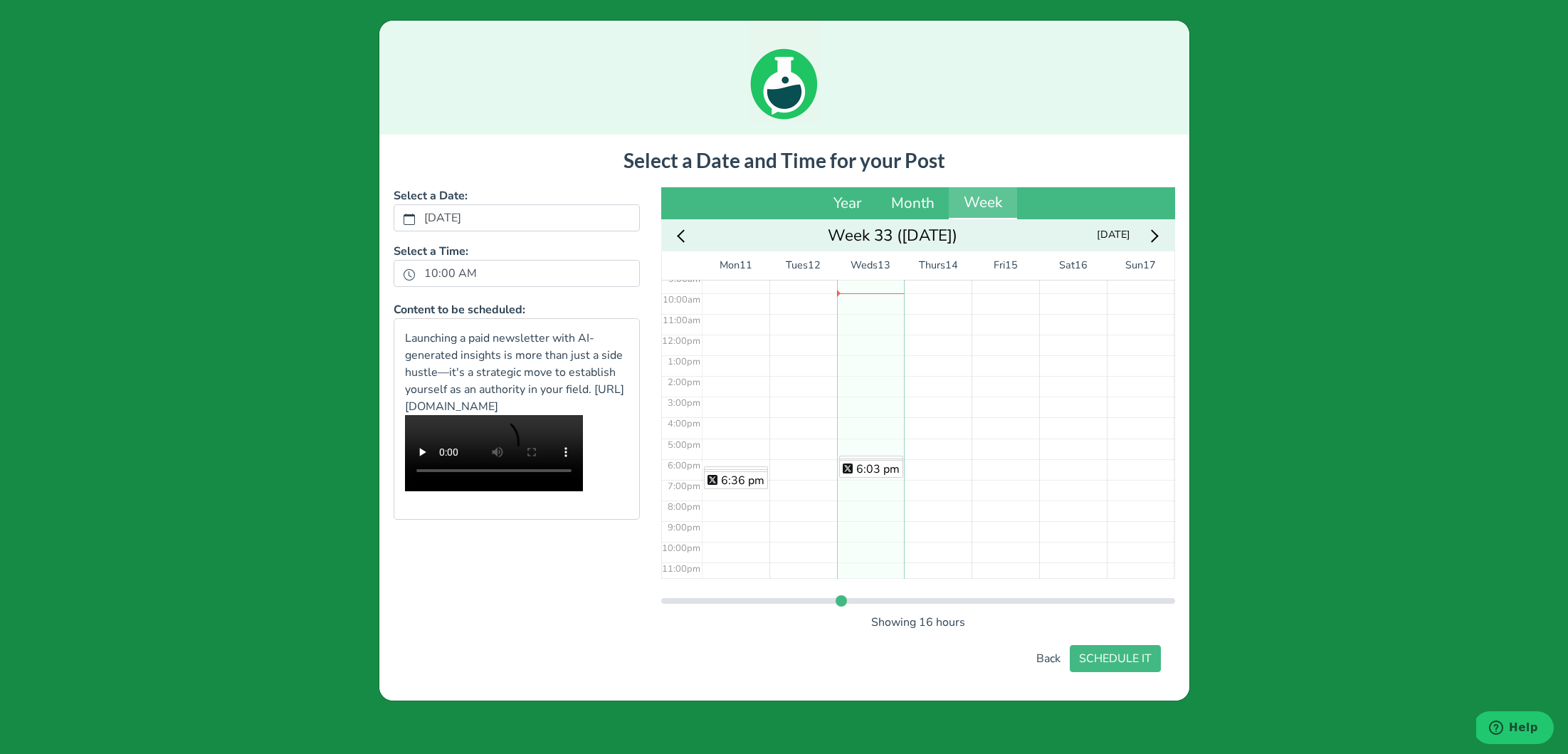
scroll to position [198, 0]
click at [862, 450] on div "5:51 pm 5:59 pm 6:03 pm" at bounding box center [870, 331] width 68 height 497
click at [1111, 651] on button "SCHEDULE IT" at bounding box center [1115, 659] width 91 height 27
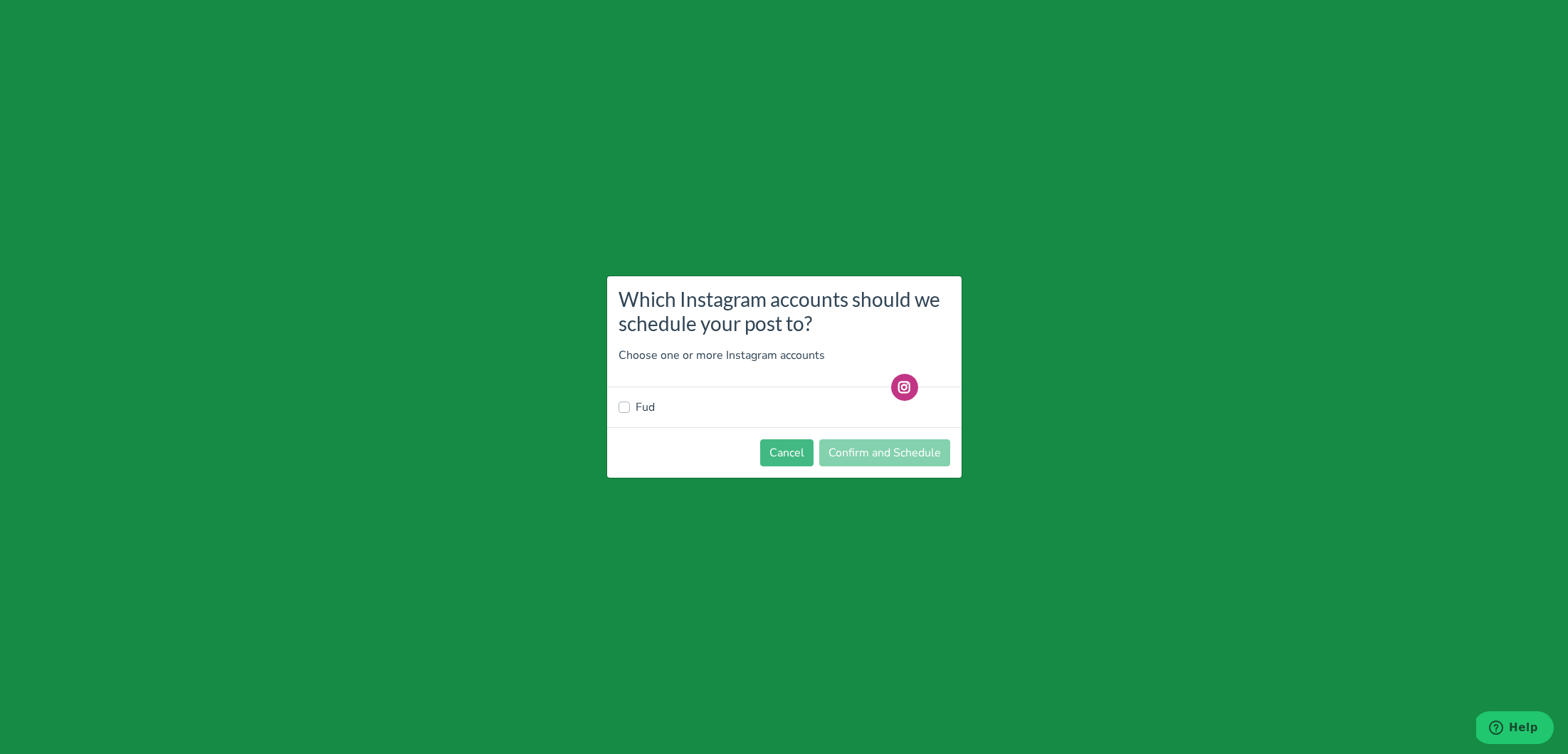
drag, startPoint x: 642, startPoint y: 402, endPoint x: 681, endPoint y: 412, distance: 40.3
click at [642, 402] on label "Fud" at bounding box center [645, 407] width 19 height 17
click at [629, 402] on input "Fud" at bounding box center [623, 406] width 11 height 14
checkbox input "true"
click at [838, 448] on button "Confirm and Schedule" at bounding box center [884, 453] width 131 height 27
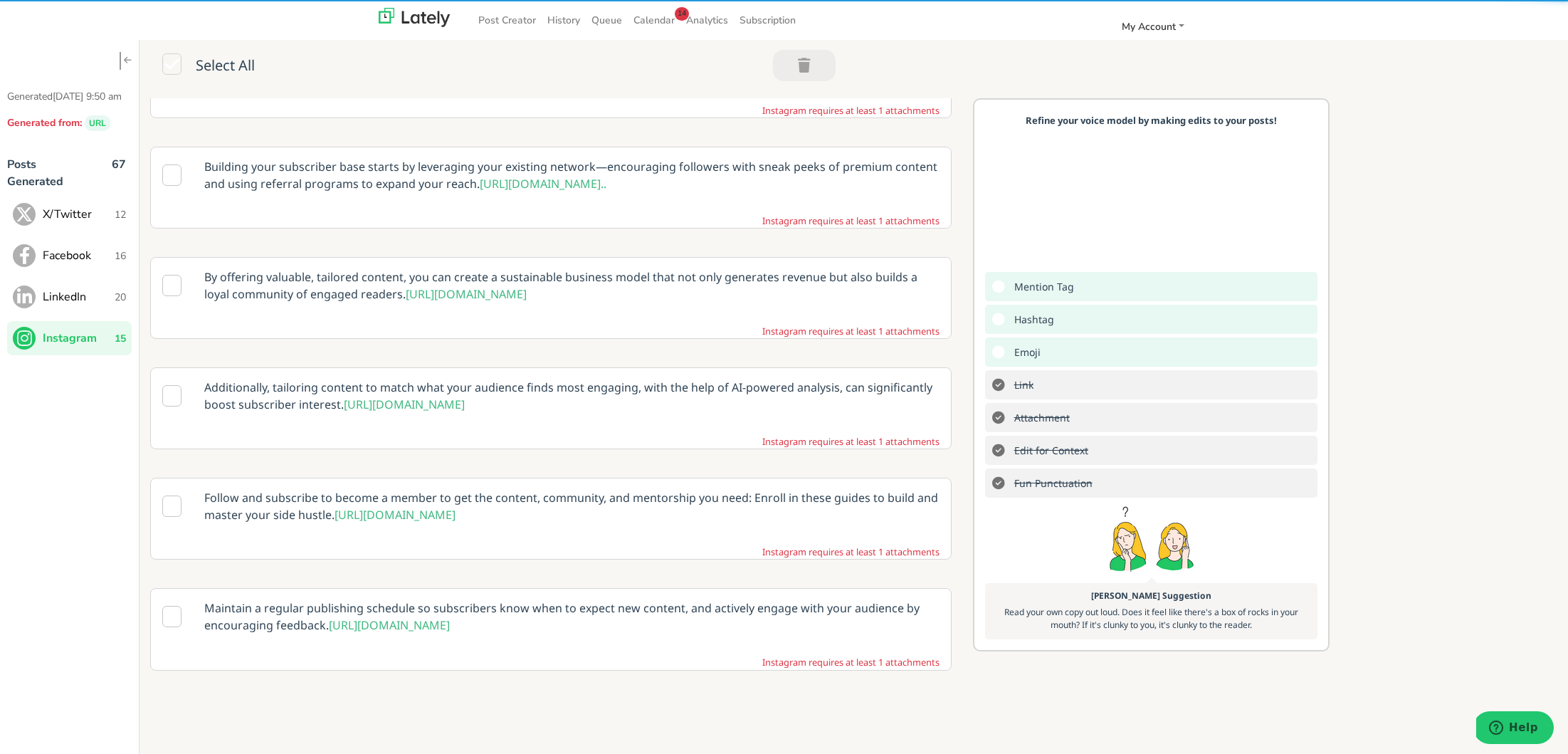
scroll to position [1031, 0]
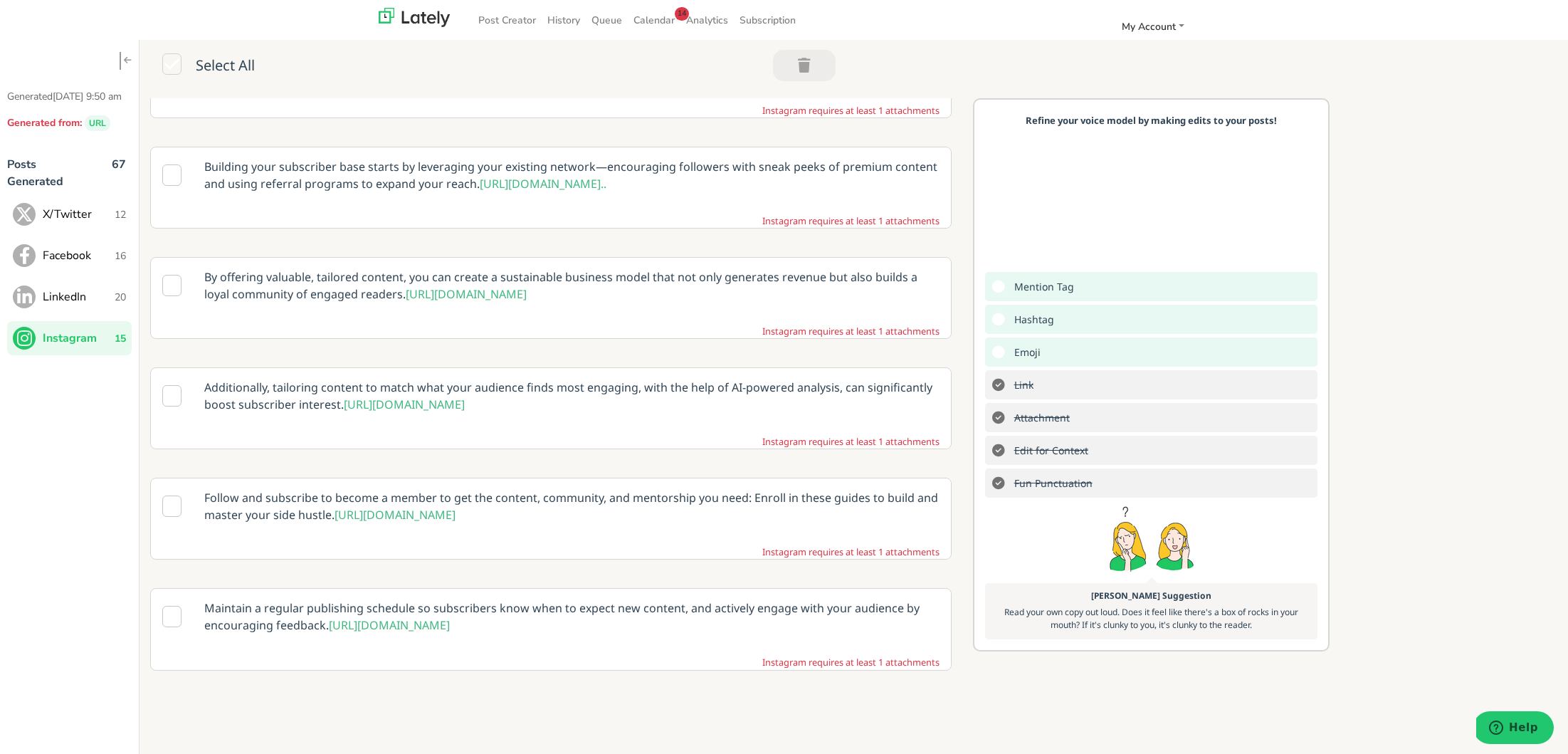
drag, startPoint x: 838, startPoint y: 448, endPoint x: 990, endPoint y: 83, distance: 395.4
click at [837, 447] on small "Instagram requires at least 1 attachments" at bounding box center [850, 442] width 177 height 14
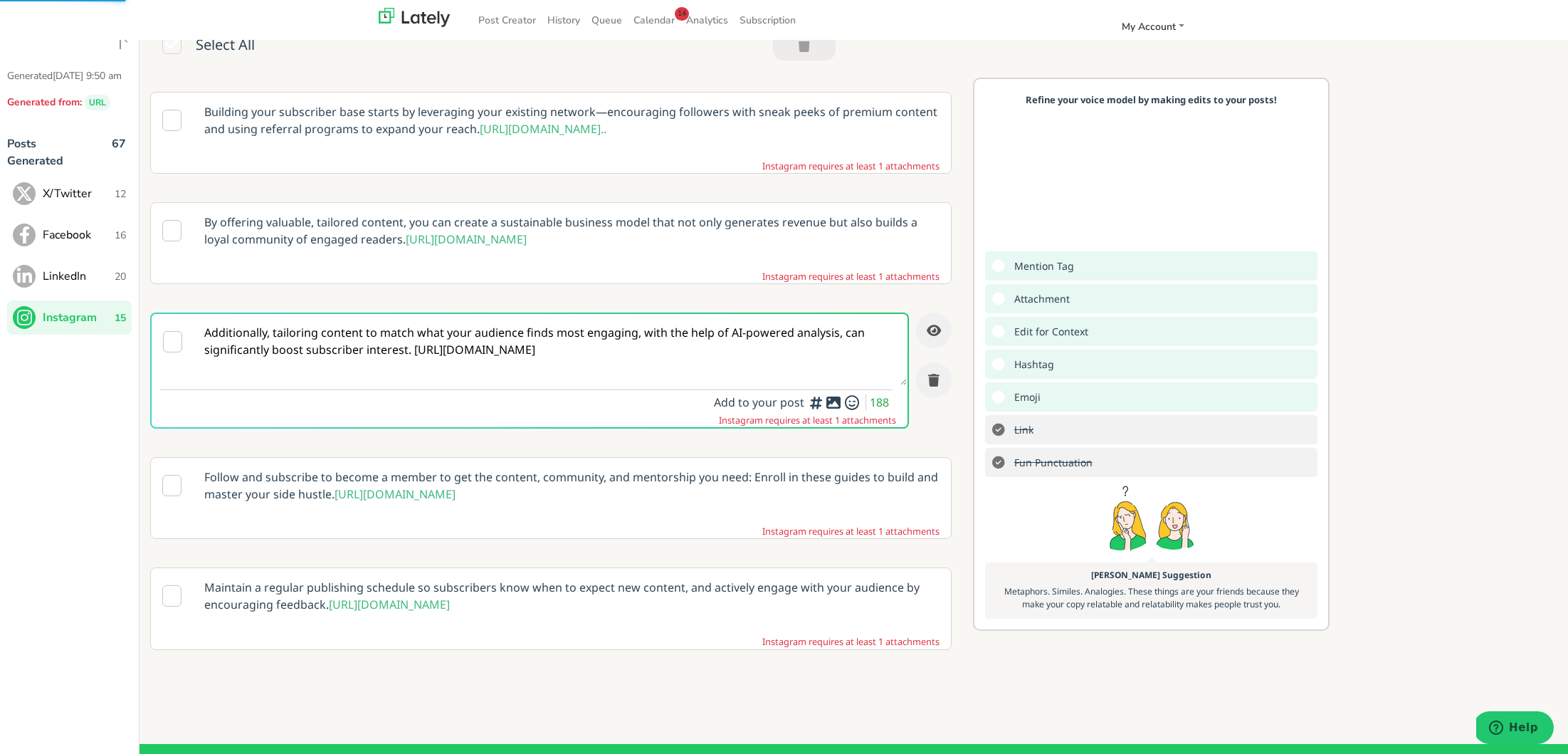
scroll to position [17, 0]
